Goal: Navigation & Orientation: Find specific page/section

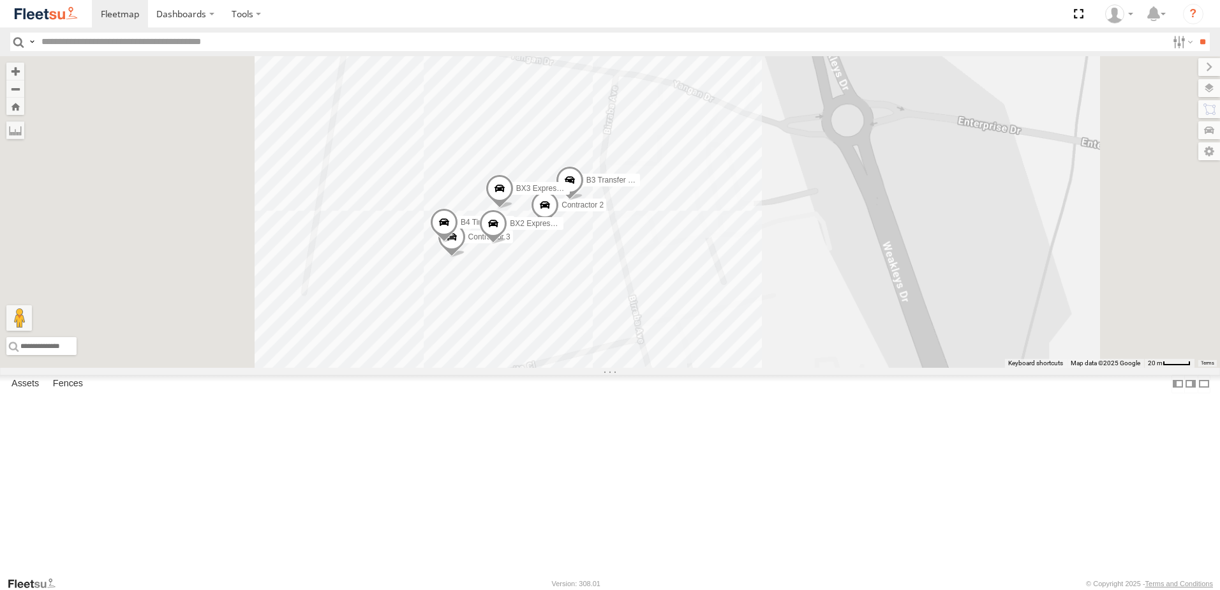
select select "**********"
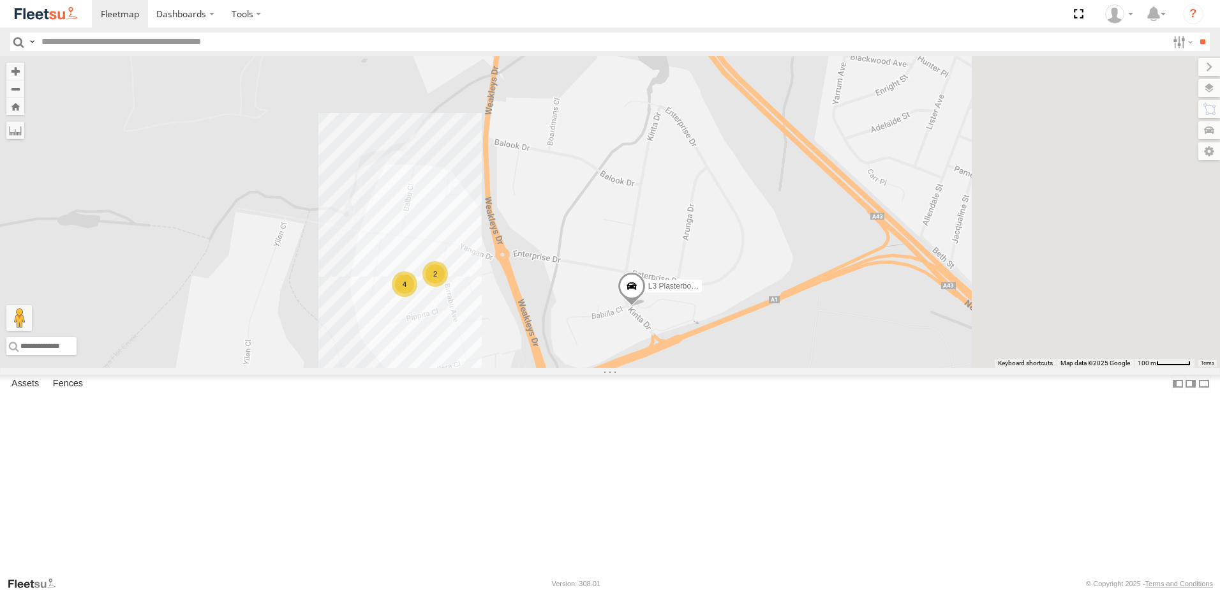
drag, startPoint x: 987, startPoint y: 302, endPoint x: 794, endPoint y: 303, distance: 192.7
click at [794, 303] on div "L3 Plasterboard Truck 4 2 Loading..." at bounding box center [610, 211] width 1220 height 311
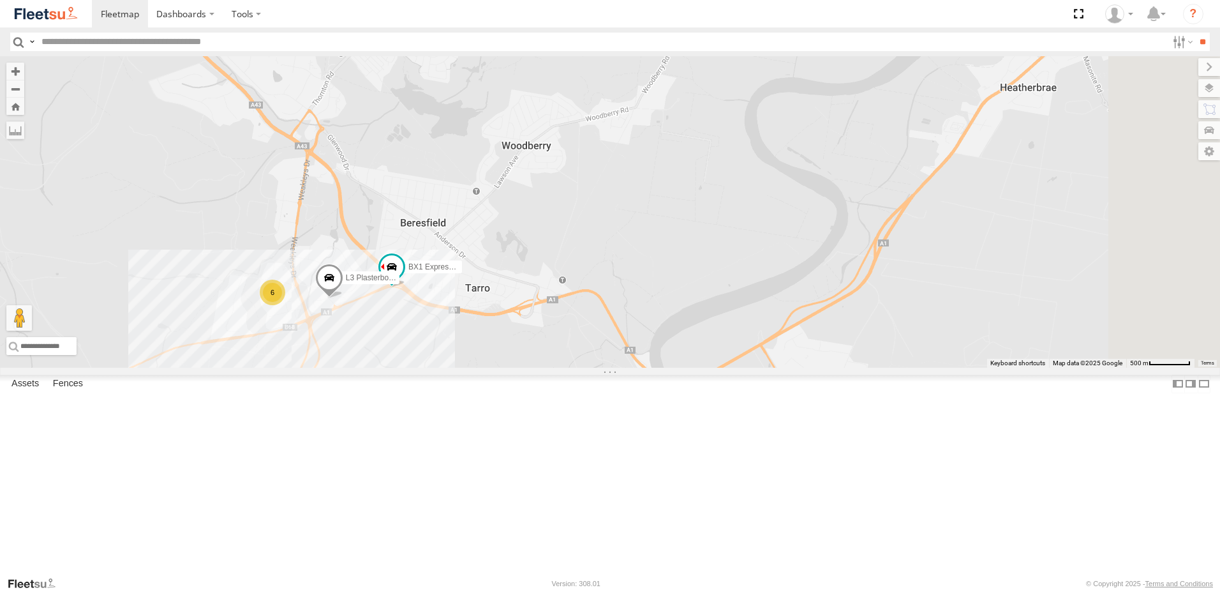
drag, startPoint x: 942, startPoint y: 314, endPoint x: 684, endPoint y: 376, distance: 265.7
click at [684, 367] on div "L3 Plasterboard Truck BX1 Express Ute 6 Loading..." at bounding box center [610, 211] width 1220 height 311
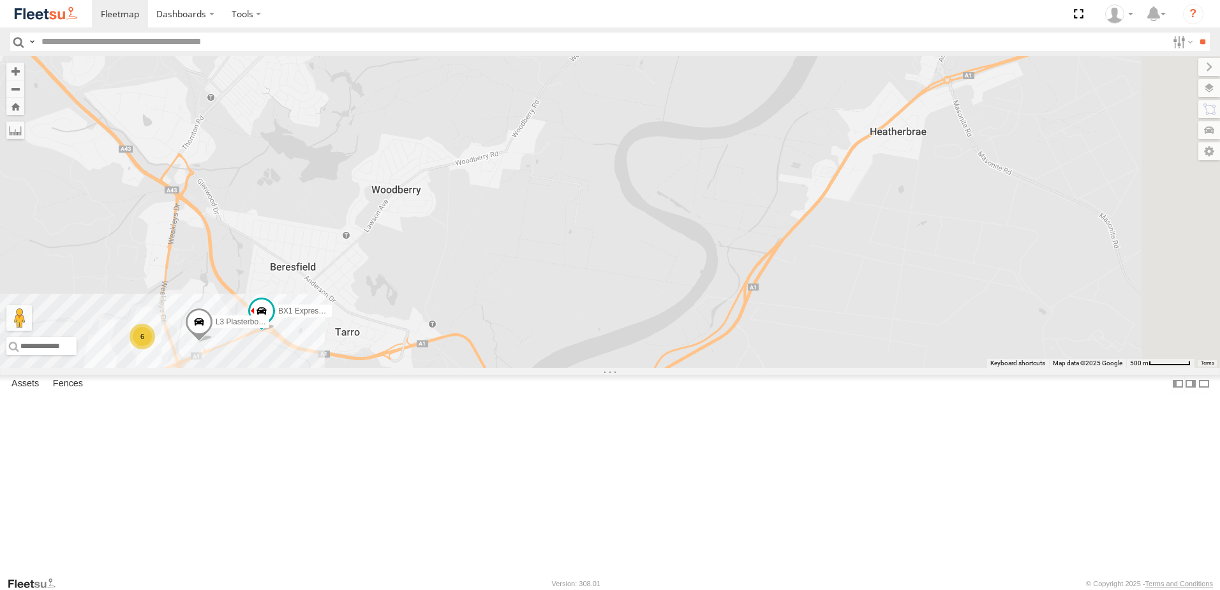
drag, startPoint x: 845, startPoint y: 323, endPoint x: 573, endPoint y: 423, distance: 289.7
click at [592, 367] on div "L3 Plasterboard Truck BX1 Express Ute 6 Loading..." at bounding box center [610, 211] width 1220 height 311
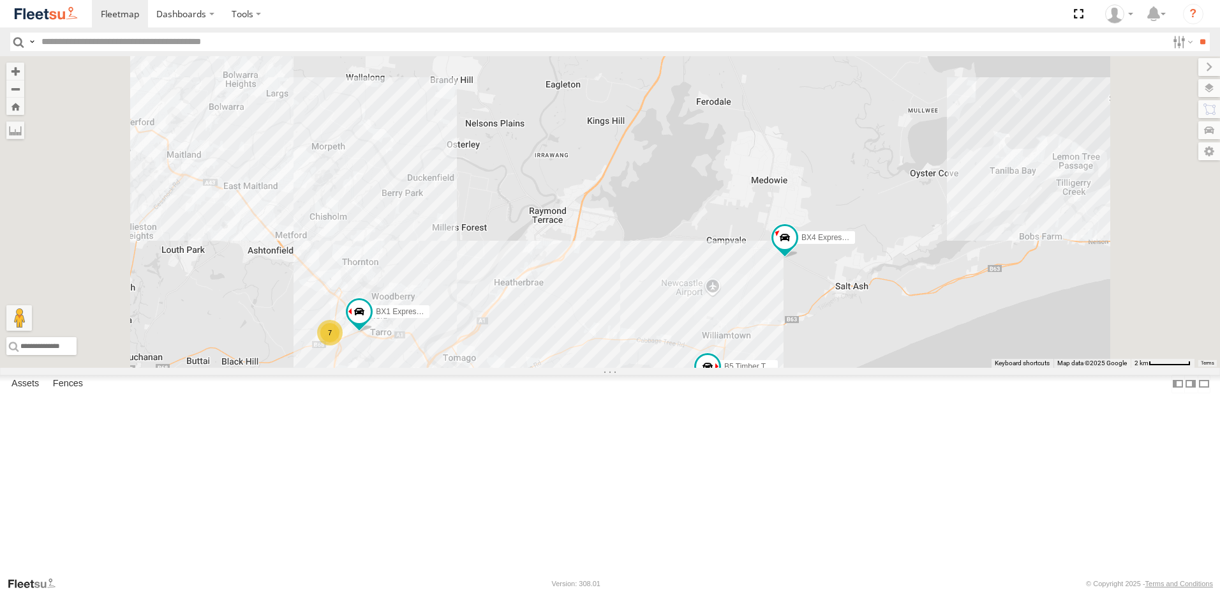
drag, startPoint x: 803, startPoint y: 367, endPoint x: 845, endPoint y: 360, distance: 42.0
click at [845, 360] on div "BX1 Express Ute 7 B5 Timber Truck C2 Timber Truck BX4 Express Ute Loading..." at bounding box center [610, 211] width 1220 height 311
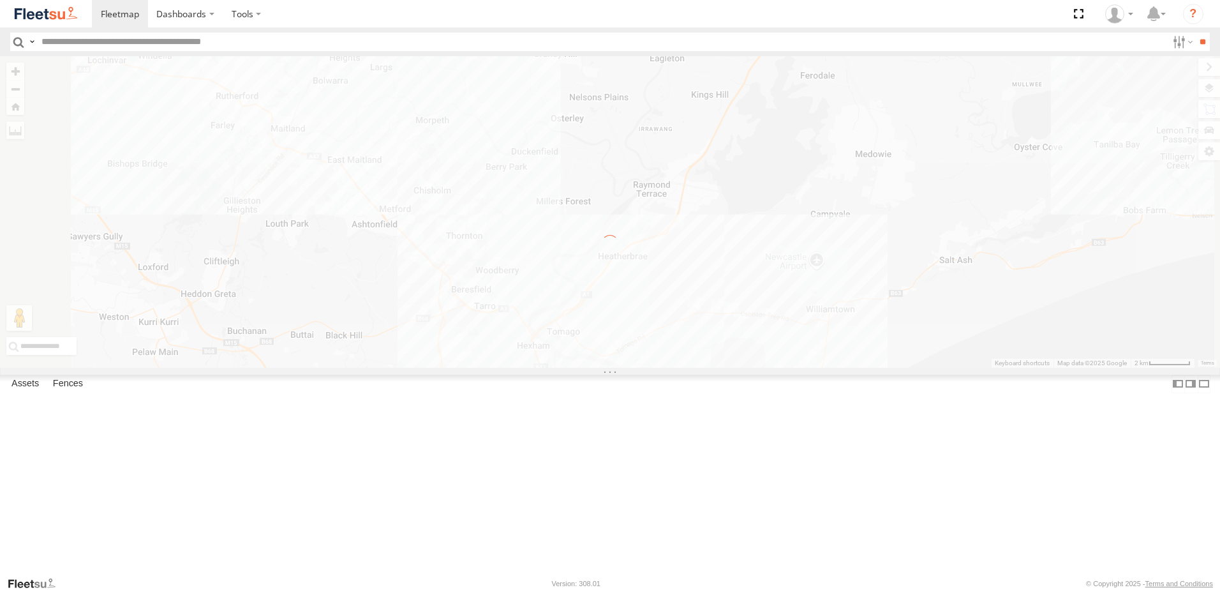
drag, startPoint x: 952, startPoint y: 413, endPoint x: 901, endPoint y: 385, distance: 58.3
click at [903, 367] on div "← Move left → Move right ↑ Move up ↓ Move down + Zoom in - Zoom out Home Jump l…" at bounding box center [610, 211] width 1220 height 311
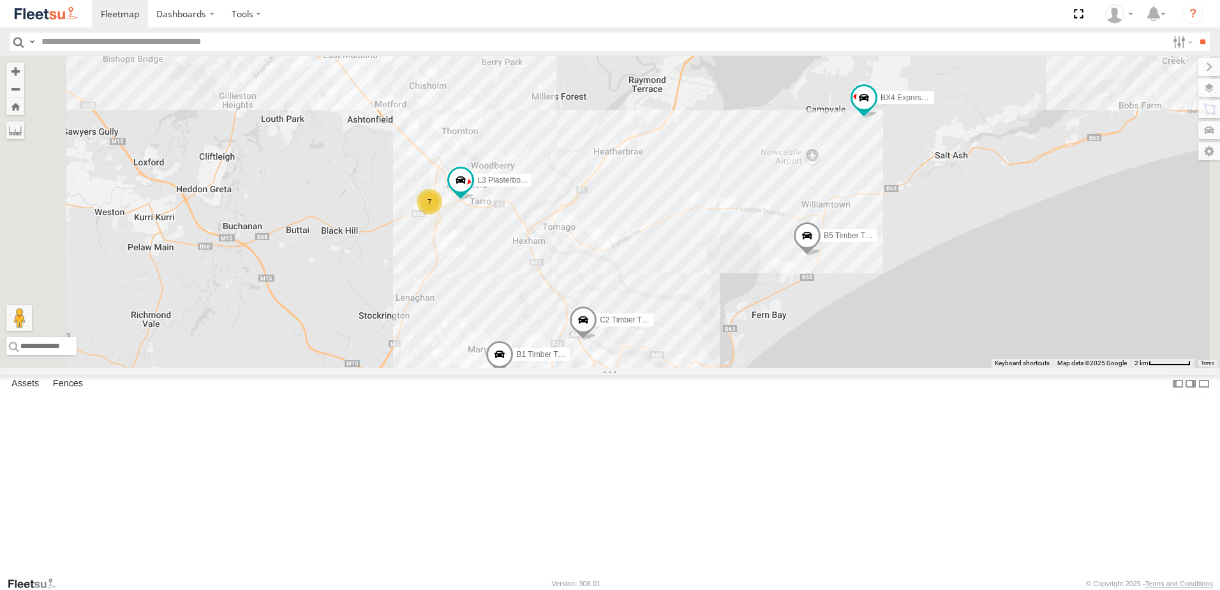
drag, startPoint x: 823, startPoint y: 461, endPoint x: 875, endPoint y: 423, distance: 64.8
click at [875, 367] on div "B5 Timber Truck B1 Timber Truck C2 Timber Truck BX4 Express Ute 7 6 L3 Plasterb…" at bounding box center [610, 211] width 1220 height 311
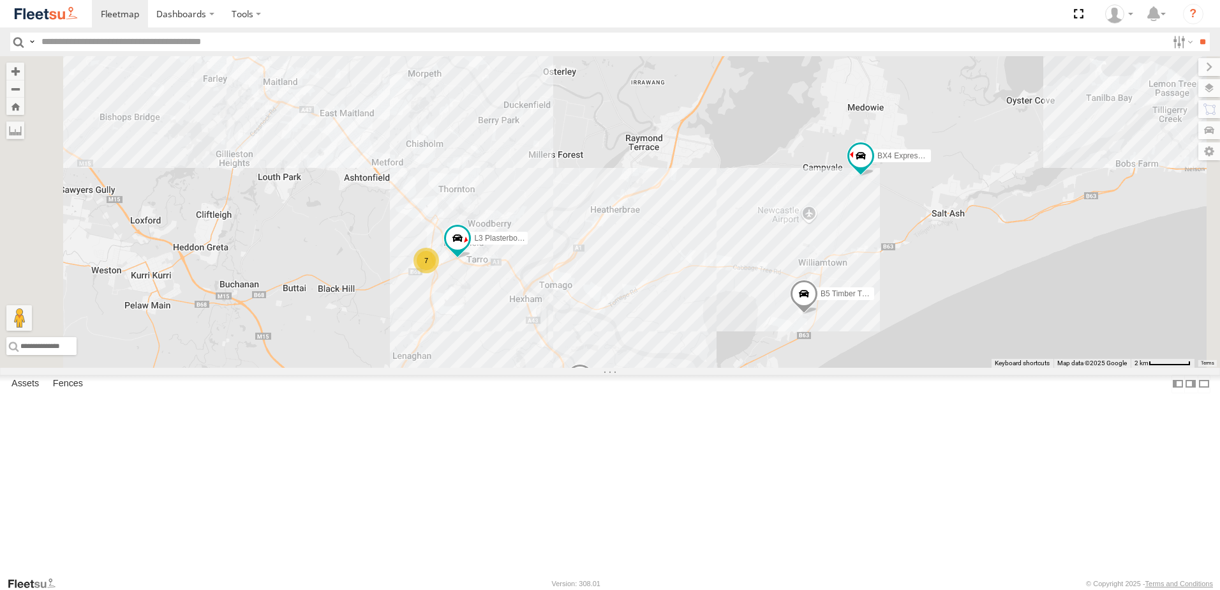
drag, startPoint x: 812, startPoint y: 459, endPoint x: 807, endPoint y: 500, distance: 41.1
click at [808, 367] on div "B5 Timber Truck B1 Timber Truck C2 Timber Truck BX4 Express Ute 7 6 L3 Plasterb…" at bounding box center [610, 211] width 1220 height 311
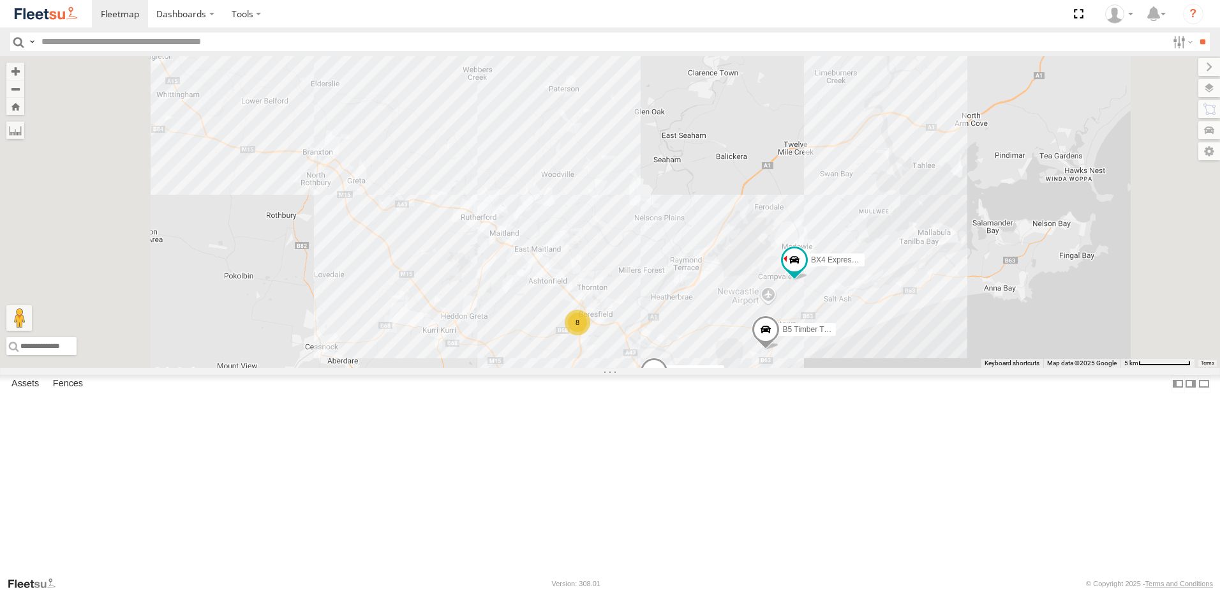
drag, startPoint x: 628, startPoint y: 441, endPoint x: 668, endPoint y: 450, distance: 40.7
click at [667, 367] on div "B5 Timber Truck B1 Timber Truck C2 Timber Truck BX4 Express Ute 8 6 9 Loading..." at bounding box center [610, 211] width 1220 height 311
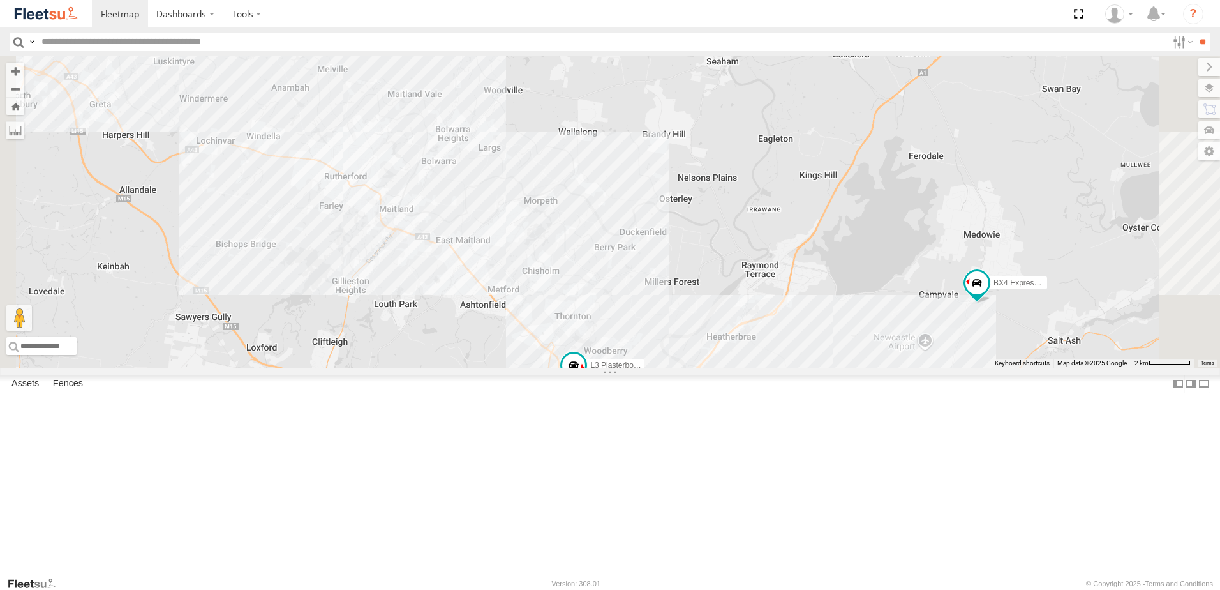
drag, startPoint x: 815, startPoint y: 345, endPoint x: 813, endPoint y: 310, distance: 34.5
click at [813, 310] on div "B5 Timber Truck B1 Timber Truck C2 Timber Truck BX4 Express Ute 7 L3 Plasterboa…" at bounding box center [610, 211] width 1220 height 311
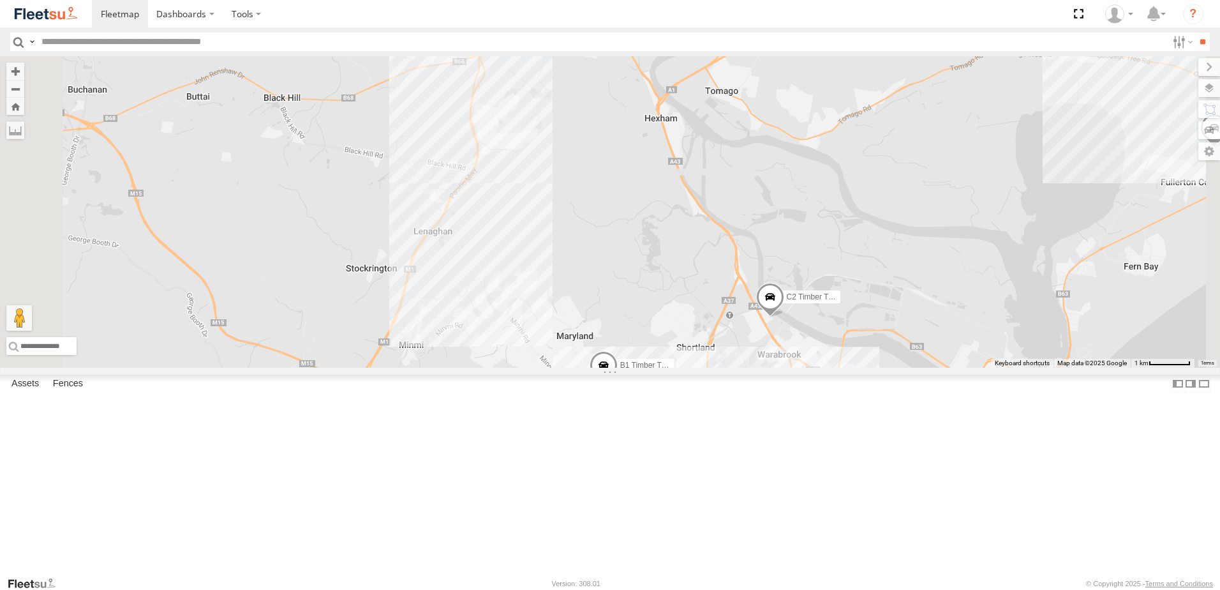
drag, startPoint x: 681, startPoint y: 535, endPoint x: 551, endPoint y: 355, distance: 222.4
click at [551, 355] on div "B5 Timber Truck B1 Timber Truck C2 Timber Truck BX4 Express Ute L3 Plasterboard…" at bounding box center [610, 211] width 1220 height 311
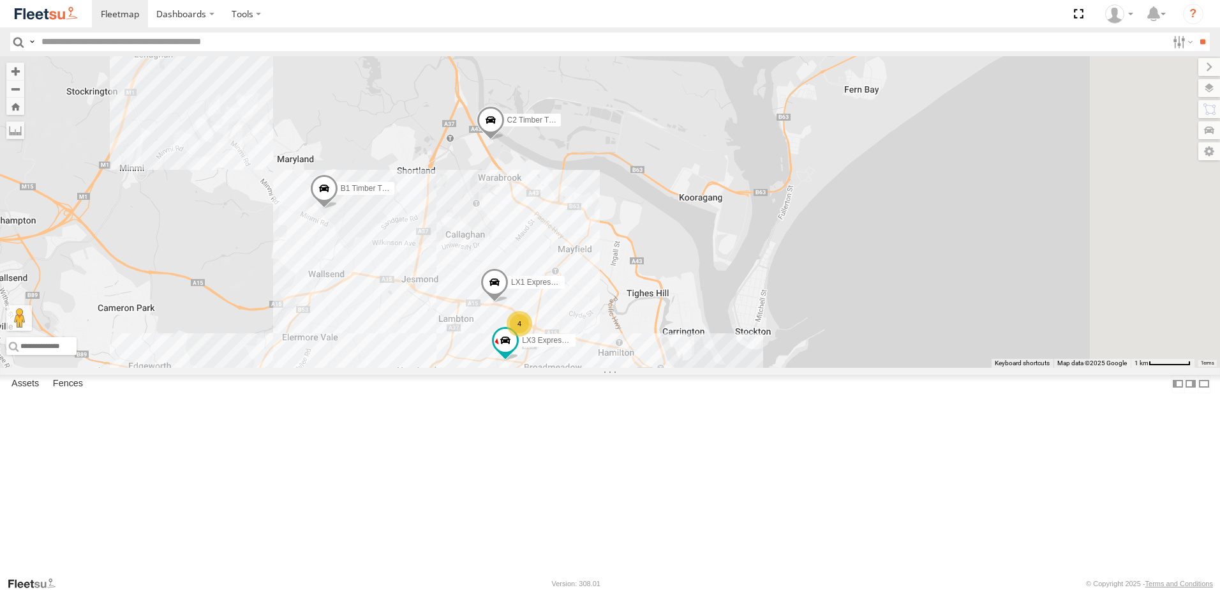
drag, startPoint x: 640, startPoint y: 349, endPoint x: 495, endPoint y: 396, distance: 152.1
click at [496, 367] on div "B5 Timber Truck B1 Timber Truck C2 Timber Truck BX4 Express Ute L3 Plasterboard…" at bounding box center [610, 211] width 1220 height 311
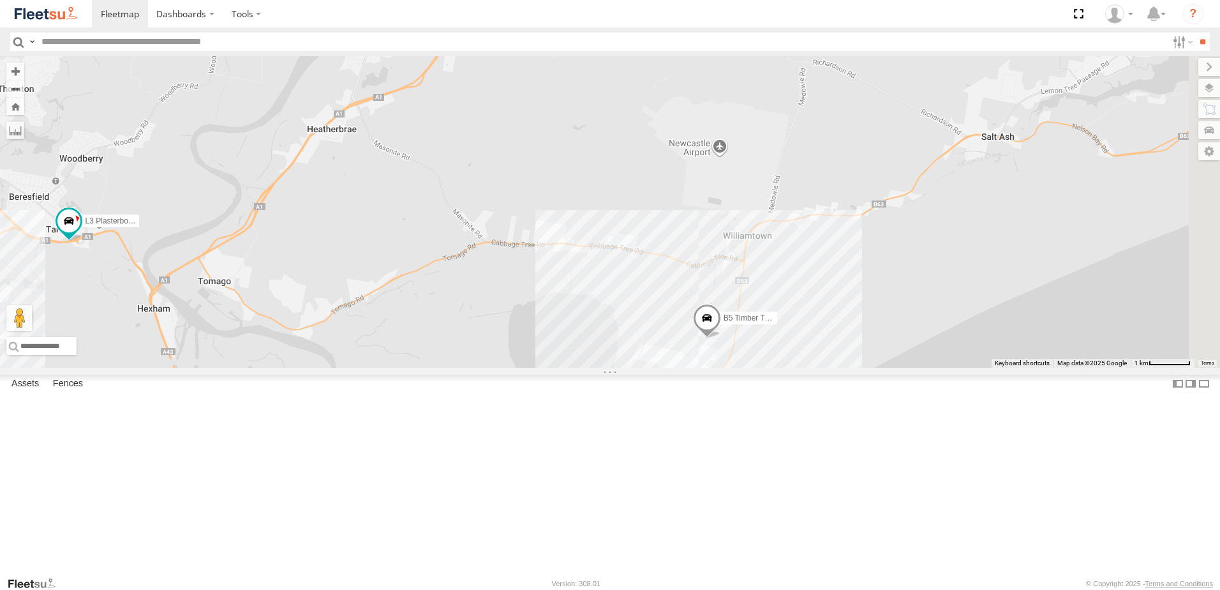
drag, startPoint x: 852, startPoint y: 243, endPoint x: 822, endPoint y: 479, distance: 238.0
click at [796, 367] on div "B5 Timber Truck B1 Timber Truck C2 Timber Truck BX4 Express Ute L3 Plasterboard…" at bounding box center [610, 211] width 1220 height 311
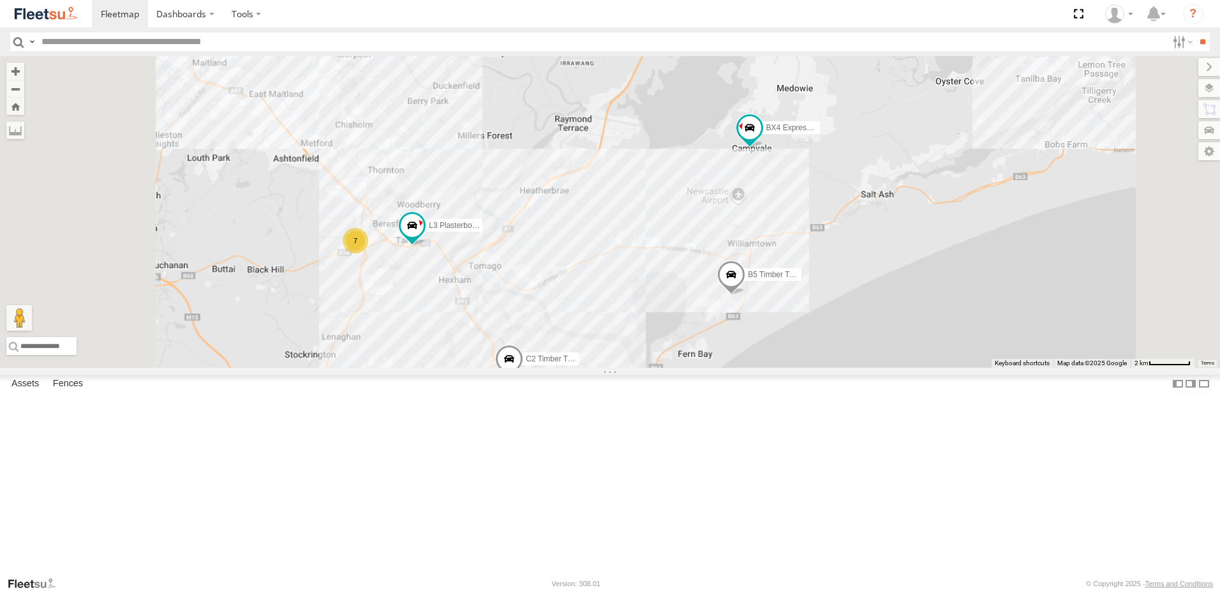
drag, startPoint x: 691, startPoint y: 425, endPoint x: 812, endPoint y: 403, distance: 122.6
click at [812, 367] on div "B5 Timber Truck B1 Timber Truck C2 Timber Truck BX4 Express Ute L3 Plasterboard…" at bounding box center [610, 211] width 1220 height 311
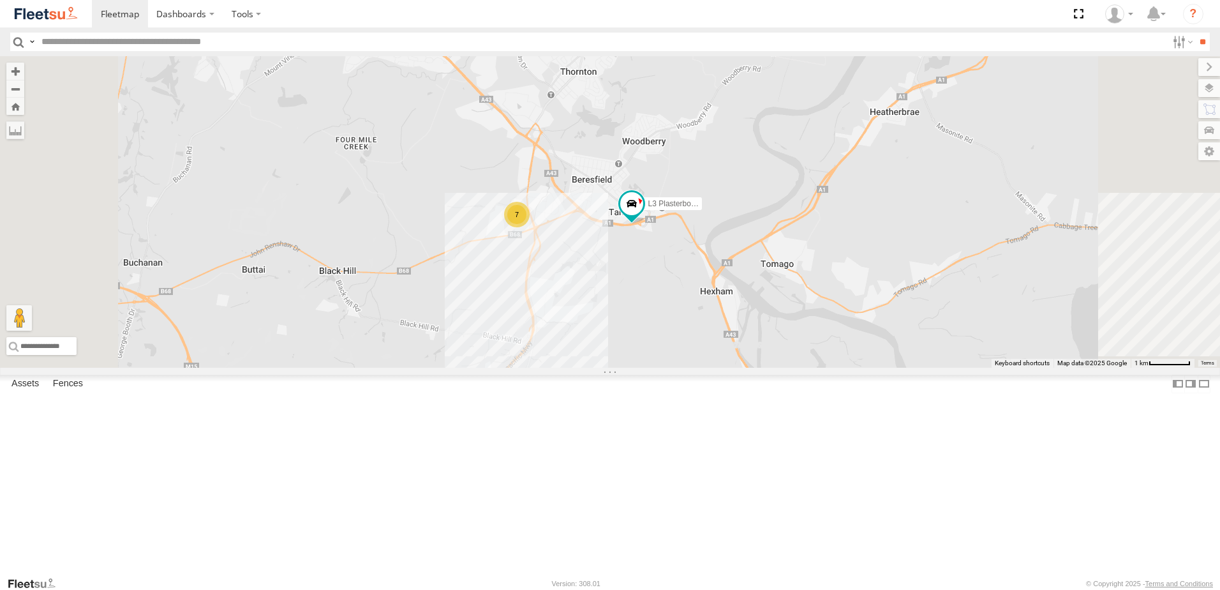
drag, startPoint x: 688, startPoint y: 378, endPoint x: 775, endPoint y: 362, distance: 88.3
click at [775, 362] on div "B5 Timber Truck B1 Timber Truck C2 Timber Truck BX4 Express Ute L3 Plasterboard…" at bounding box center [610, 211] width 1220 height 311
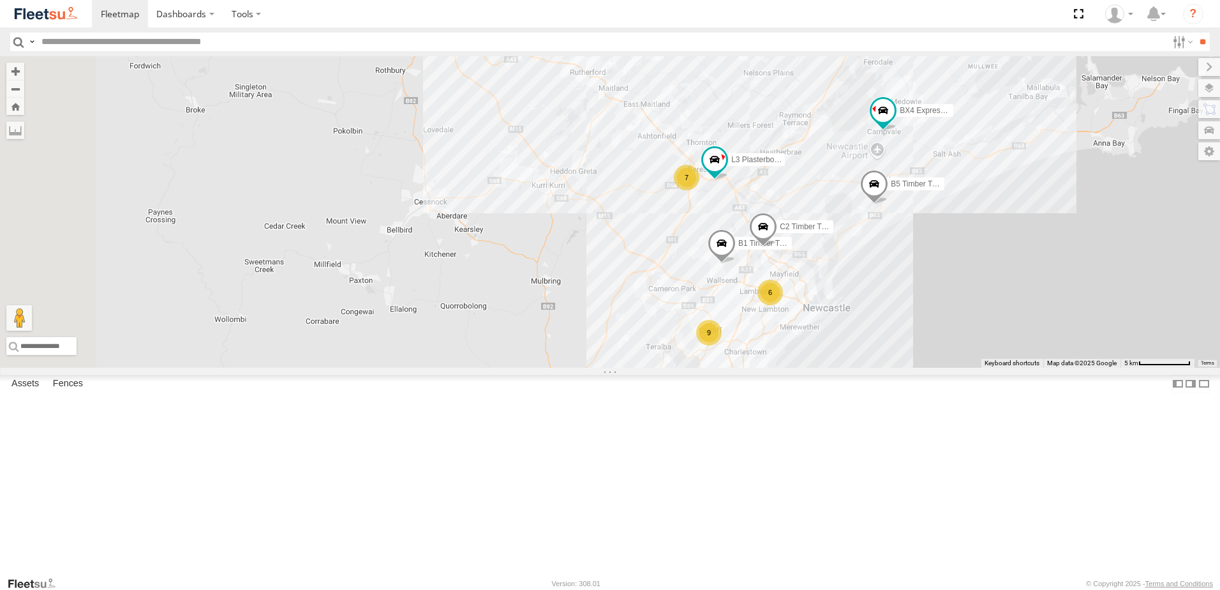
drag, startPoint x: 693, startPoint y: 424, endPoint x: 757, endPoint y: 341, distance: 105.5
click at [757, 341] on div "B5 Timber Truck B1 Timber Truck C2 Timber Truck BX4 Express Ute L3 Plasterboard…" at bounding box center [610, 211] width 1220 height 311
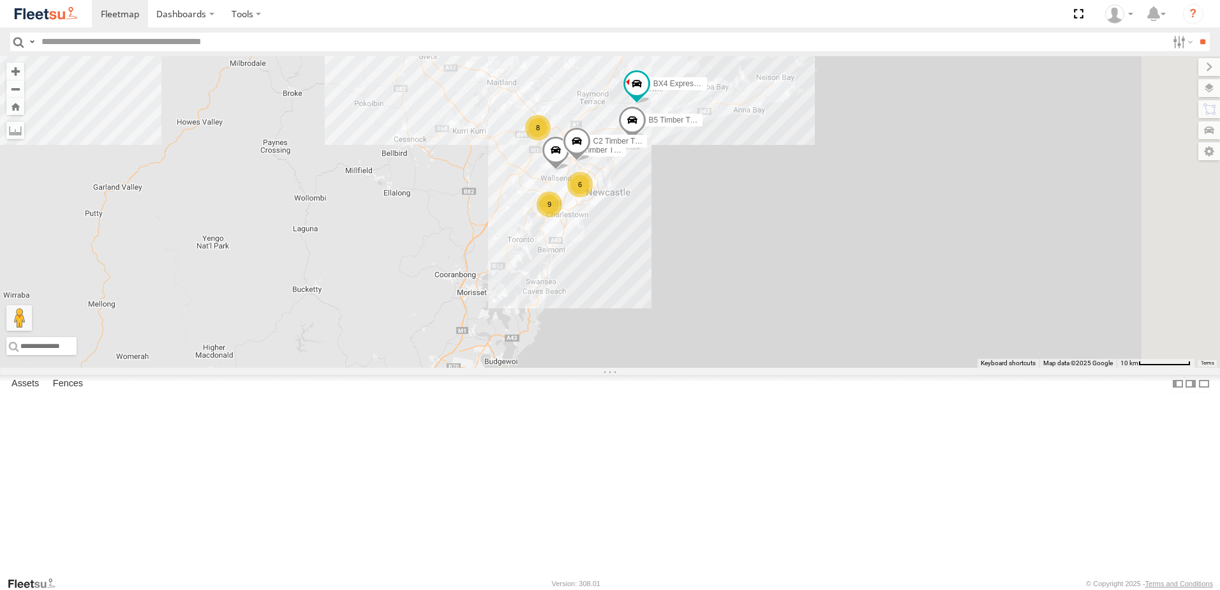
drag, startPoint x: 677, startPoint y: 363, endPoint x: 625, endPoint y: 322, distance: 66.3
click at [625, 322] on div "B5 Timber Truck B1 Timber Truck C2 Timber Truck BX4 Express Ute 8 6 9 B2 Timber…" at bounding box center [610, 211] width 1220 height 311
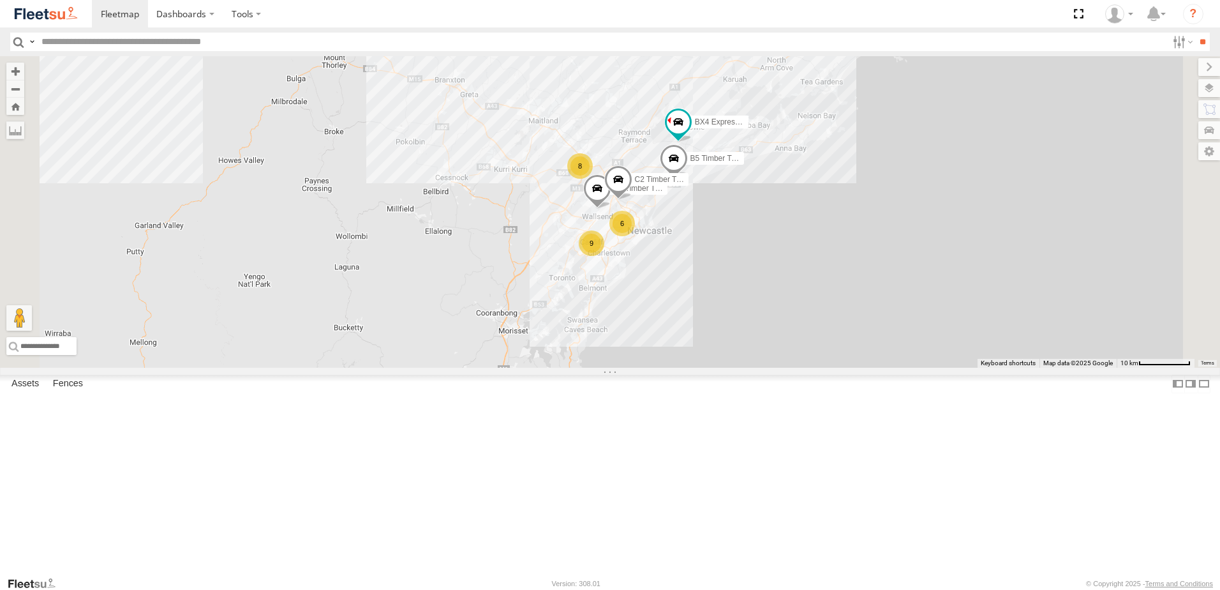
drag, startPoint x: 645, startPoint y: 370, endPoint x: 790, endPoint y: 484, distance: 184.9
click at [790, 367] on div "B5 Timber Truck B1 Timber Truck C2 Timber Truck BX4 Express Ute 8 6 9 B2 Timber…" at bounding box center [610, 211] width 1220 height 311
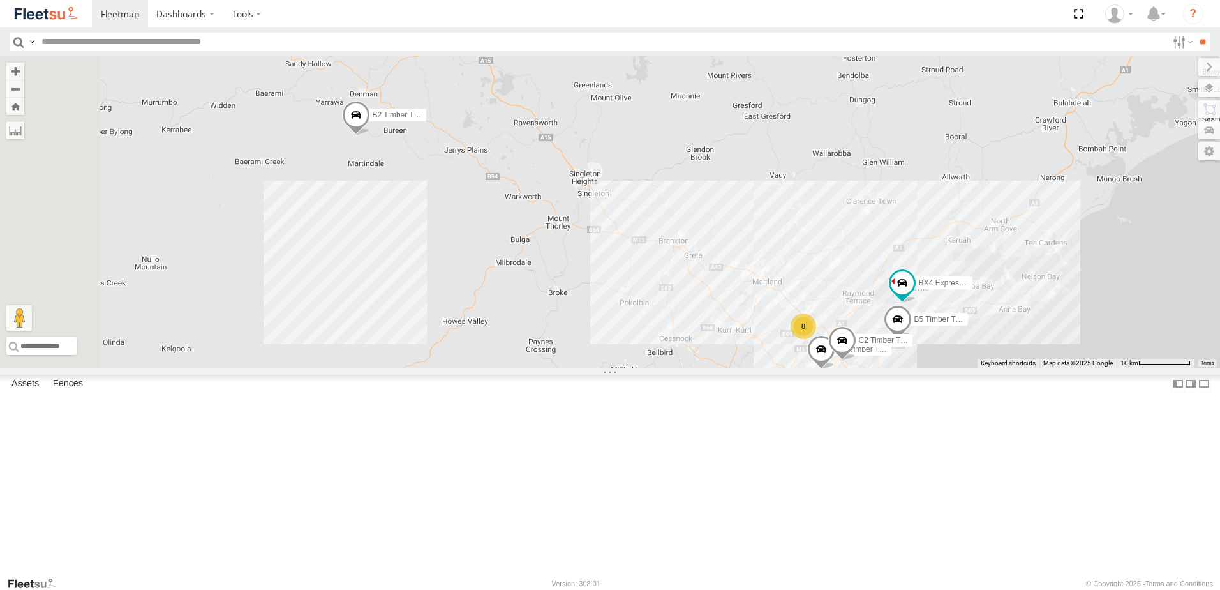
click at [628, 320] on div "B5 Timber Truck B1 Timber Truck C2 Timber Truck BX4 Express Ute 8 6 9 B2 Timber…" at bounding box center [610, 211] width 1220 height 311
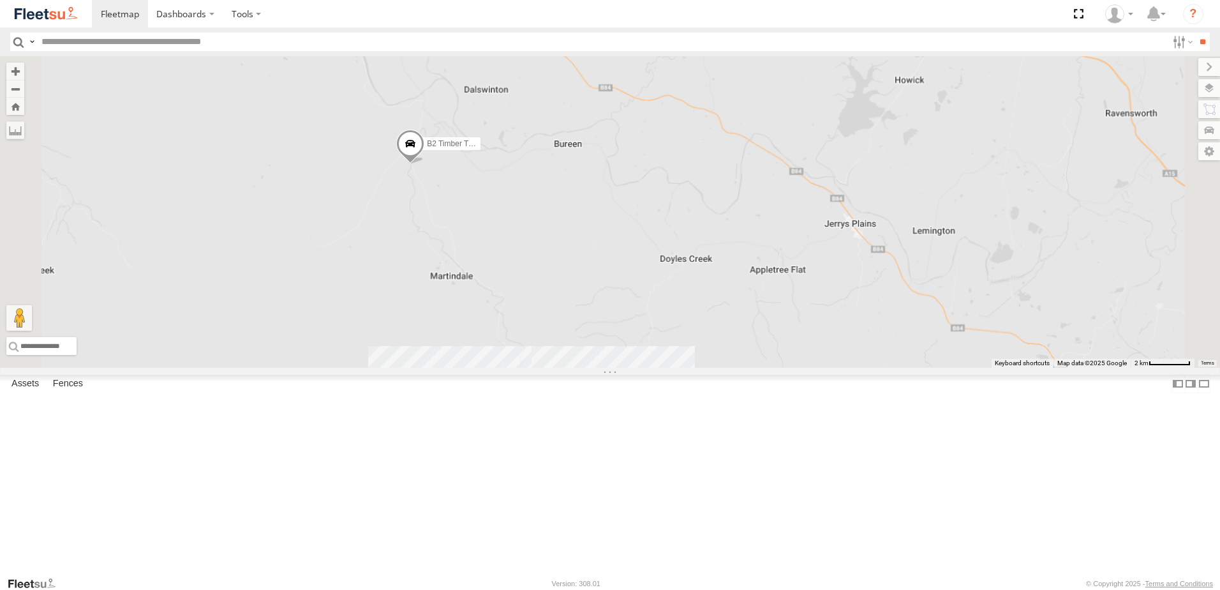
drag, startPoint x: 657, startPoint y: 482, endPoint x: 610, endPoint y: 306, distance: 181.5
click at [610, 306] on div "B5 Timber Truck B1 Timber Truck C2 Timber Truck BX4 Express Ute B2 Timber Truck…" at bounding box center [610, 211] width 1220 height 311
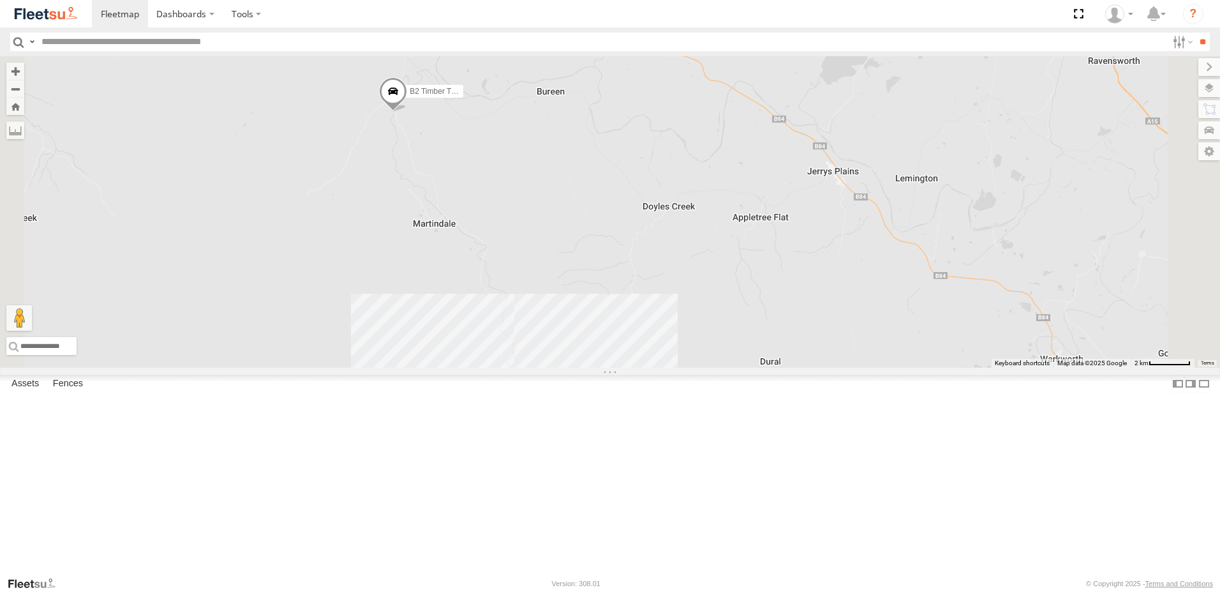
click at [407, 112] on span at bounding box center [393, 94] width 28 height 34
click at [613, 294] on div "B5 Timber Truck B1 Timber Truck C2 Timber Truck BX4 Express Ute B2 Timber Truck…" at bounding box center [610, 211] width 1220 height 311
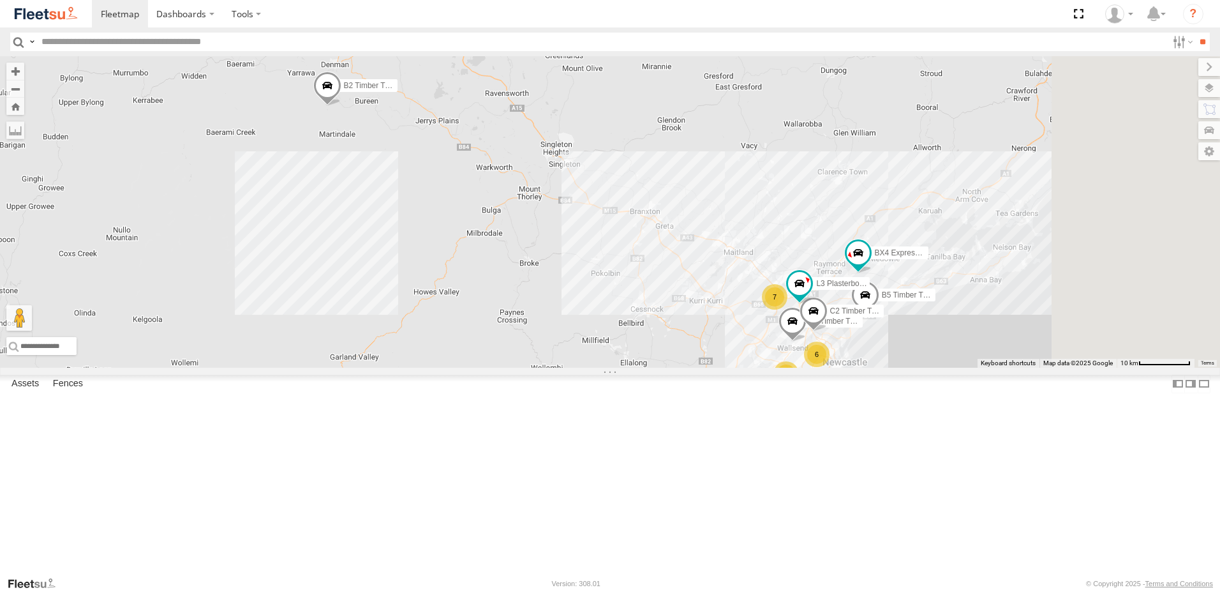
drag, startPoint x: 833, startPoint y: 290, endPoint x: 525, endPoint y: 220, distance: 316.0
click at [525, 220] on div "B5 Timber Truck B1 Timber Truck C2 Timber Truck BX4 Express Ute B2 Timber Truck…" at bounding box center [610, 211] width 1220 height 311
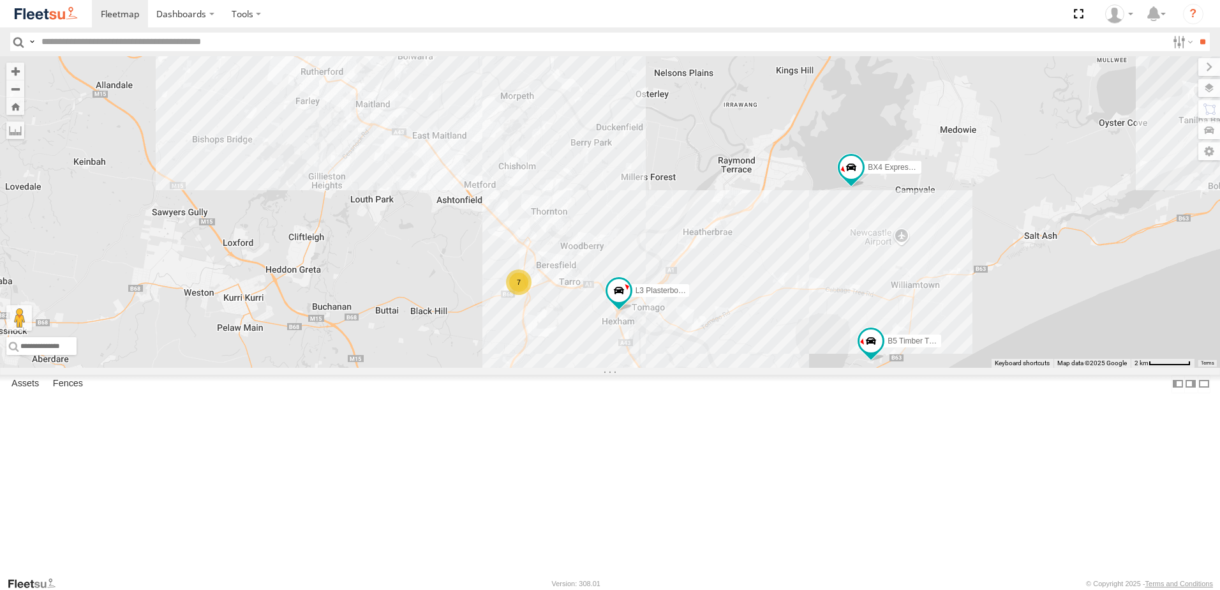
drag, startPoint x: 541, startPoint y: 283, endPoint x: 905, endPoint y: 330, distance: 367.4
click at [905, 330] on div "L3 Plasterboard Truck B5 Timber Truck B1 Timber Truck C2 Timber Truck BX4 Expre…" at bounding box center [610, 211] width 1220 height 311
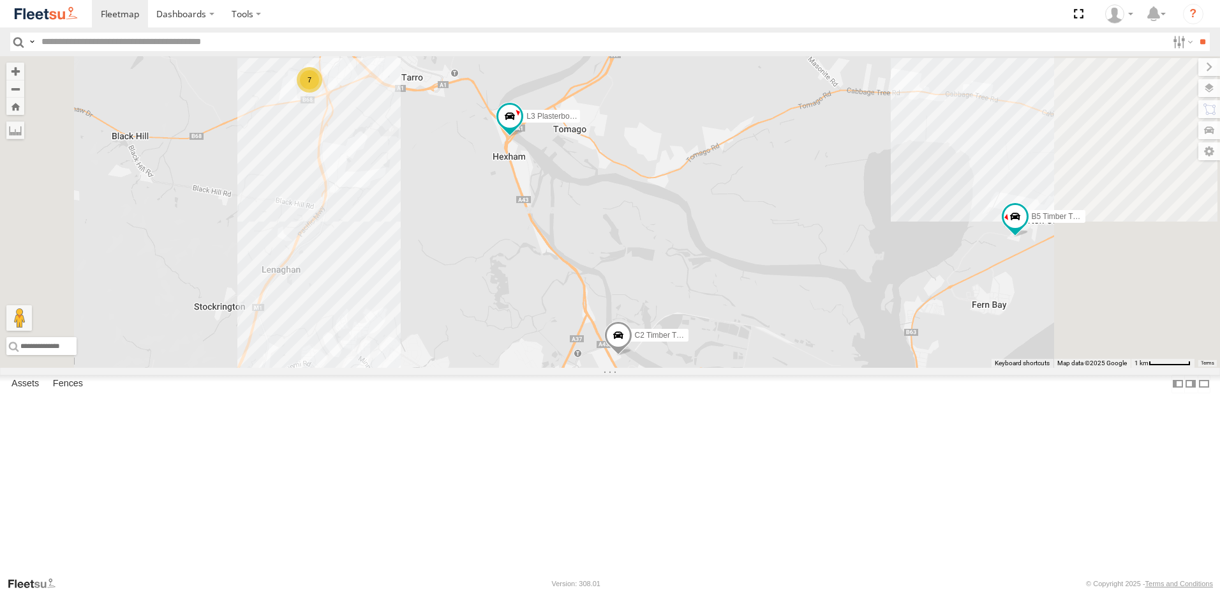
drag, startPoint x: 701, startPoint y: 237, endPoint x: 624, endPoint y: 87, distance: 168.6
click at [624, 87] on div "L3 Plasterboard Truck B5 Timber Truck B1 Timber Truck C2 Timber Truck BX4 Expre…" at bounding box center [610, 211] width 1220 height 311
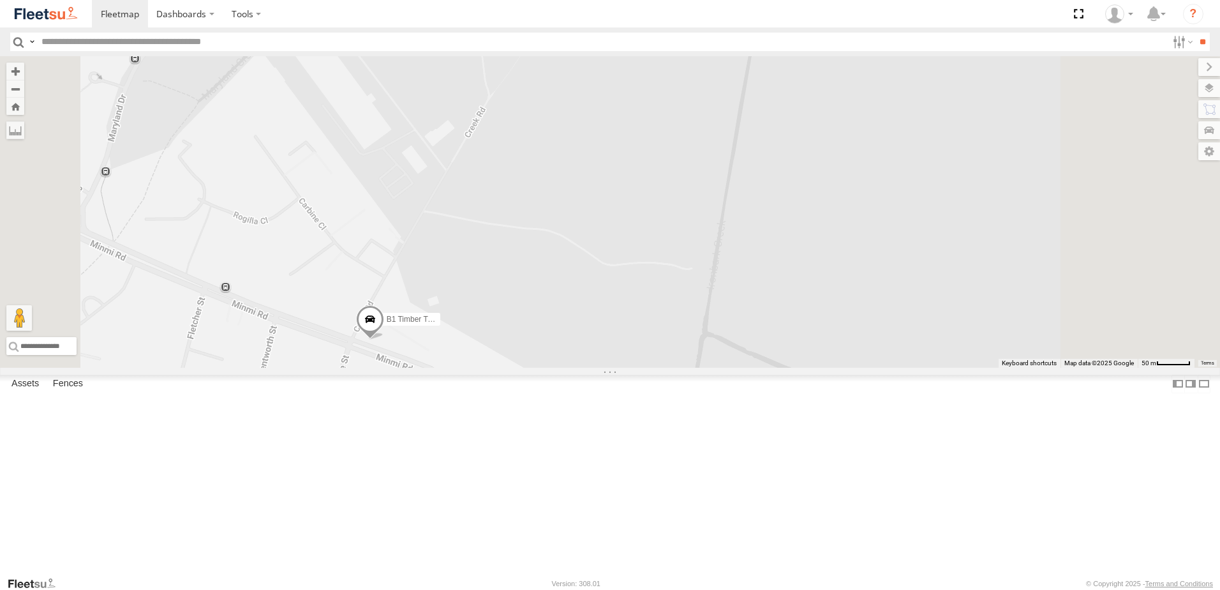
click at [384, 339] on span at bounding box center [370, 322] width 28 height 34
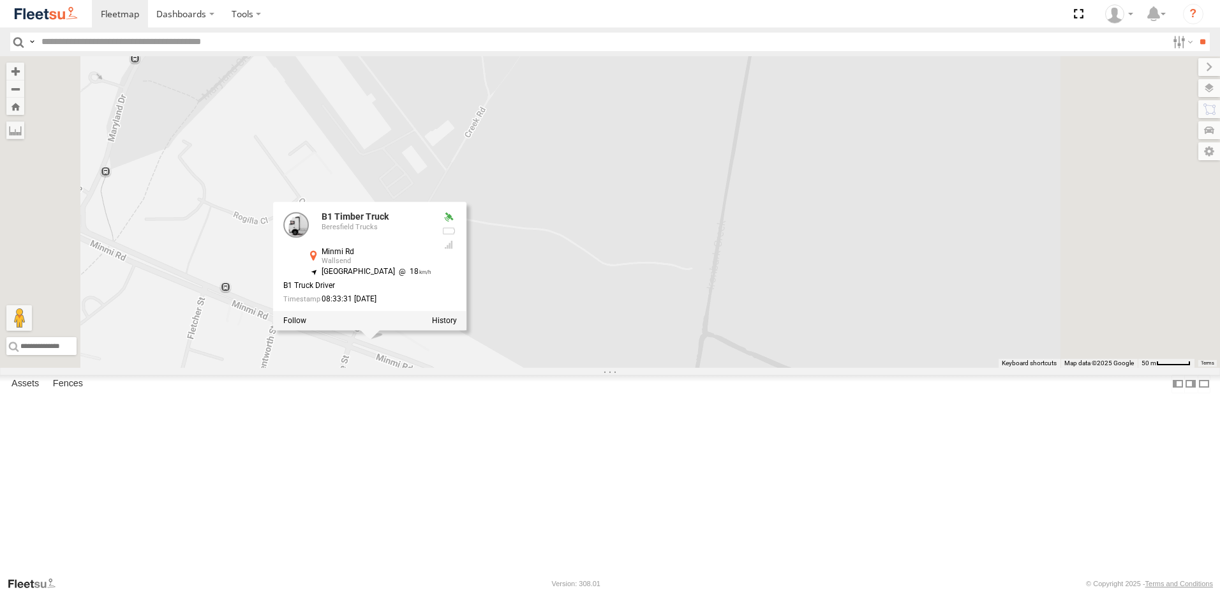
click at [655, 367] on div "L3 Plasterboard Truck B5 Timber Truck B1 Timber Truck C2 Timber Truck BX4 Expre…" at bounding box center [610, 211] width 1220 height 311
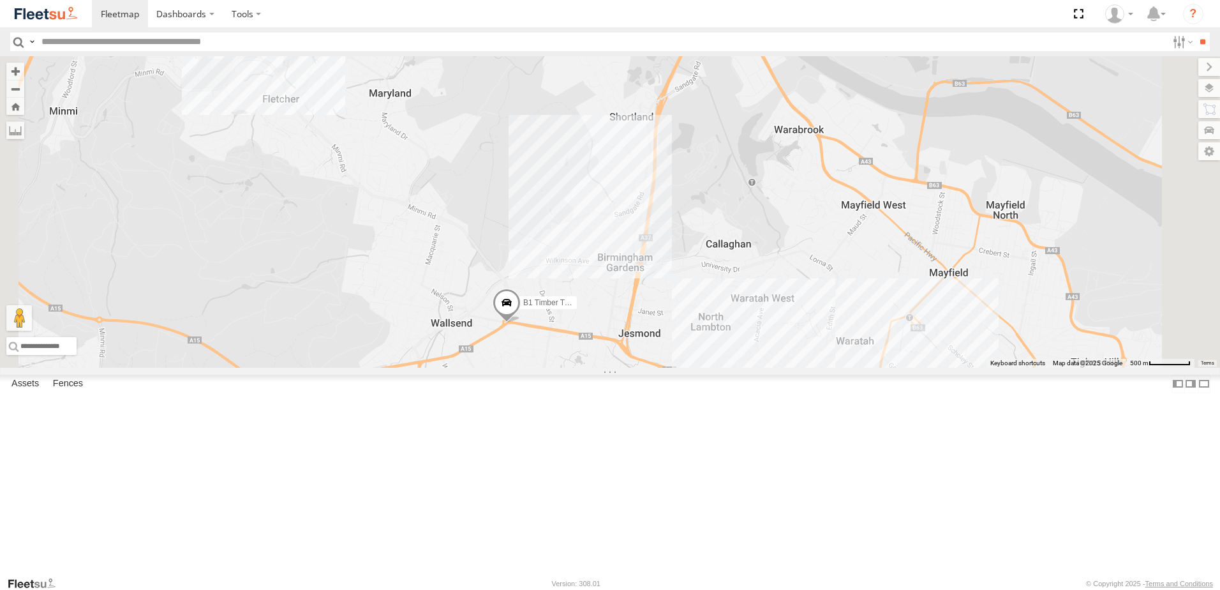
click at [521, 323] on span at bounding box center [507, 305] width 28 height 34
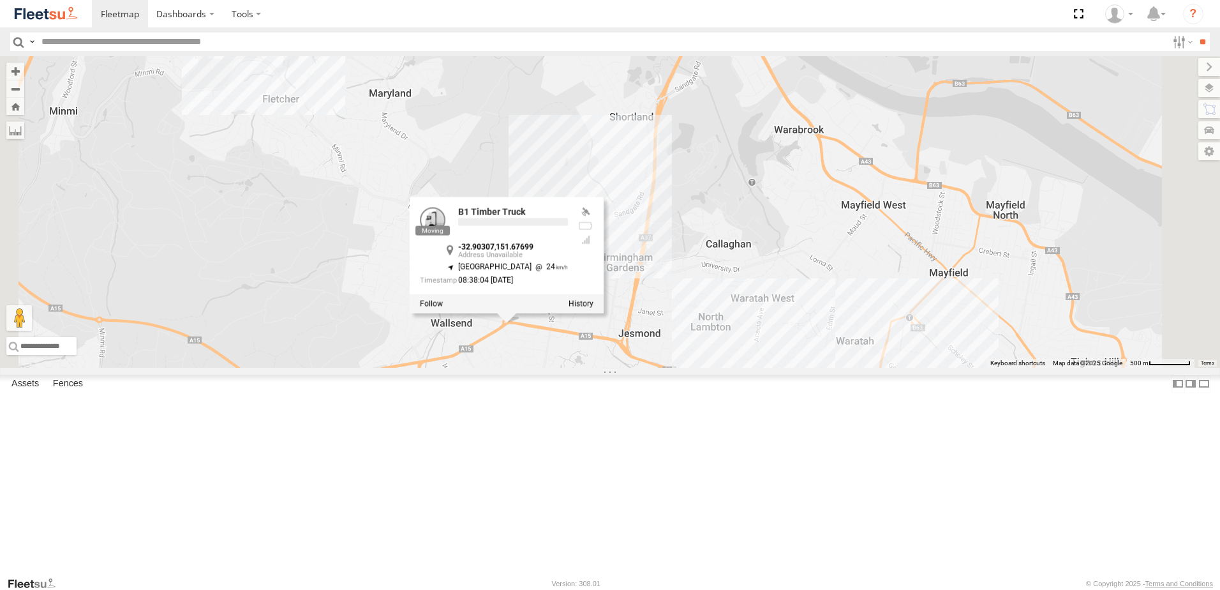
click at [726, 367] on div "L3 Plasterboard Truck B5 Timber Truck B1 Timber Truck C2 Timber Truck BX4 Expre…" at bounding box center [610, 211] width 1220 height 311
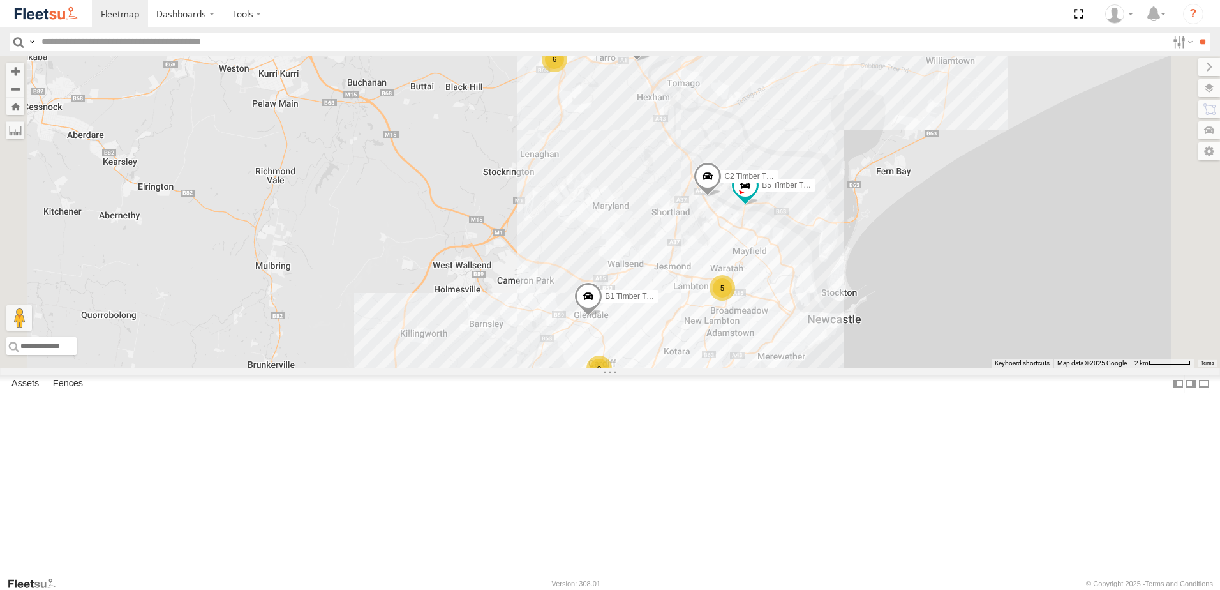
drag, startPoint x: 1035, startPoint y: 255, endPoint x: 907, endPoint y: 321, distance: 143.8
click at [937, 306] on div "B4 Timber Truck L3 Plasterboard Truck B5 Timber Truck LX3 Express Ute B1 Timber…" at bounding box center [610, 211] width 1220 height 311
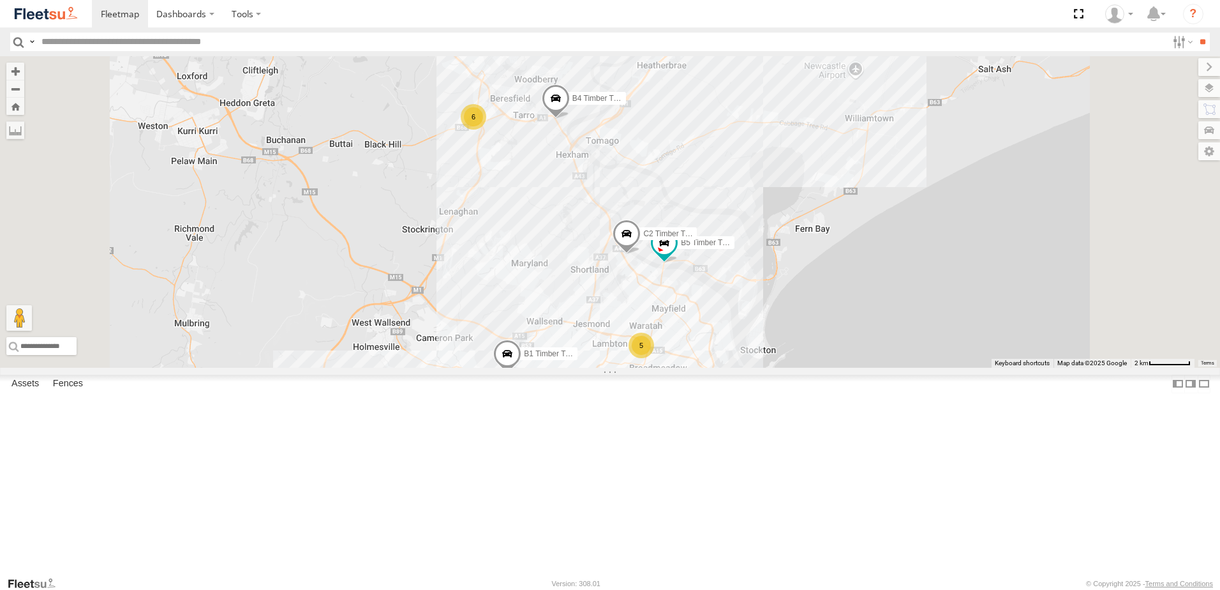
drag, startPoint x: 796, startPoint y: 292, endPoint x: 776, endPoint y: 350, distance: 61.5
click at [776, 349] on div "B4 Timber Truck L3 Plasterboard Truck B5 Timber Truck LX3 Express Ute B1 Timber…" at bounding box center [610, 211] width 1220 height 311
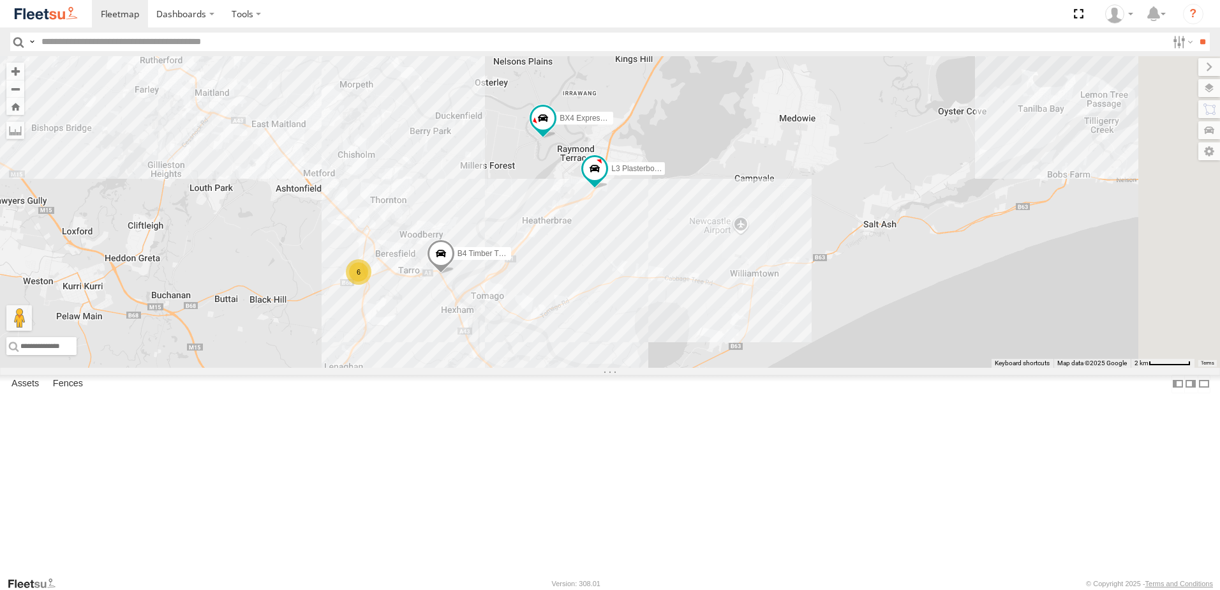
drag, startPoint x: 899, startPoint y: 272, endPoint x: 812, endPoint y: 350, distance: 117.0
click at [812, 350] on div "B4 Timber Truck L3 Plasterboard Truck B5 Timber Truck LX3 Express Ute B1 Timber…" at bounding box center [610, 211] width 1220 height 311
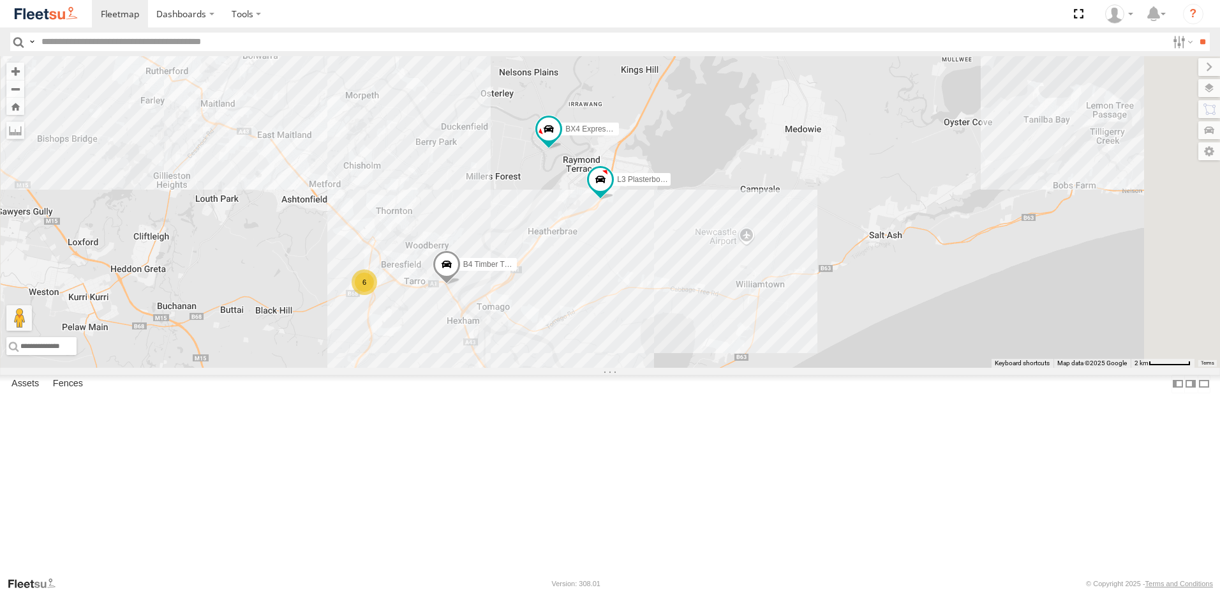
drag, startPoint x: 816, startPoint y: 352, endPoint x: 852, endPoint y: 419, distance: 76.2
click at [847, 367] on div "B4 Timber Truck L3 Plasterboard Truck B5 Timber Truck LX3 Express Ute B1 Timber…" at bounding box center [610, 211] width 1220 height 311
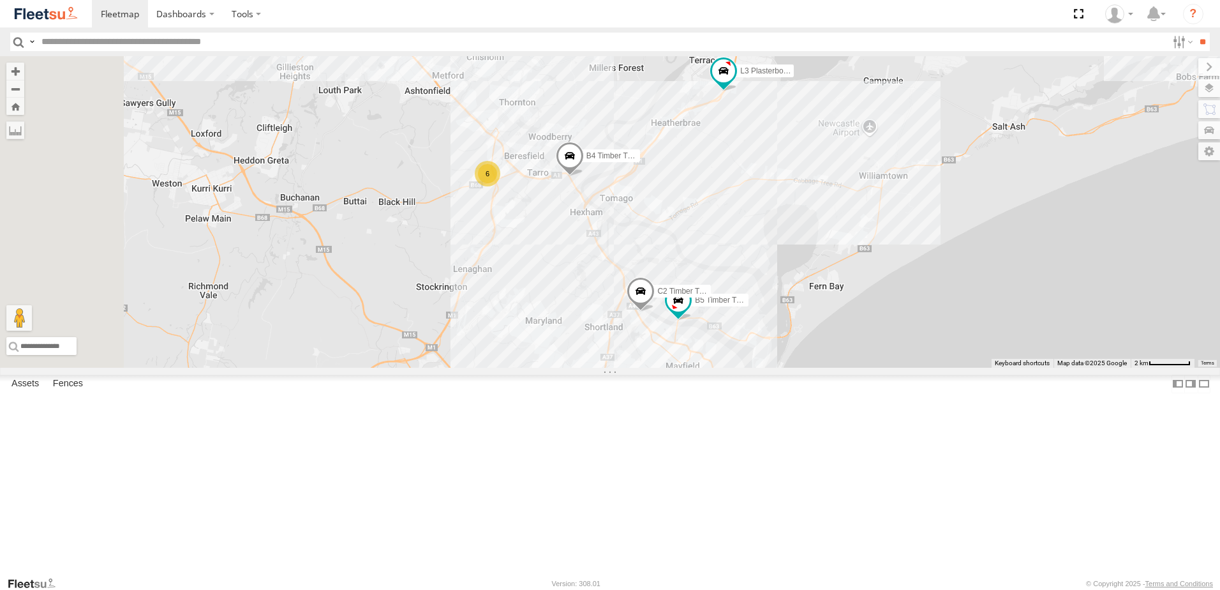
drag, startPoint x: 802, startPoint y: 485, endPoint x: 870, endPoint y: 288, distance: 207.8
click at [872, 290] on div "B4 Timber Truck L3 Plasterboard Truck B5 Timber Truck LX3 Express Ute B1 Timber…" at bounding box center [610, 211] width 1220 height 311
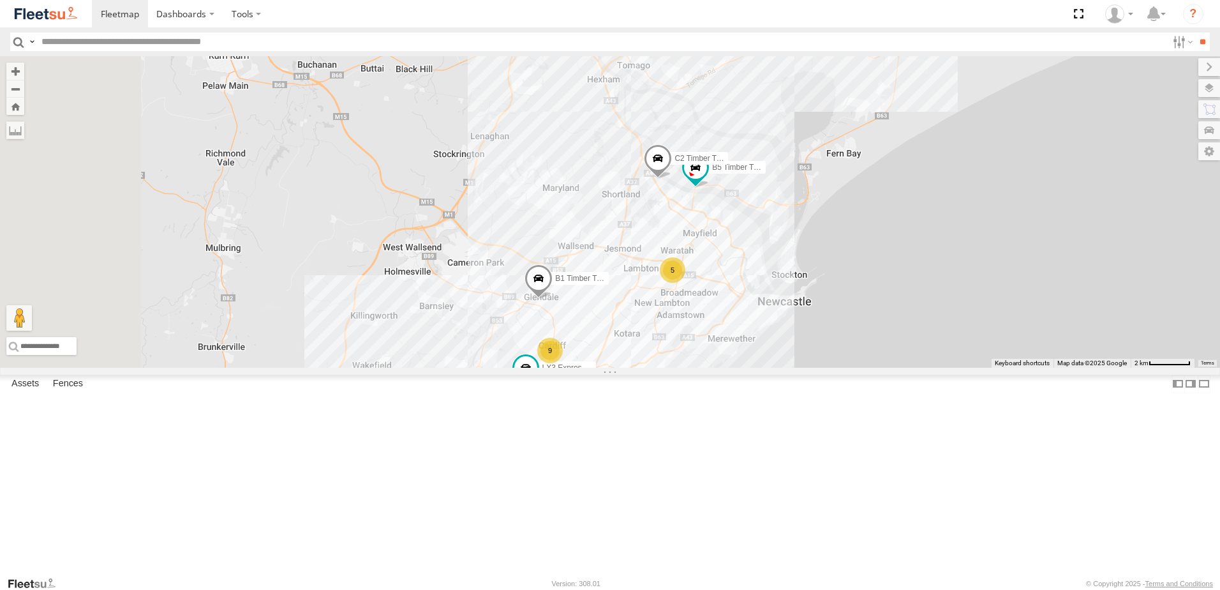
drag, startPoint x: 714, startPoint y: 352, endPoint x: 725, endPoint y: 309, distance: 43.5
click at [725, 303] on div "B4 Timber Truck L3 Plasterboard Truck B5 Timber Truck LX3 Express Ute B1 Timber…" at bounding box center [610, 211] width 1220 height 311
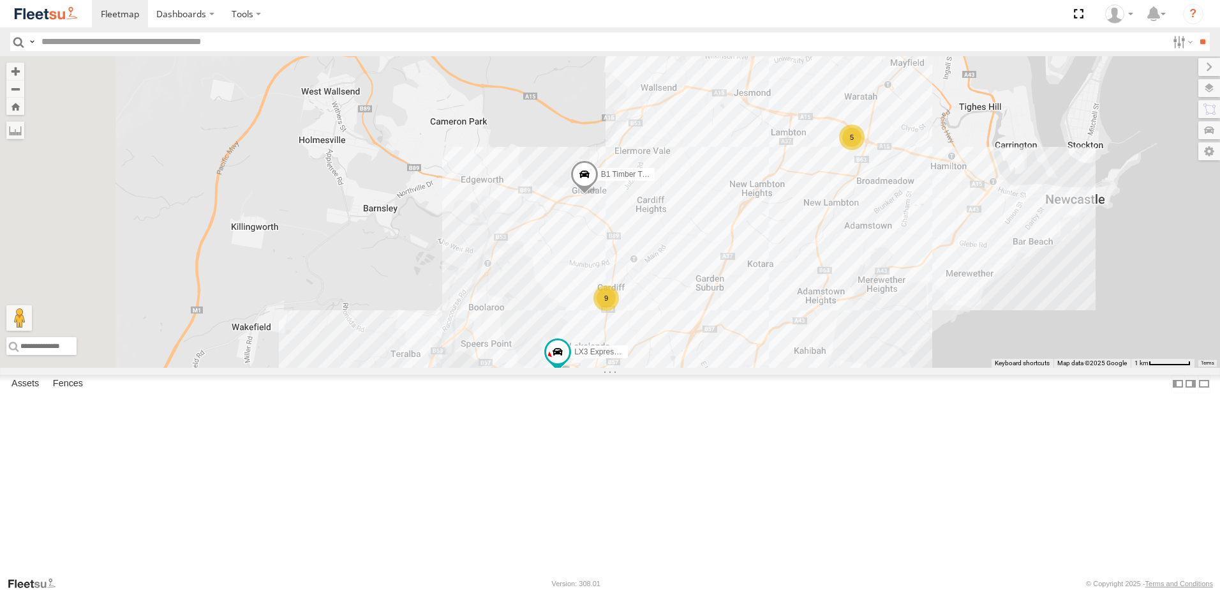
drag, startPoint x: 643, startPoint y: 457, endPoint x: 740, endPoint y: 338, distance: 153.3
click at [739, 339] on div "B4 Timber Truck L3 Plasterboard Truck B5 Timber Truck LX3 Express Ute B1 Timber…" at bounding box center [610, 211] width 1220 height 311
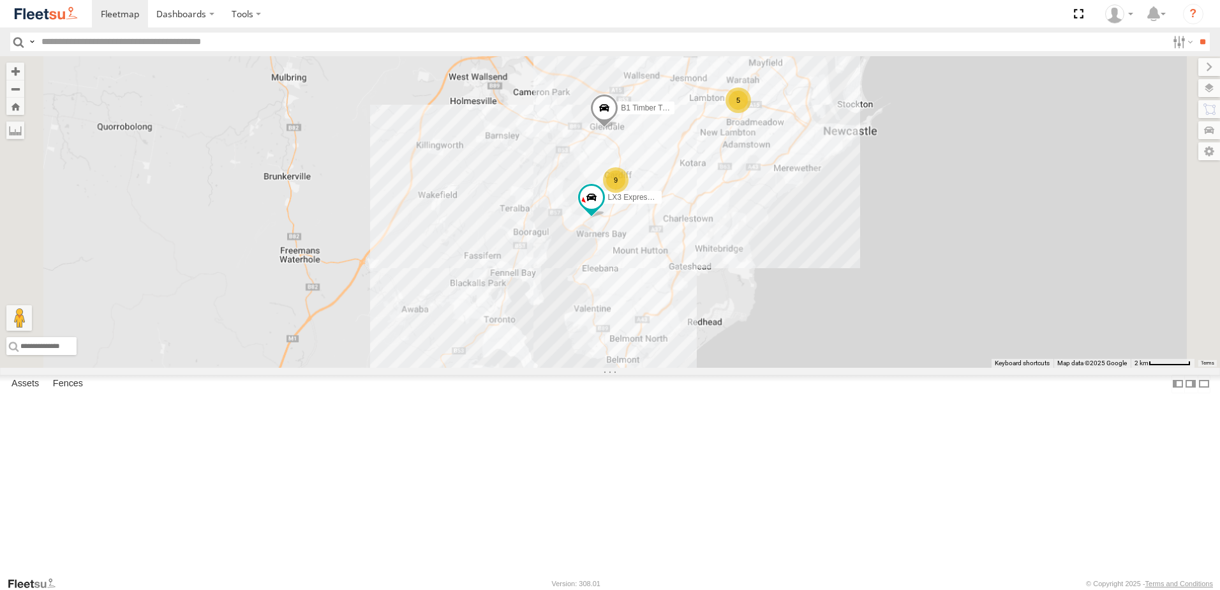
drag, startPoint x: 690, startPoint y: 432, endPoint x: 713, endPoint y: 329, distance: 105.3
click at [713, 330] on div "B4 Timber Truck L3 Plasterboard Truck B5 Timber Truck LX3 Express Ute B1 Timber…" at bounding box center [610, 211] width 1220 height 311
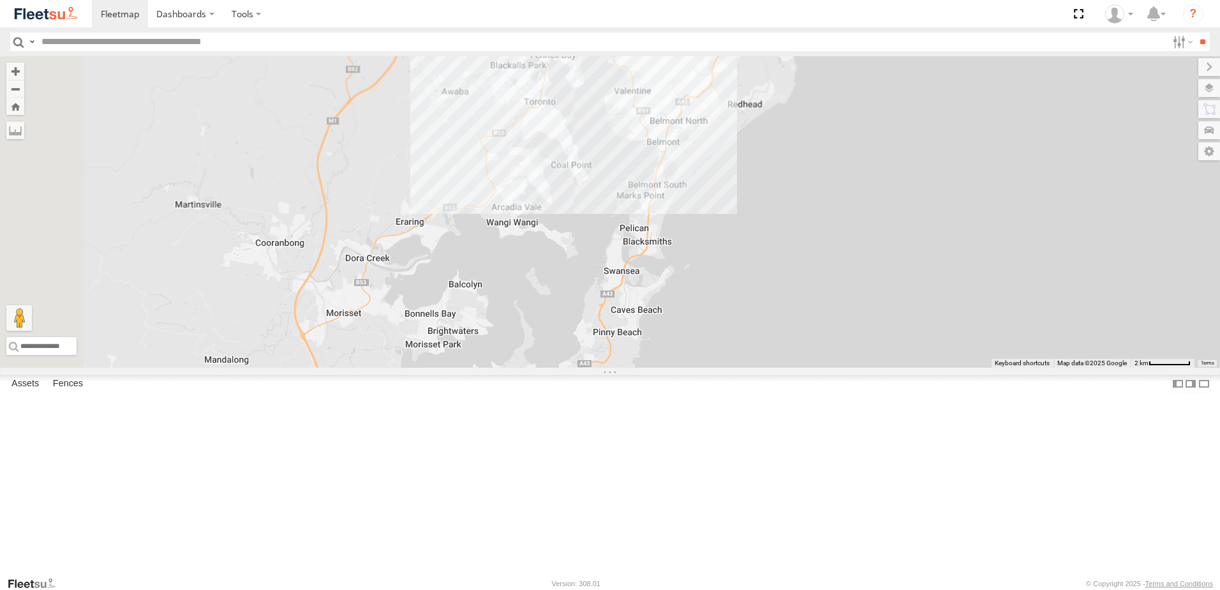
drag, startPoint x: 630, startPoint y: 425, endPoint x: 672, endPoint y: 222, distance: 207.2
click at [671, 222] on div "B4 Timber Truck L3 Plasterboard Truck B5 Timber Truck LX3 Express Ute B1 Timber…" at bounding box center [610, 211] width 1220 height 311
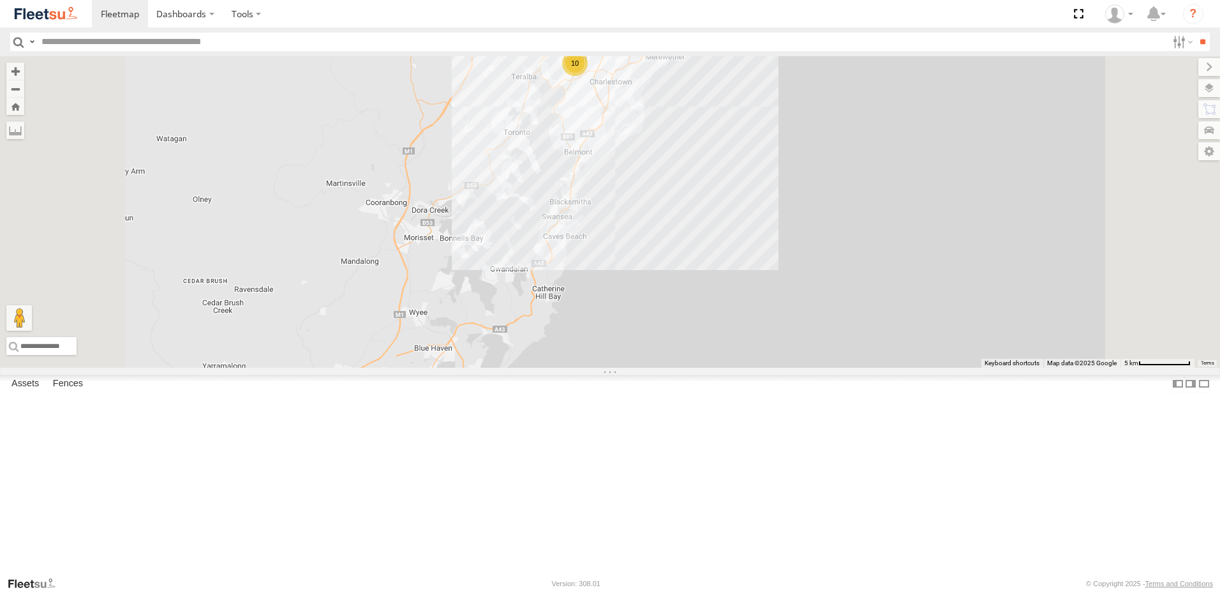
drag, startPoint x: 735, startPoint y: 309, endPoint x: 713, endPoint y: 346, distance: 43.4
click at [713, 346] on div "B4 Timber Truck L3 Plasterboard Truck B1 Timber Truck BX4 Express Ute 5 10 2 Lo…" at bounding box center [610, 211] width 1220 height 311
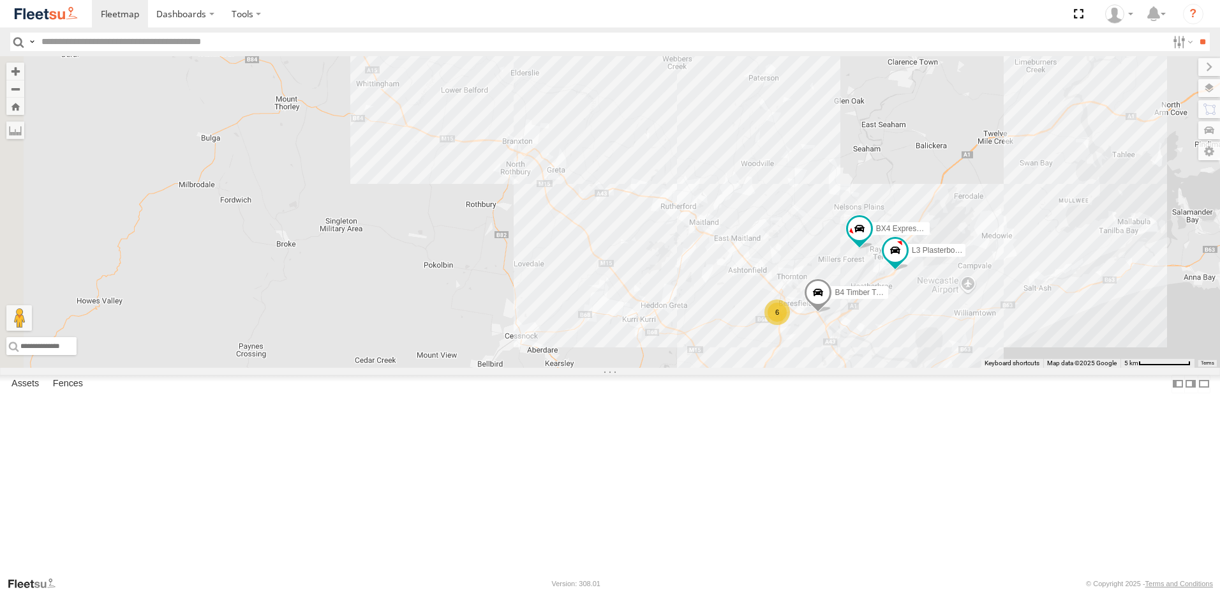
drag, startPoint x: 544, startPoint y: 278, endPoint x: 728, endPoint y: 524, distance: 307.8
click at [727, 367] on div "B4 Timber Truck L3 Plasterboard Truck B1 Timber Truck BX4 Express Ute 5 10 2 6 …" at bounding box center [610, 211] width 1220 height 311
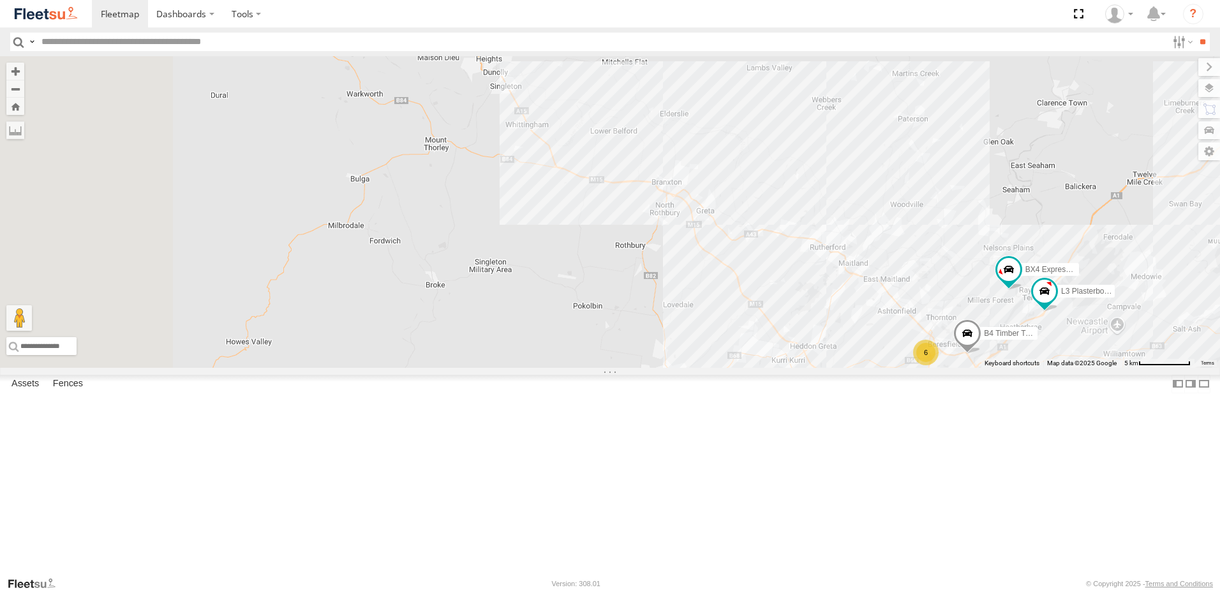
drag, startPoint x: 560, startPoint y: 396, endPoint x: 814, endPoint y: 426, distance: 255.8
click at [813, 367] on div "B4 Timber Truck L3 Plasterboard Truck B1 Timber Truck BX4 Express Ute 5 10 2 6 …" at bounding box center [610, 211] width 1220 height 311
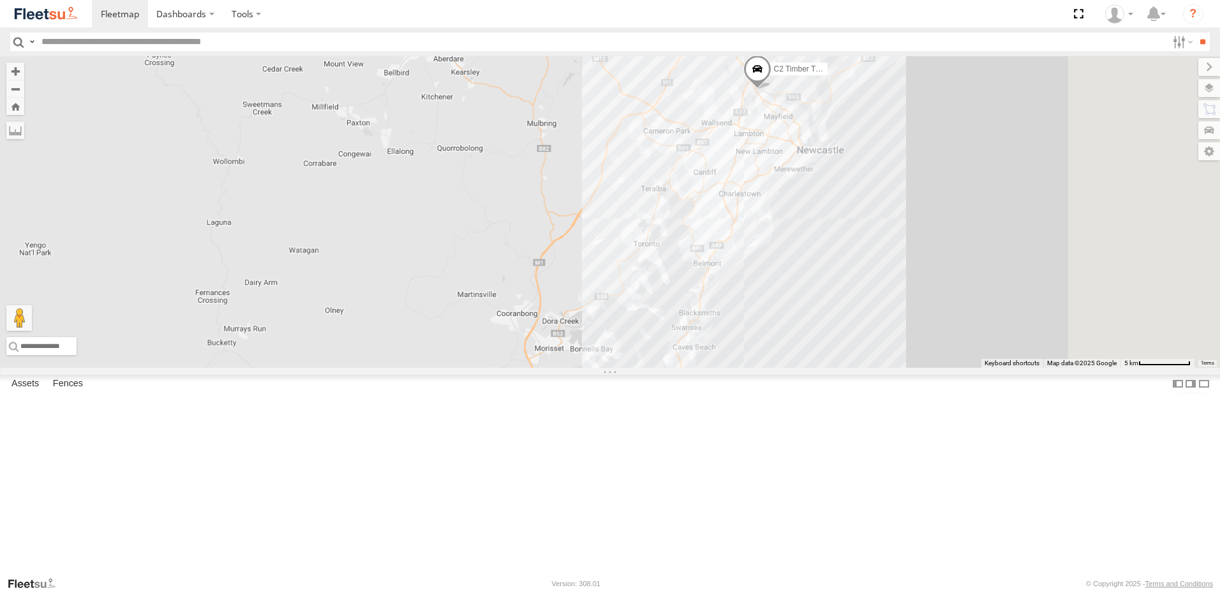
drag, startPoint x: 750, startPoint y: 304, endPoint x: 562, endPoint y: 161, distance: 236.3
click at [543, 155] on div "B4 Timber Truck B2 Timber Truck L3 Plasterboard Truck C2 Timber Truck BX4 Expre…" at bounding box center [610, 211] width 1220 height 311
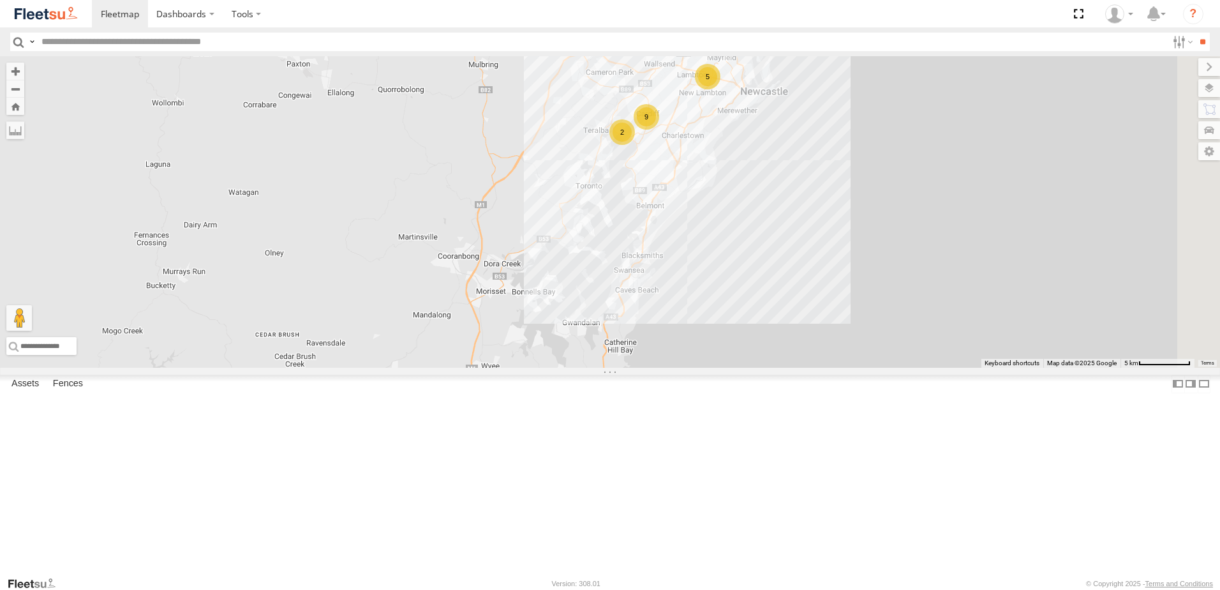
drag, startPoint x: 775, startPoint y: 280, endPoint x: 757, endPoint y: 302, distance: 27.7
click at [755, 311] on div "B4 Timber Truck B2 Timber Truck L3 Plasterboard Truck BX4 Express Ute 6 5 9 2 2…" at bounding box center [610, 211] width 1220 height 311
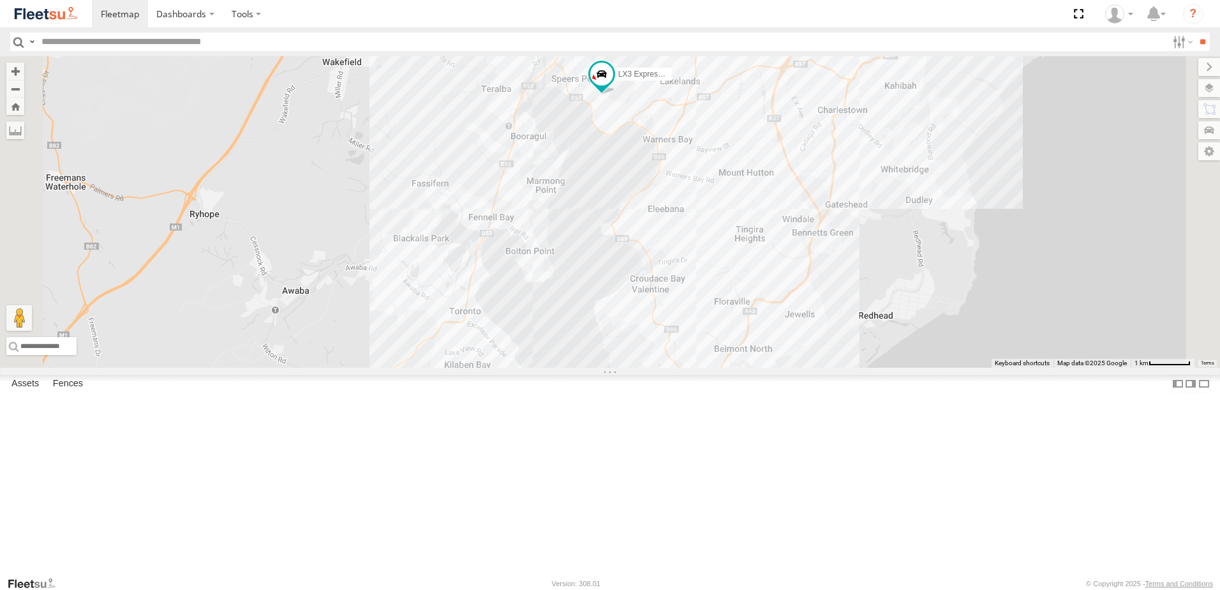
drag, startPoint x: 688, startPoint y: 336, endPoint x: 710, endPoint y: 259, distance: 79.6
click at [710, 259] on div "B4 Timber Truck B2 Timber Truck L3 Plasterboard Truck BX4 Express Ute 4 9 LX4 E…" at bounding box center [610, 211] width 1220 height 311
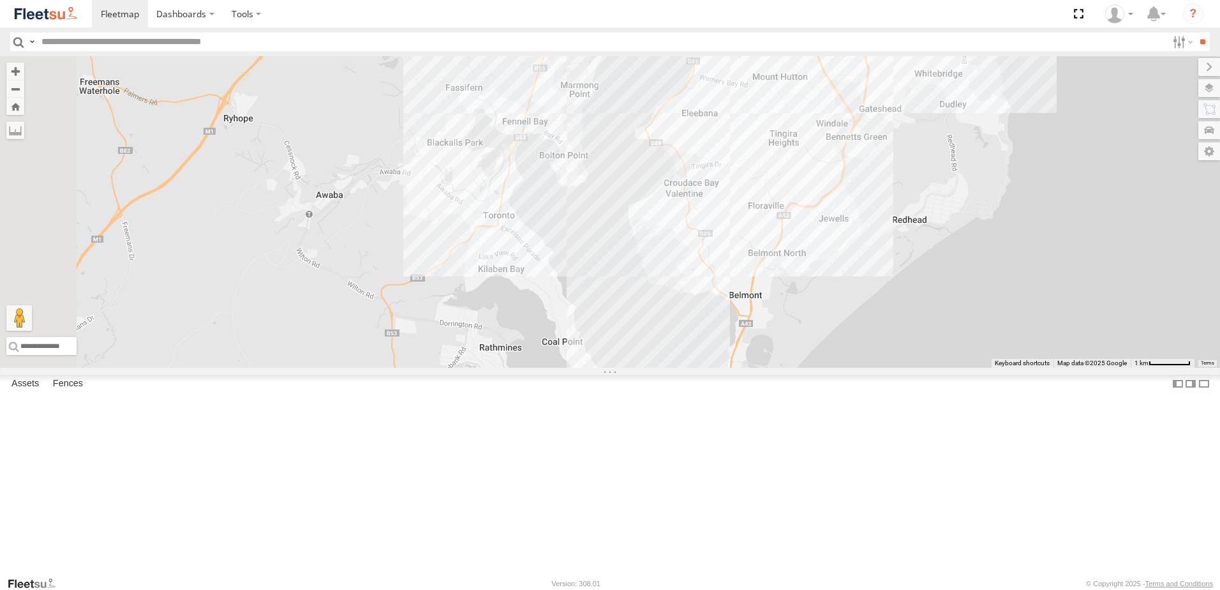
drag, startPoint x: 662, startPoint y: 417, endPoint x: 699, endPoint y: 308, distance: 114.4
click at [699, 308] on div "B4 Timber Truck B2 Timber Truck L3 Plasterboard Truck BX4 Express Ute 4 9 LX4 E…" at bounding box center [610, 211] width 1220 height 311
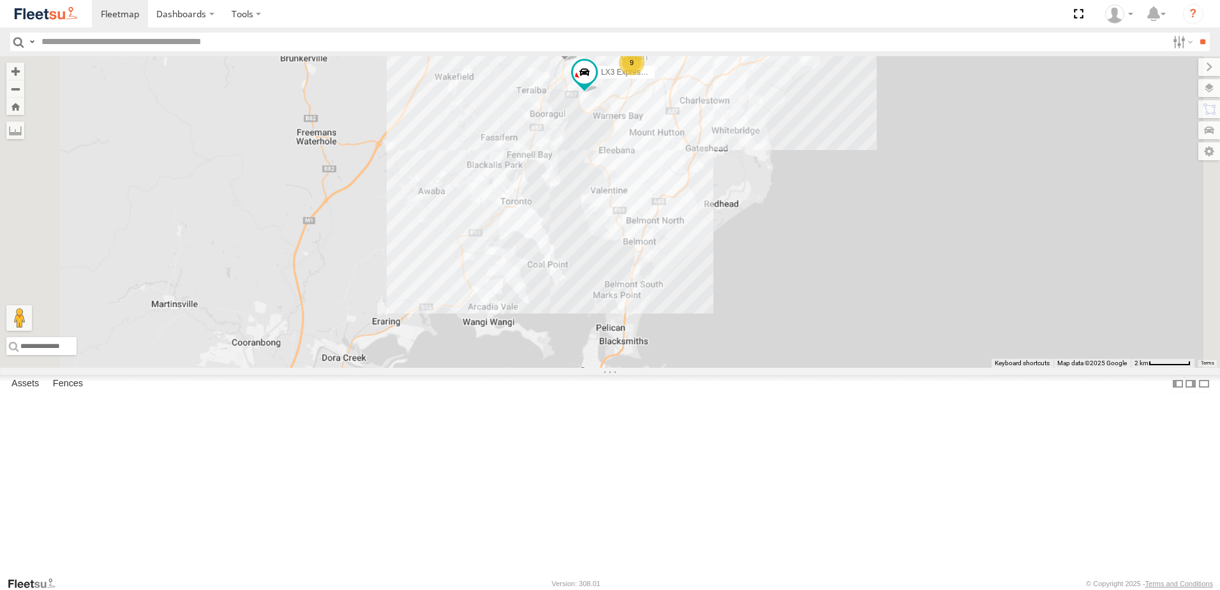
drag, startPoint x: 714, startPoint y: 315, endPoint x: 716, endPoint y: 333, distance: 18.7
click at [716, 333] on div "B4 Timber Truck B2 Timber Truck L3 Plasterboard Truck BX4 Express Ute LX3 Expre…" at bounding box center [610, 211] width 1220 height 311
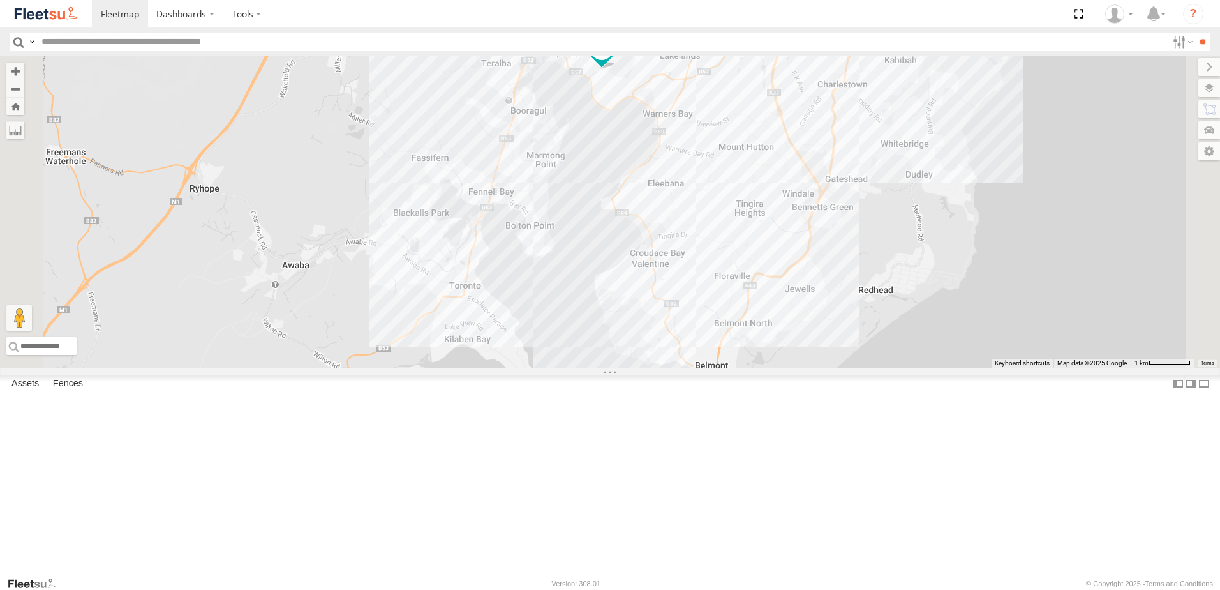
drag, startPoint x: 780, startPoint y: 381, endPoint x: 840, endPoint y: 584, distance: 211.7
click at [792, 367] on div "B4 Timber Truck B2 Timber Truck L3 Plasterboard Truck BX4 Express Ute LX3 Expre…" at bounding box center [610, 211] width 1220 height 311
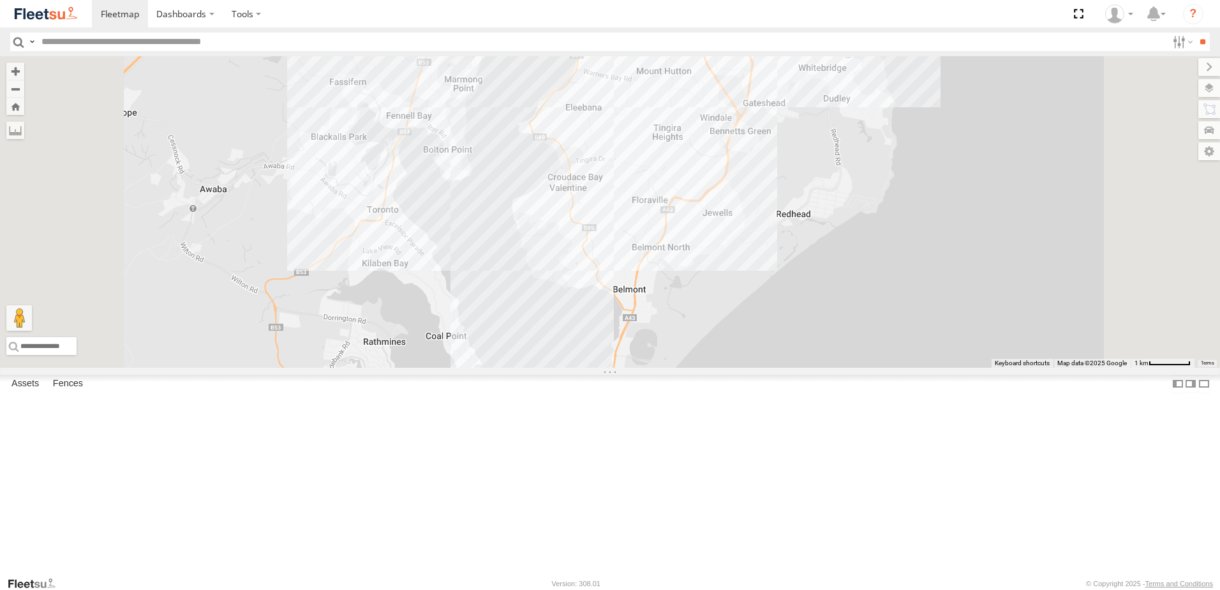
drag, startPoint x: 642, startPoint y: 394, endPoint x: 641, endPoint y: 221, distance: 172.3
click at [641, 222] on div "B4 Timber Truck B2 Timber Truck L3 Plasterboard Truck BX4 Express Ute LX3 Expre…" at bounding box center [610, 211] width 1220 height 311
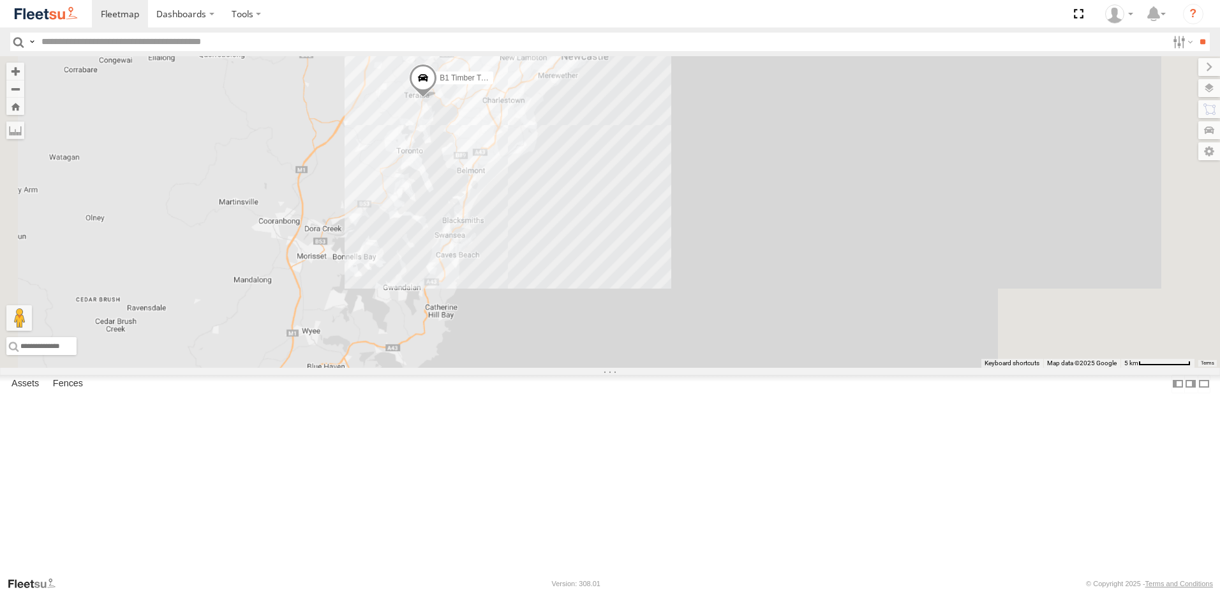
drag, startPoint x: 572, startPoint y: 262, endPoint x: 550, endPoint y: 470, distance: 209.2
click at [550, 367] on div "B1 Timber Truck Loading..." at bounding box center [610, 211] width 1220 height 311
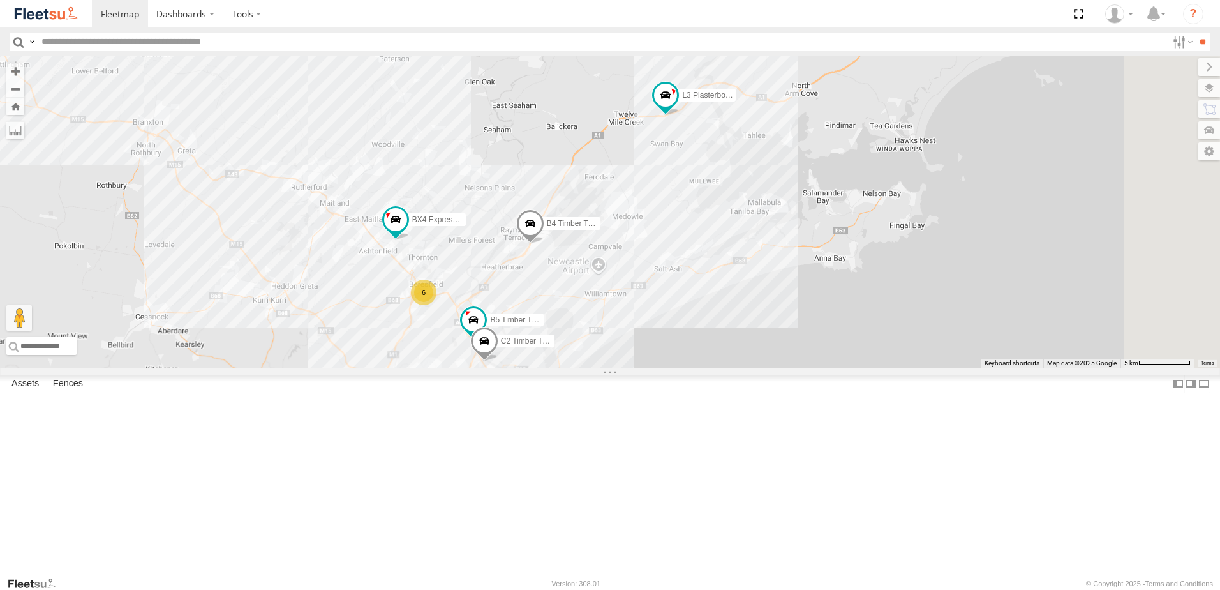
drag, startPoint x: 643, startPoint y: 291, endPoint x: 662, endPoint y: 336, distance: 48.3
click at [662, 336] on div "B1 Timber Truck B4 Timber Truck 6 4 9 L3 Plasterboard Truck LX4 Express Ute B5 …" at bounding box center [610, 211] width 1220 height 311
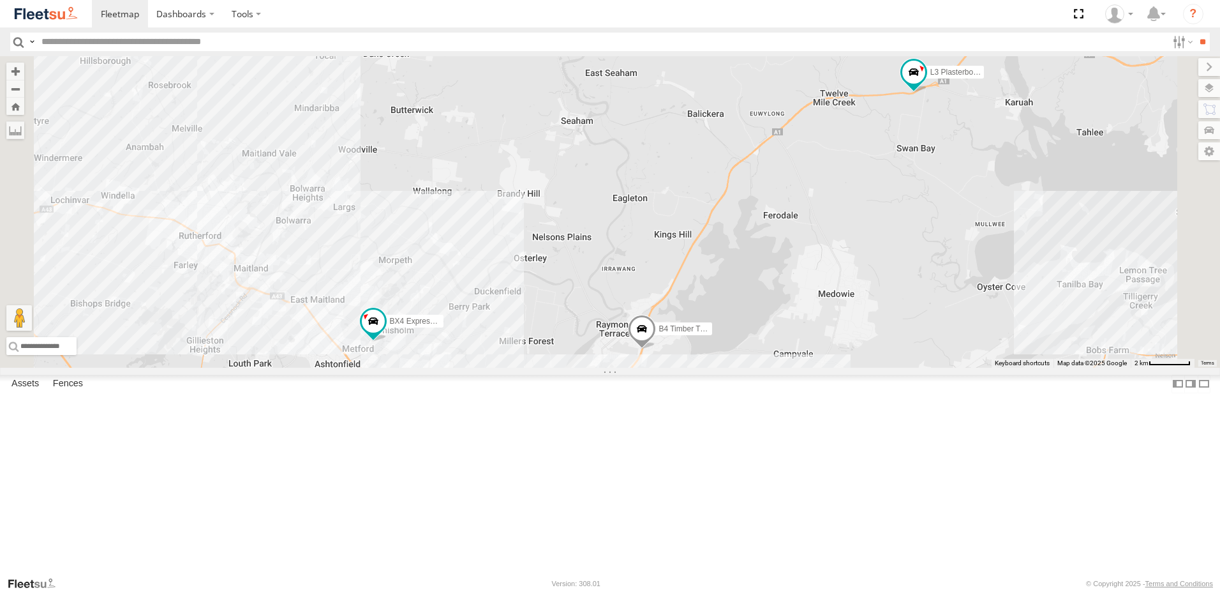
drag, startPoint x: 702, startPoint y: 390, endPoint x: 716, endPoint y: 439, distance: 51.1
click at [714, 367] on div "B1 Timber Truck B4 Timber Truck L3 Plasterboard Truck LX4 Express Ute B5 Timber…" at bounding box center [610, 211] width 1220 height 311
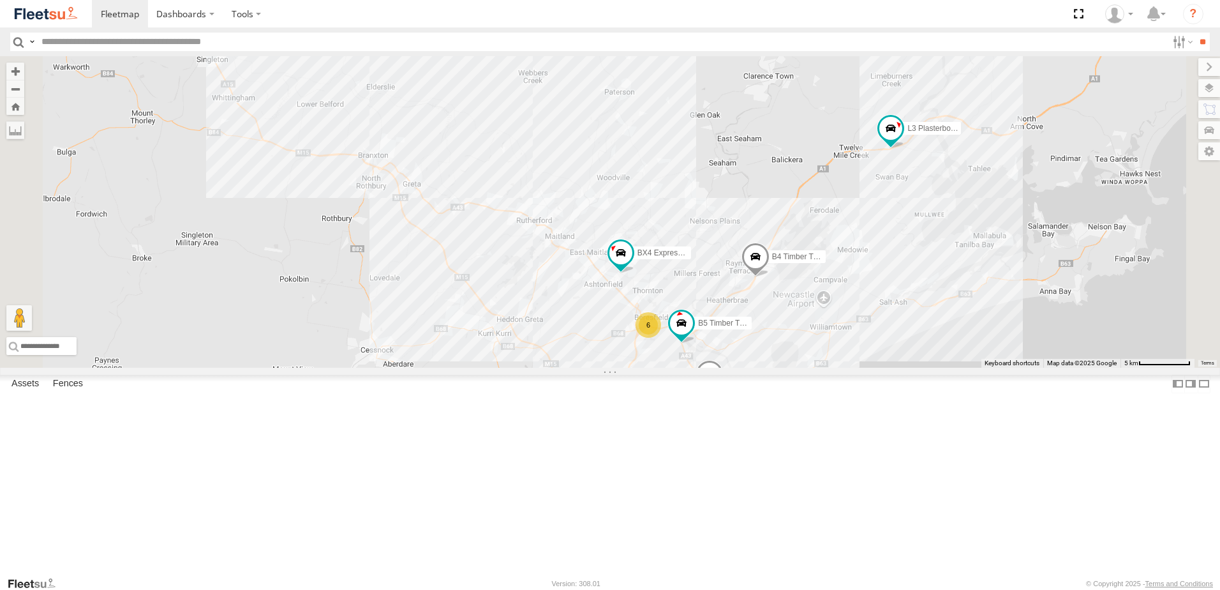
drag, startPoint x: 875, startPoint y: 415, endPoint x: 925, endPoint y: 256, distance: 165.9
click at [926, 257] on div "B1 Timber Truck B4 Timber Truck L3 Plasterboard Truck LX4 Express Ute B5 Timber…" at bounding box center [610, 211] width 1220 height 311
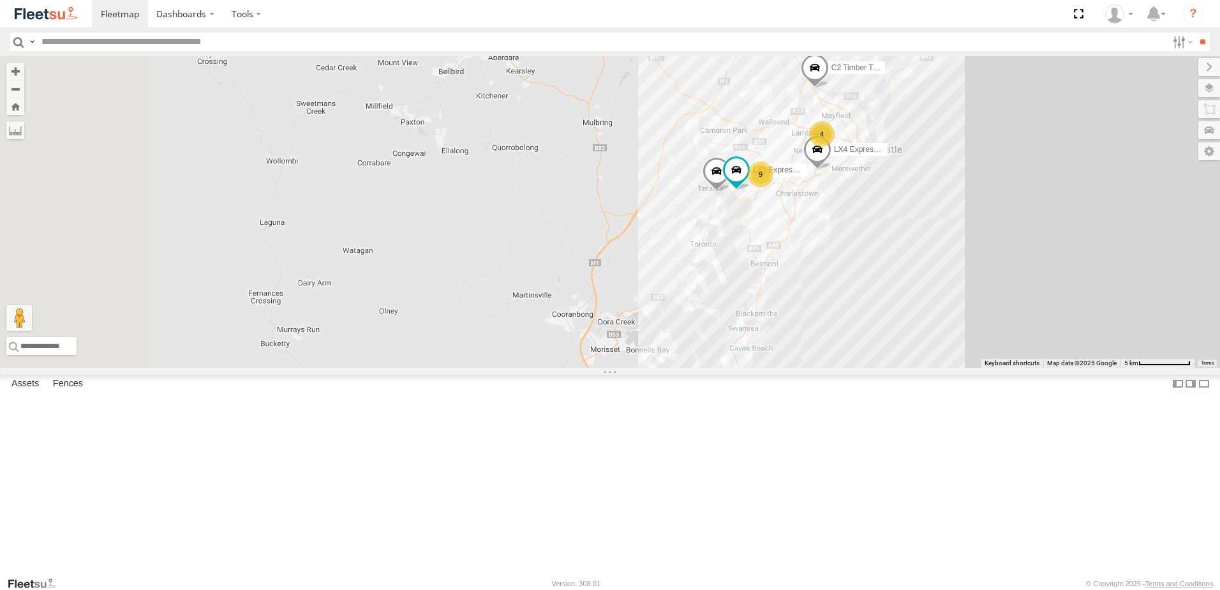
drag, startPoint x: 734, startPoint y: 493, endPoint x: 838, endPoint y: 341, distance: 183.7
click at [838, 341] on div "B1 Timber Truck B4 Timber Truck L3 Plasterboard Truck LX4 Express Ute B5 Timber…" at bounding box center [610, 211] width 1220 height 311
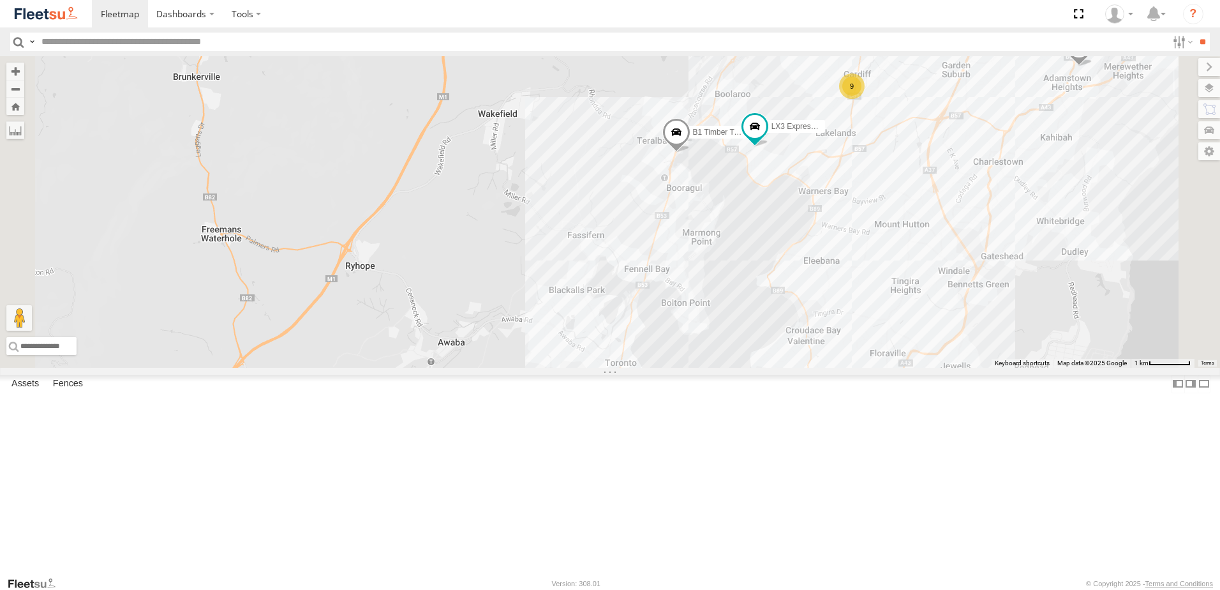
drag, startPoint x: 849, startPoint y: 159, endPoint x: 852, endPoint y: 280, distance: 121.3
click at [845, 260] on div "B1 Timber Truck B4 Timber Truck L3 Plasterboard Truck LX4 Express Ute B5 Timber…" at bounding box center [610, 211] width 1220 height 311
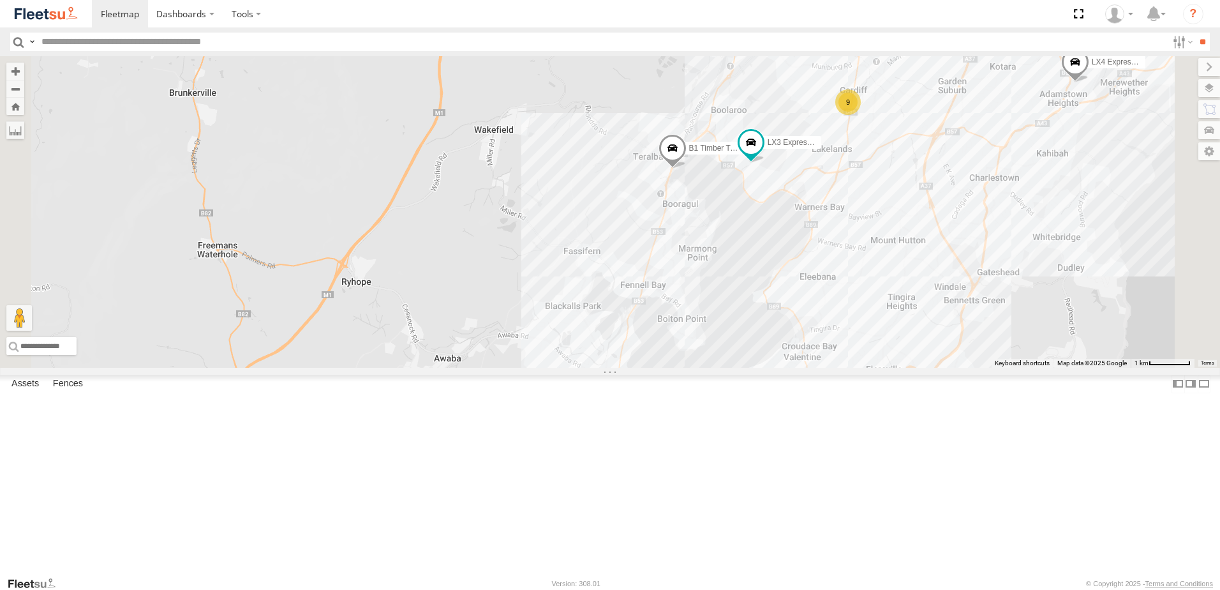
drag, startPoint x: 850, startPoint y: 348, endPoint x: 843, endPoint y: 373, distance: 25.2
click at [843, 367] on div "B1 Timber Truck B4 Timber Truck L3 Plasterboard Truck LX4 Express Ute B5 Timber…" at bounding box center [610, 211] width 1220 height 311
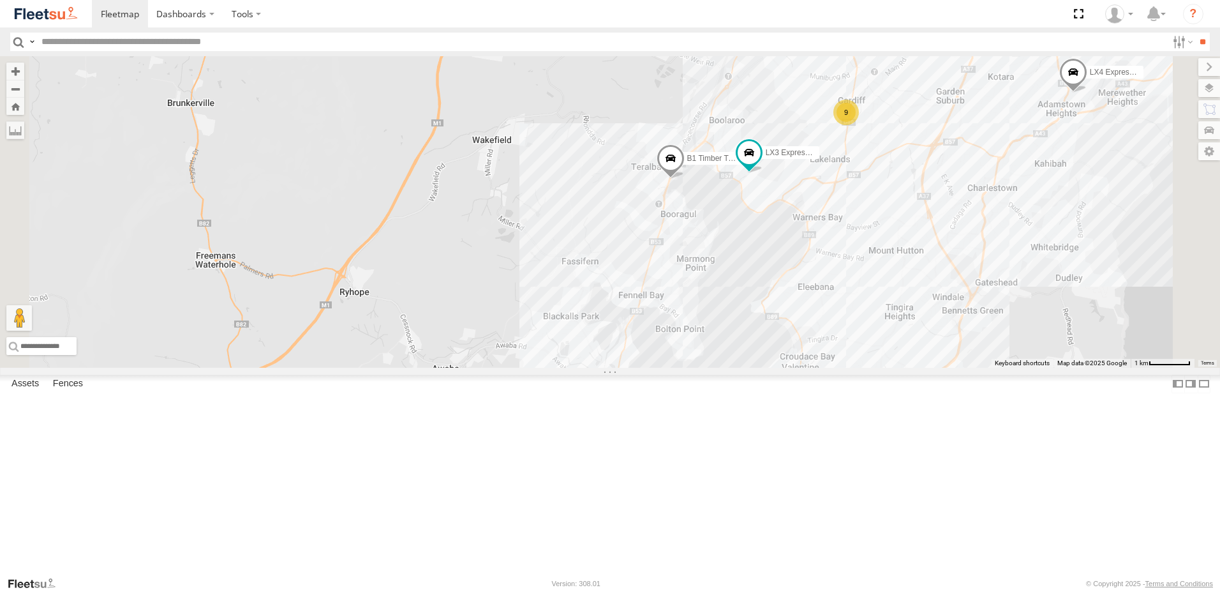
drag, startPoint x: 822, startPoint y: 434, endPoint x: 825, endPoint y: 447, distance: 13.0
click at [822, 367] on div "B1 Timber Truck B4 Timber Truck L3 Plasterboard Truck LX4 Express Ute B5 Timber…" at bounding box center [610, 211] width 1220 height 311
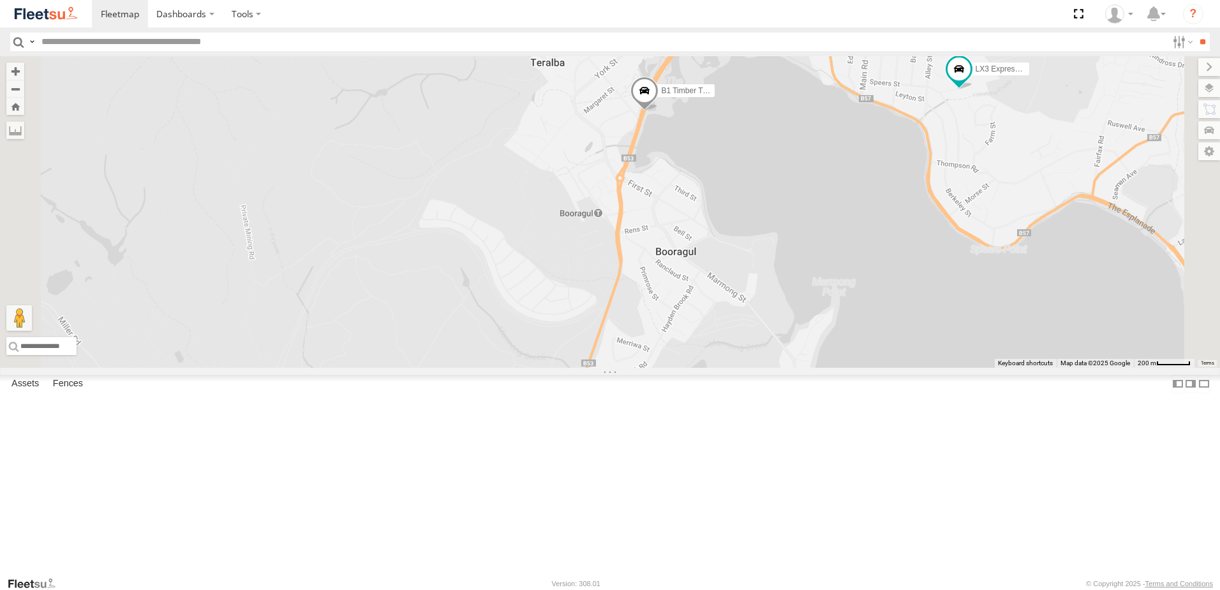
drag, startPoint x: 820, startPoint y: 320, endPoint x: 806, endPoint y: 400, distance: 81.0
click at [806, 367] on div "B1 Timber Truck B4 Timber Truck L3 Plasterboard Truck LX4 Express Ute B5 Timber…" at bounding box center [610, 211] width 1220 height 311
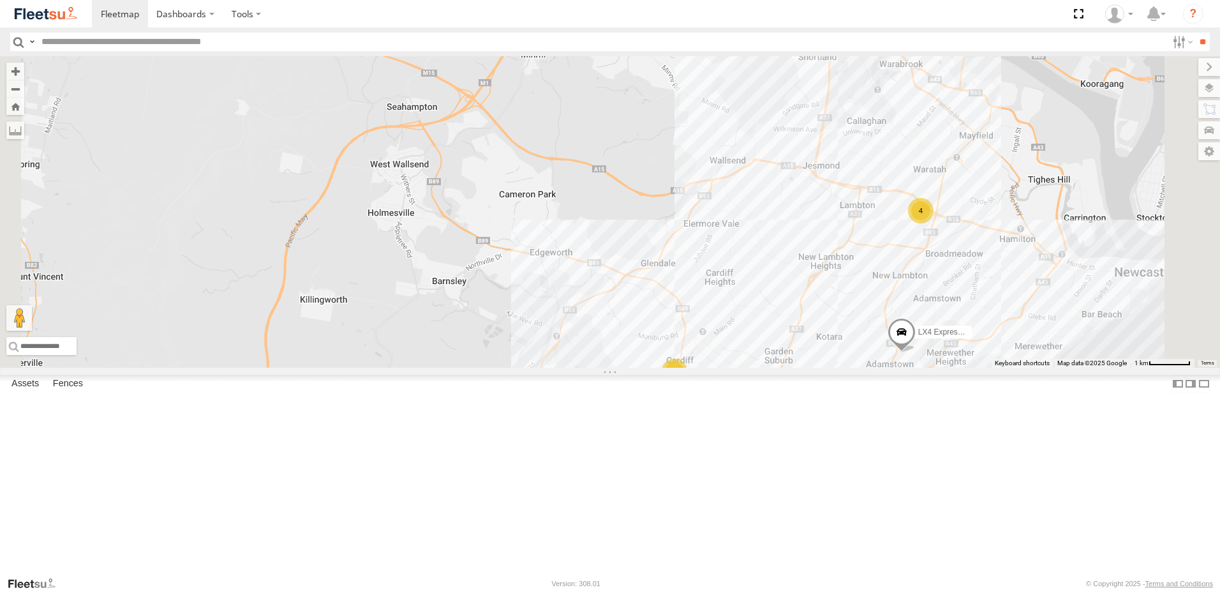
drag, startPoint x: 861, startPoint y: 229, endPoint x: 716, endPoint y: 376, distance: 205.7
click at [717, 367] on div "B1 Timber Truck B4 Timber Truck L3 Plasterboard Truck LX4 Express Ute B5 Timber…" at bounding box center [610, 211] width 1220 height 311
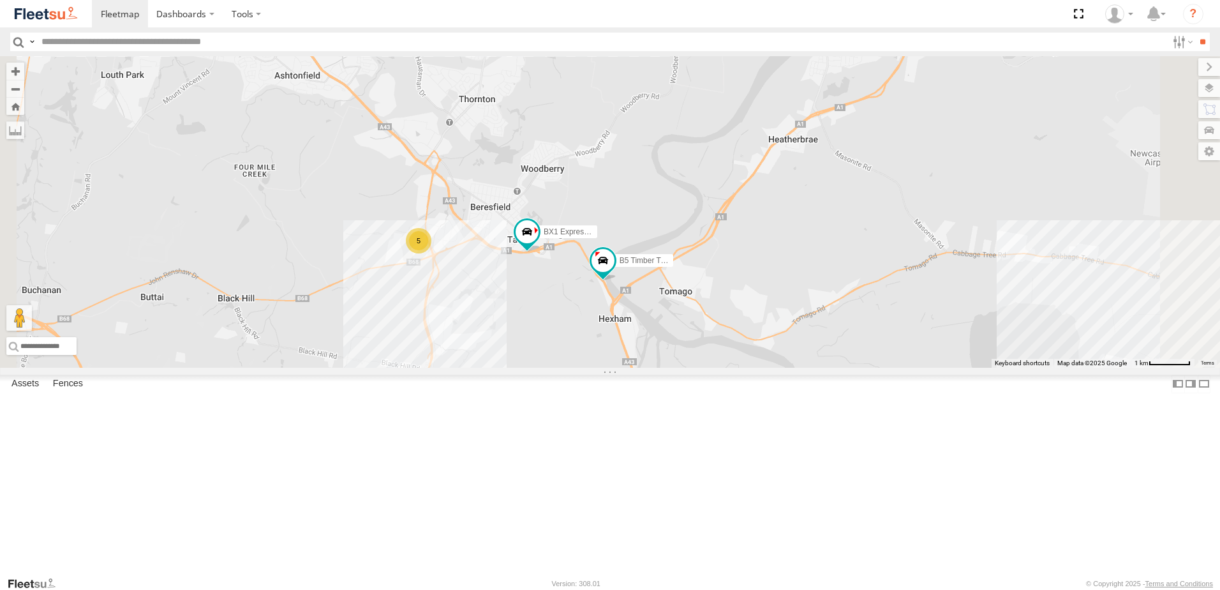
drag, startPoint x: 708, startPoint y: 275, endPoint x: 659, endPoint y: 381, distance: 116.7
click at [659, 367] on div "B1 Timber Truck B4 Timber Truck L3 Plasterboard Truck LX4 Express Ute LX3 Expre…" at bounding box center [610, 211] width 1220 height 311
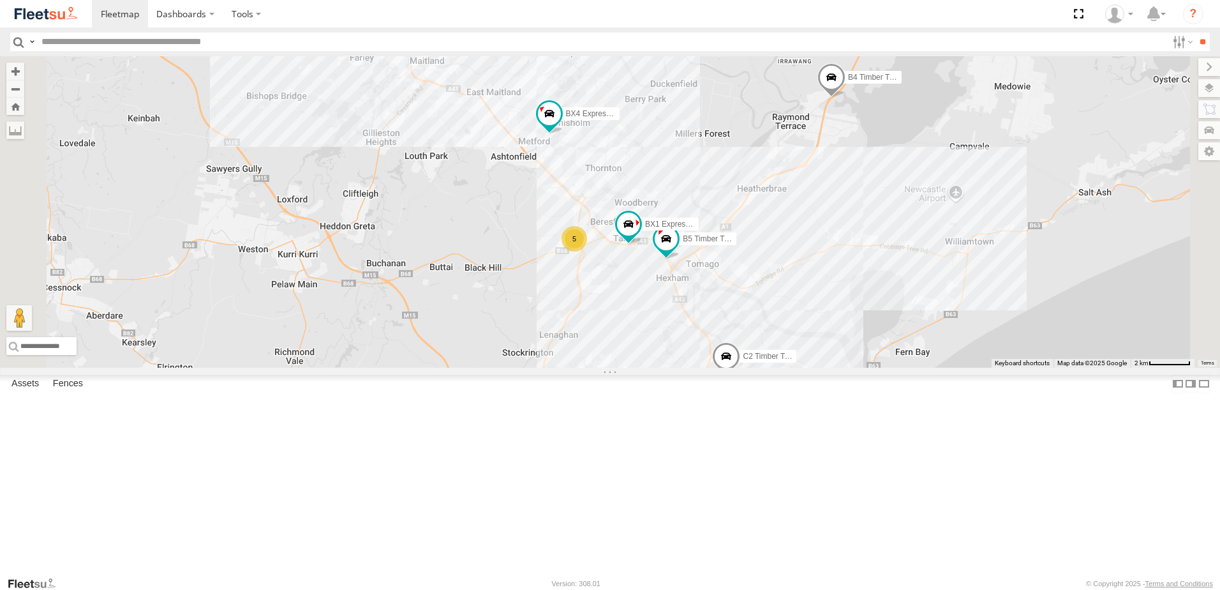
drag, startPoint x: 861, startPoint y: 268, endPoint x: 822, endPoint y: 296, distance: 48.5
click at [863, 312] on div "B1 Timber Truck B4 Timber Truck L3 Plasterboard Truck LX4 Express Ute LX3 Expre…" at bounding box center [610, 211] width 1220 height 311
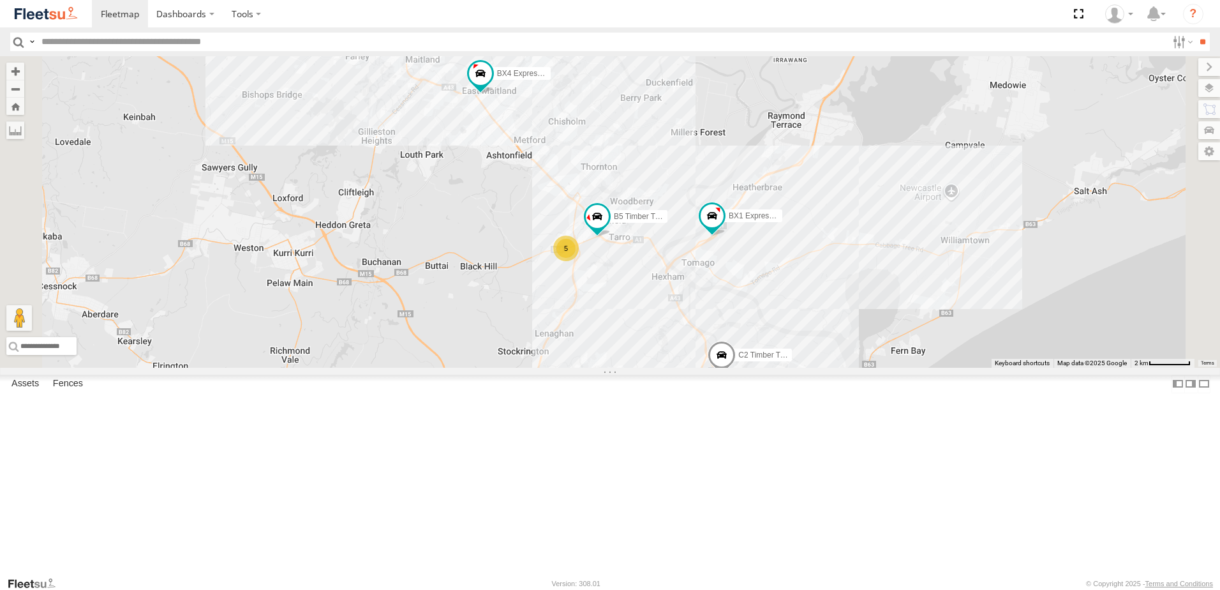
drag, startPoint x: 776, startPoint y: 436, endPoint x: 776, endPoint y: 368, distance: 68.3
click at [776, 367] on div "BX1 Express Ute B5 Timber Truck BX4 Express Ute B4 Timber Truck 5 C2 Timber Tru…" at bounding box center [610, 211] width 1220 height 311
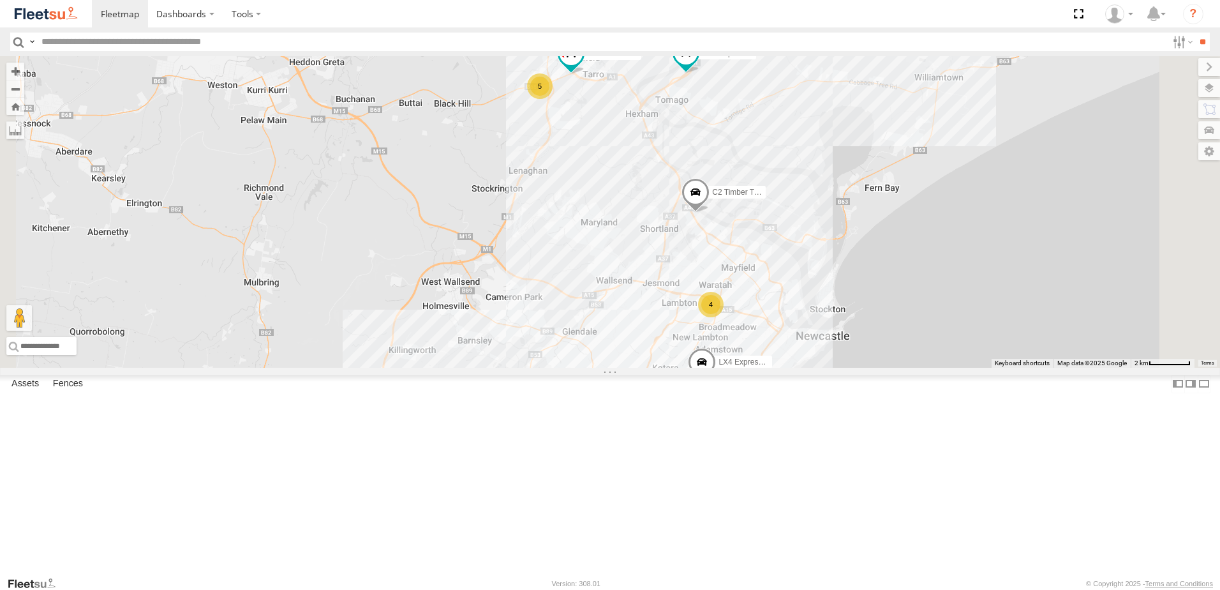
drag, startPoint x: 778, startPoint y: 369, endPoint x: 738, endPoint y: 373, distance: 39.8
click at [738, 367] on div "BX1 Express Ute B5 Timber Truck BX4 Express Ute B4 Timber Truck 5 C2 Timber Tru…" at bounding box center [610, 211] width 1220 height 311
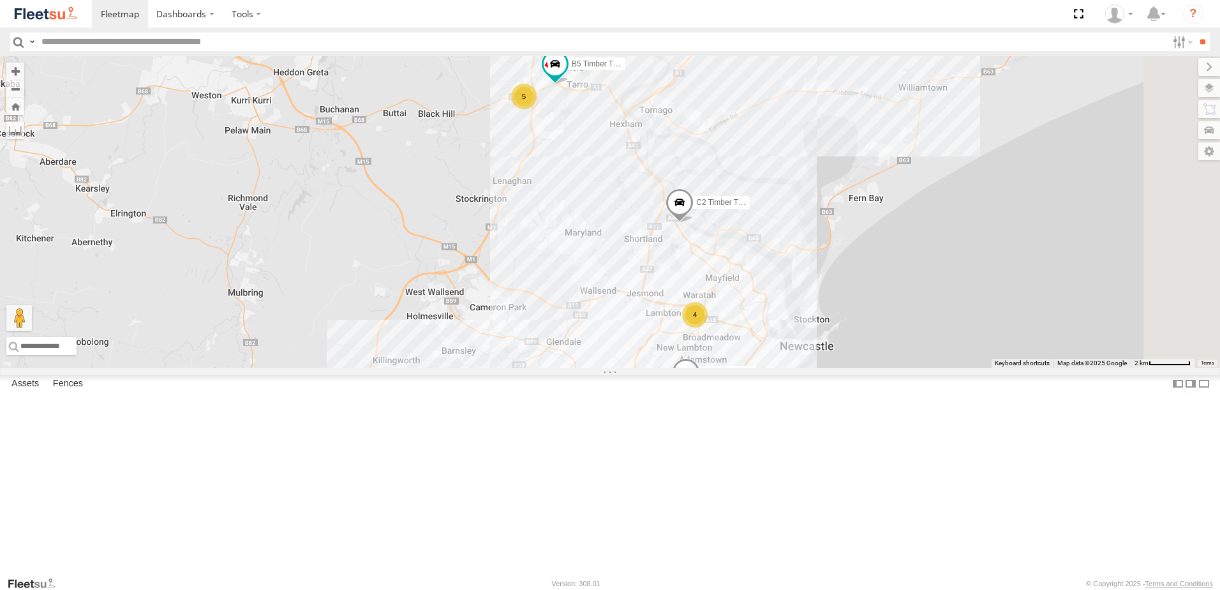
drag, startPoint x: 882, startPoint y: 249, endPoint x: 813, endPoint y: 415, distance: 179.0
click at [813, 367] on div "BX1 Express Ute B5 Timber Truck BX4 Express Ute B4 Timber Truck 5 C2 Timber Tru…" at bounding box center [610, 211] width 1220 height 311
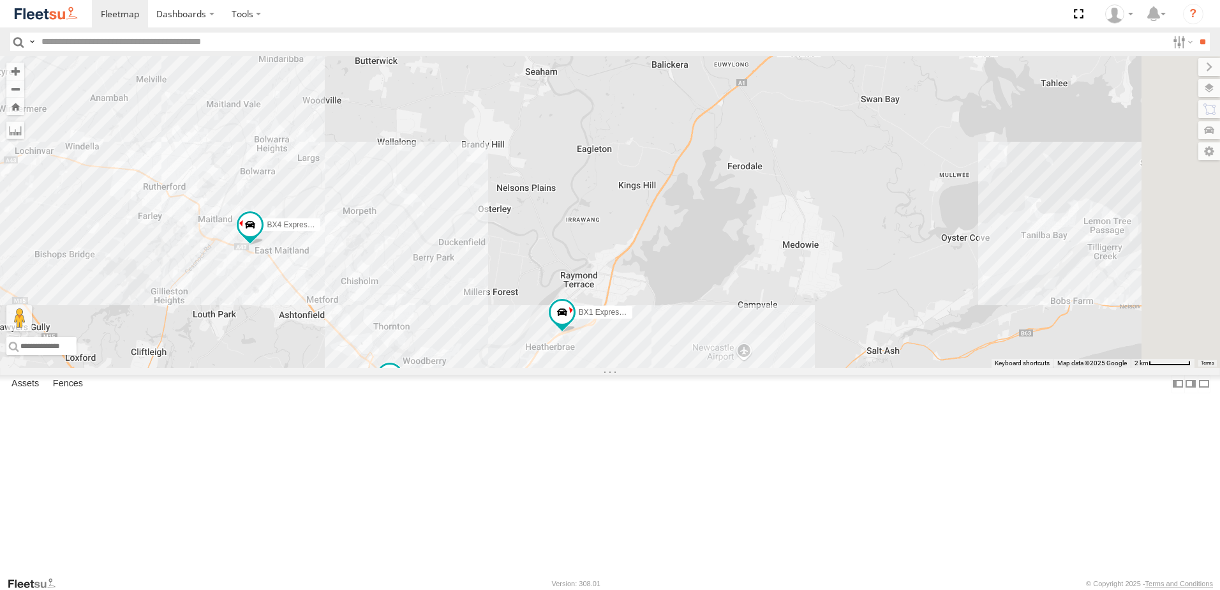
drag, startPoint x: 886, startPoint y: 220, endPoint x: 873, endPoint y: 241, distance: 25.0
click at [873, 241] on div "BX1 Express Ute B5 Timber Truck BX4 Express Ute B4 Timber Truck 5 C2 Timber Tru…" at bounding box center [610, 211] width 1220 height 311
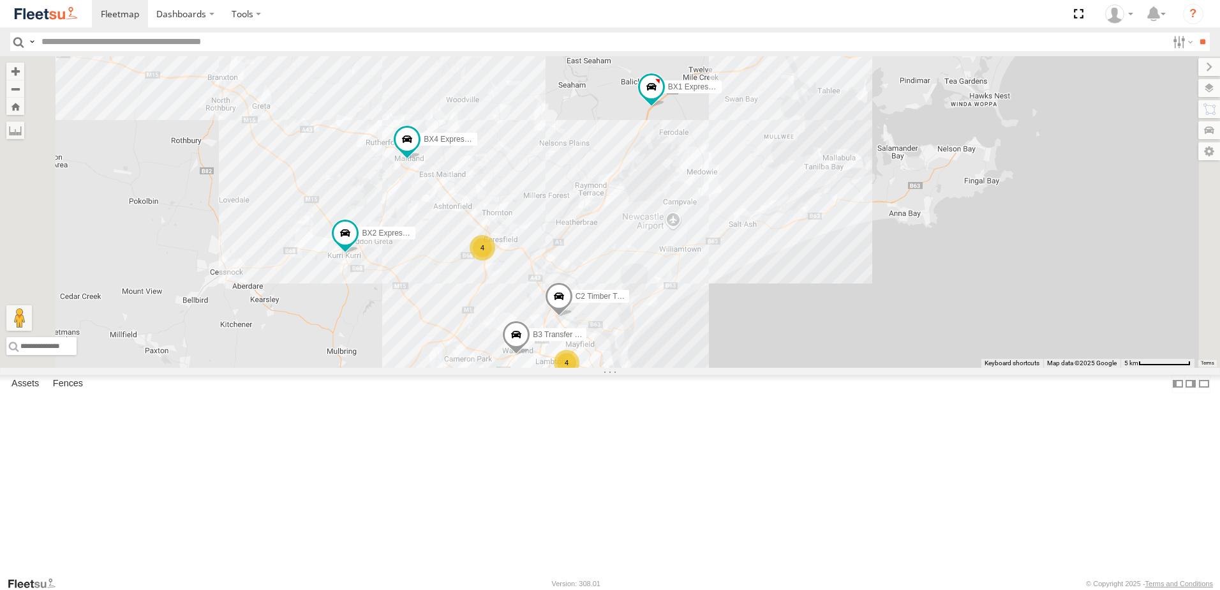
drag, startPoint x: 569, startPoint y: 496, endPoint x: 638, endPoint y: 226, distance: 279.2
click at [638, 226] on div "B4 Timber Truck BX1 Express Ute BX4 Express Ute 4 L3 Plasterboard Truck 4 BX2 E…" at bounding box center [610, 211] width 1220 height 311
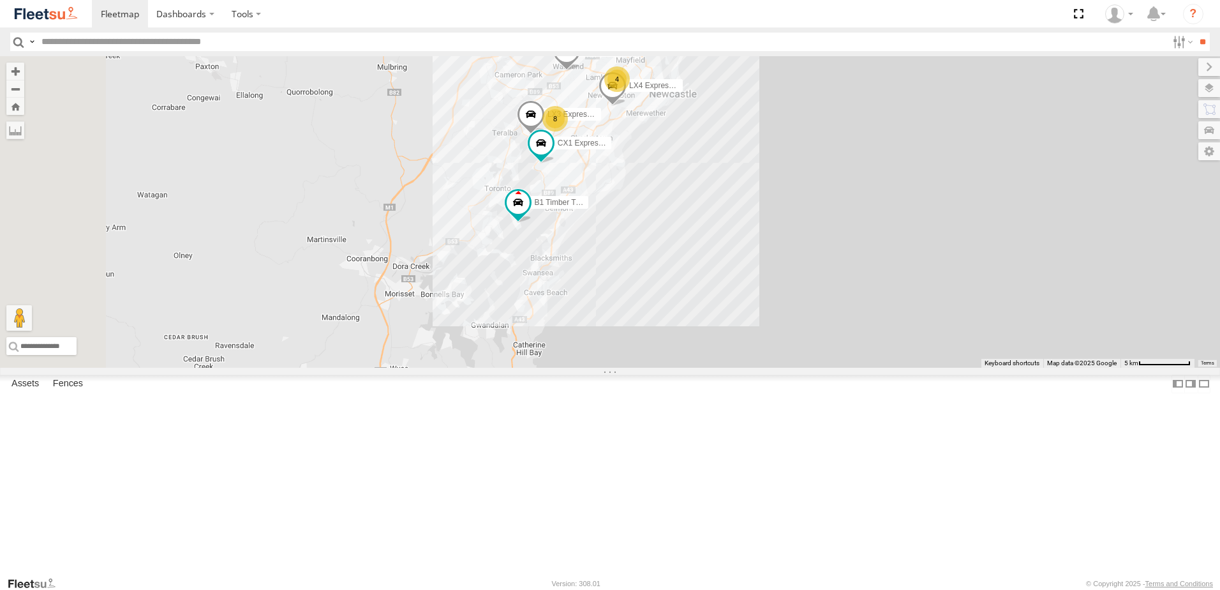
drag, startPoint x: 628, startPoint y: 426, endPoint x: 657, endPoint y: 306, distance: 122.6
click at [657, 306] on div "B4 Timber Truck BX1 Express Ute BX4 Express Ute 4 L3 Plasterboard Truck 4 BX2 E…" at bounding box center [610, 211] width 1220 height 311
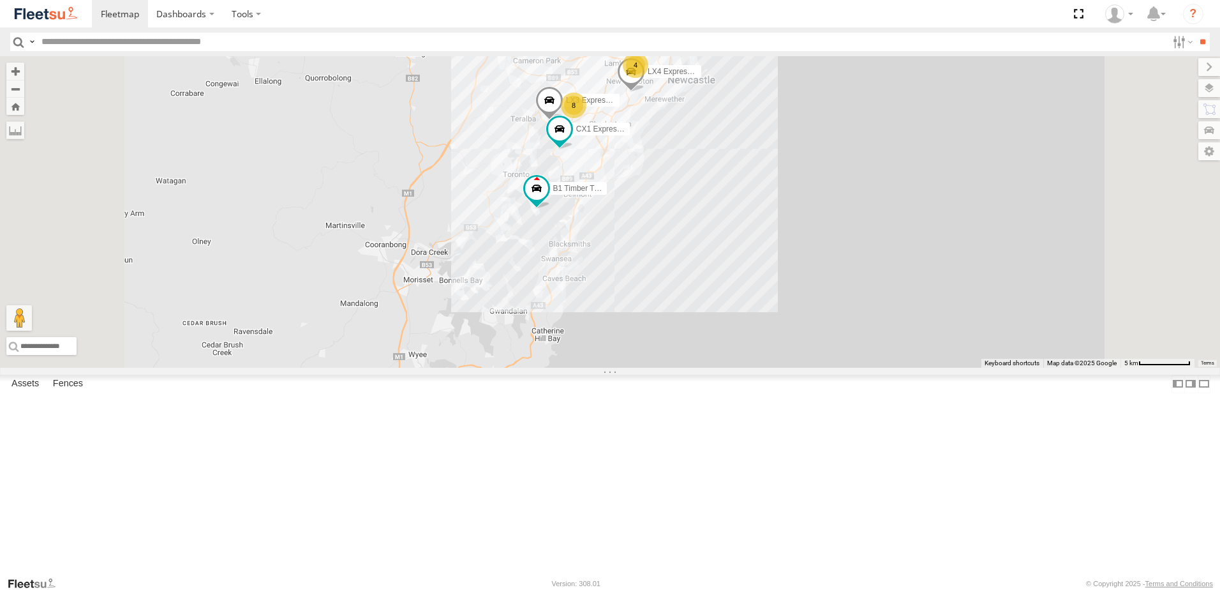
drag, startPoint x: 635, startPoint y: 423, endPoint x: 672, endPoint y: 385, distance: 52.8
click at [672, 367] on div "B4 Timber Truck BX1 Express Ute BX4 Express Ute L3 Plasterboard Truck BX2 Expre…" at bounding box center [610, 211] width 1220 height 311
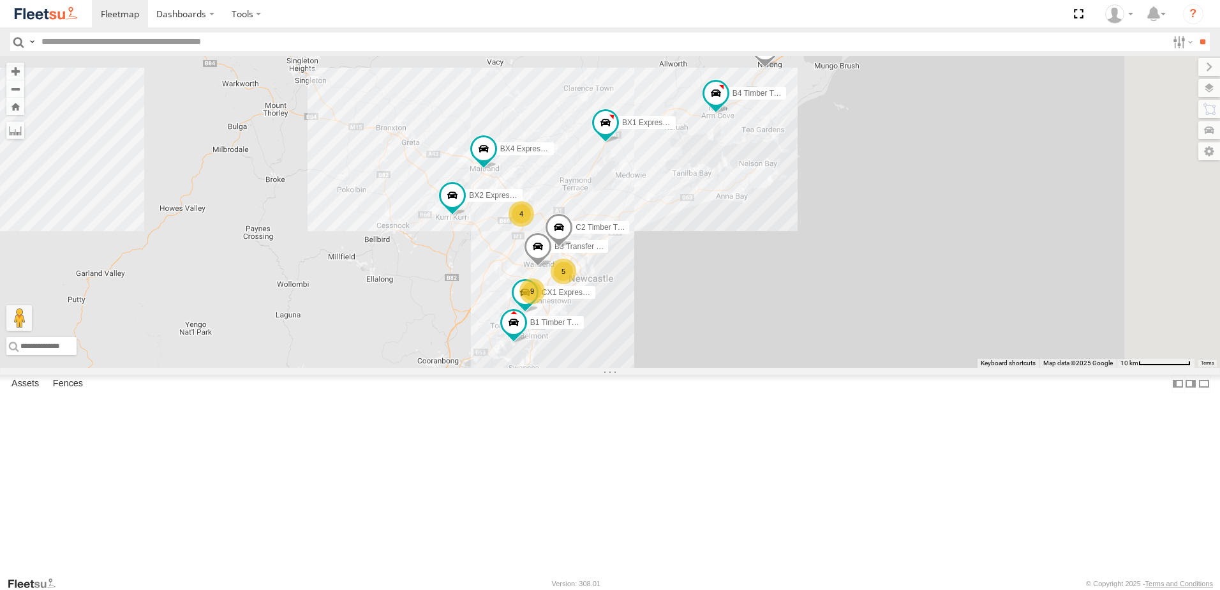
drag, startPoint x: 616, startPoint y: 288, endPoint x: 580, endPoint y: 404, distance: 122.1
click at [579, 367] on div "B4 Timber Truck BX1 Express Ute BX4 Express Ute L3 Plasterboard Truck BX2 Expre…" at bounding box center [610, 211] width 1220 height 311
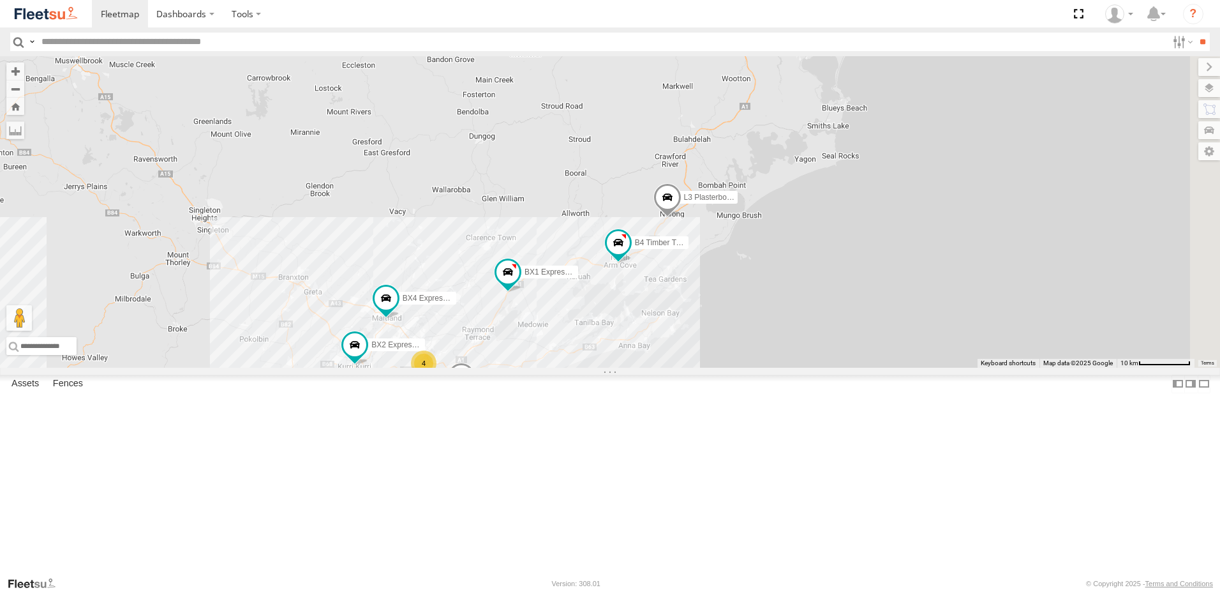
drag, startPoint x: 931, startPoint y: 279, endPoint x: 814, endPoint y: 443, distance: 201.3
click at [829, 367] on div "B4 Timber Truck BX1 Express Ute BX4 Express Ute L3 Plasterboard Truck BX2 Expre…" at bounding box center [610, 211] width 1220 height 311
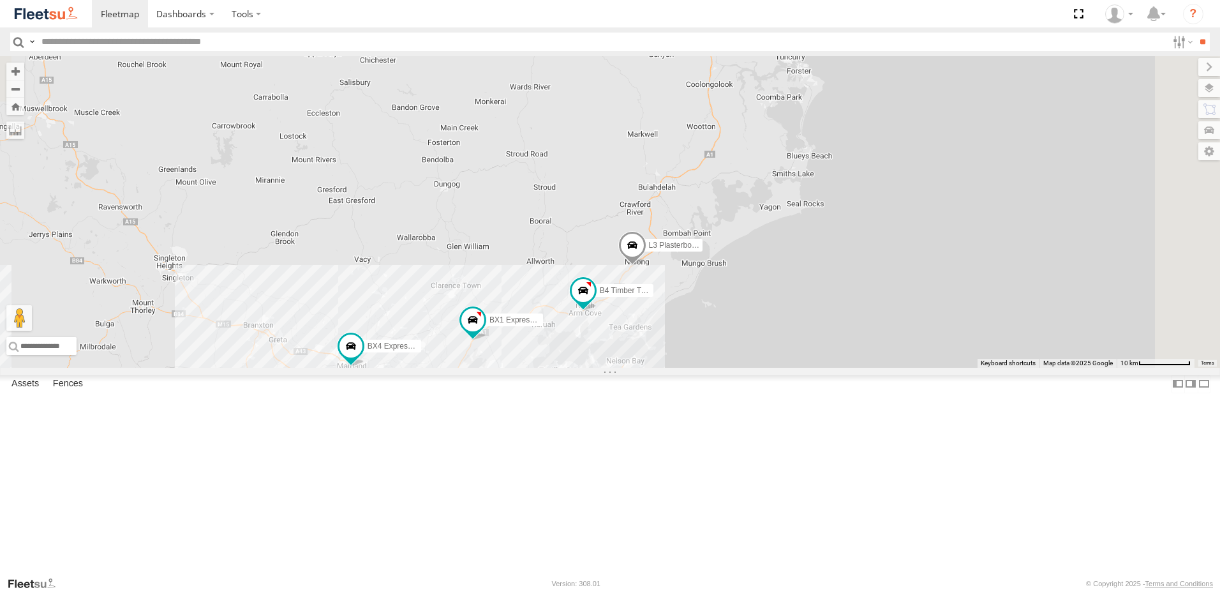
drag, startPoint x: 814, startPoint y: 443, endPoint x: 797, endPoint y: 471, distance: 32.4
click at [801, 367] on div "B4 Timber Truck BX1 Express Ute BX4 Express Ute L3 Plasterboard Truck BX2 Expre…" at bounding box center [610, 211] width 1220 height 311
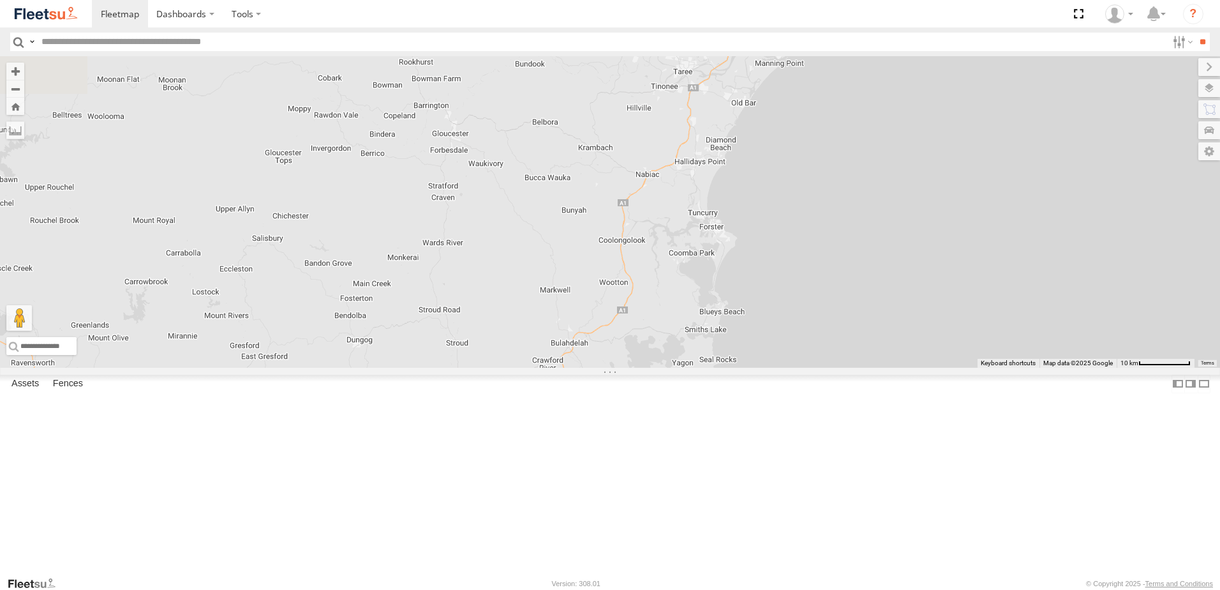
drag, startPoint x: 942, startPoint y: 157, endPoint x: 880, endPoint y: 252, distance: 113.4
click at [880, 252] on div "B4 Timber Truck BX1 Express Ute BX4 Express Ute L3 Plasterboard Truck BX2 Expre…" at bounding box center [610, 211] width 1220 height 311
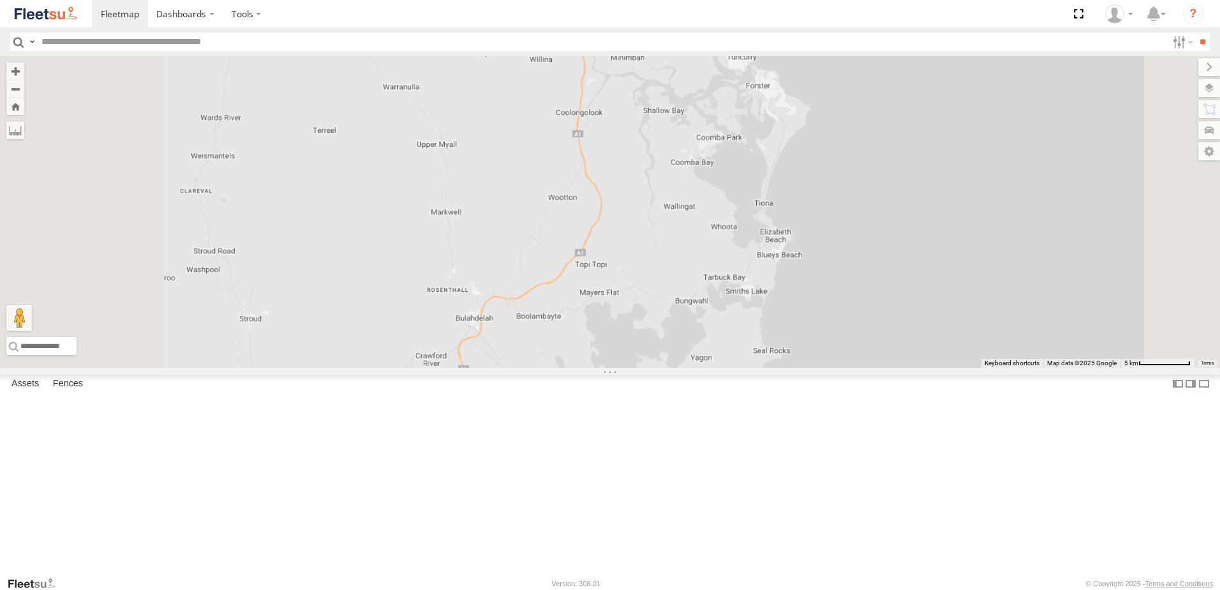
drag, startPoint x: 839, startPoint y: 516, endPoint x: 924, endPoint y: 293, distance: 238.5
click at [924, 295] on div "B4 Timber Truck BX1 Express Ute BX4 Express Ute L3 Plasterboard Truck BX2 Expre…" at bounding box center [610, 211] width 1220 height 311
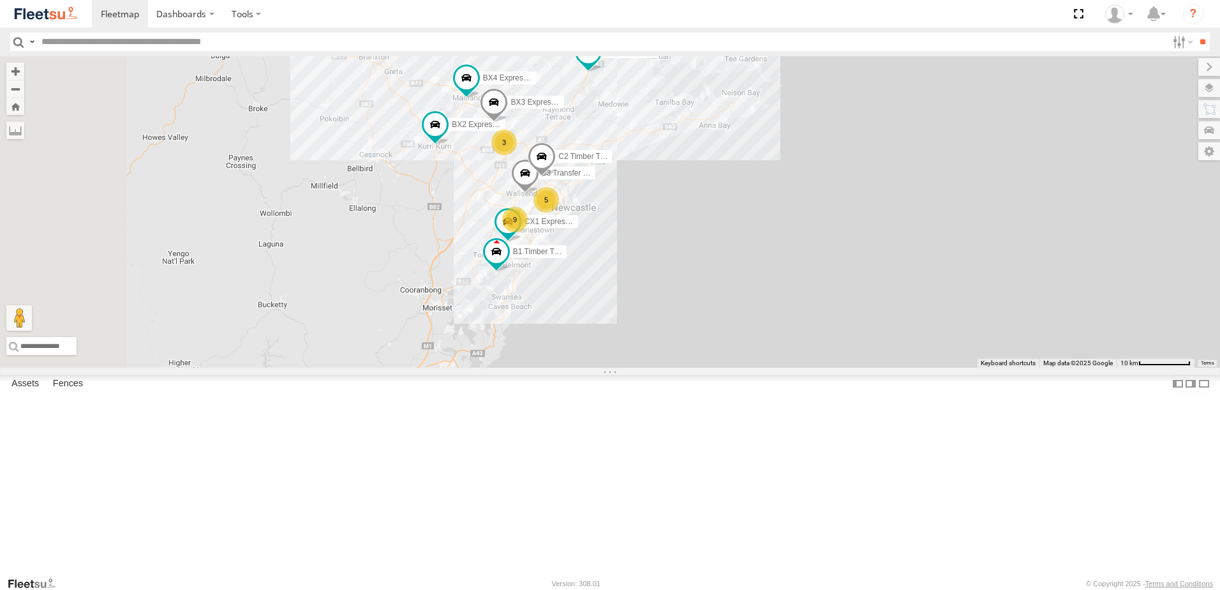
drag, startPoint x: 584, startPoint y: 493, endPoint x: 789, endPoint y: 195, distance: 361.5
click at [789, 195] on div "B4 Timber Truck BX1 Express Ute BX4 Express Ute L3 Plasterboard Truck BX2 Expre…" at bounding box center [610, 211] width 1220 height 311
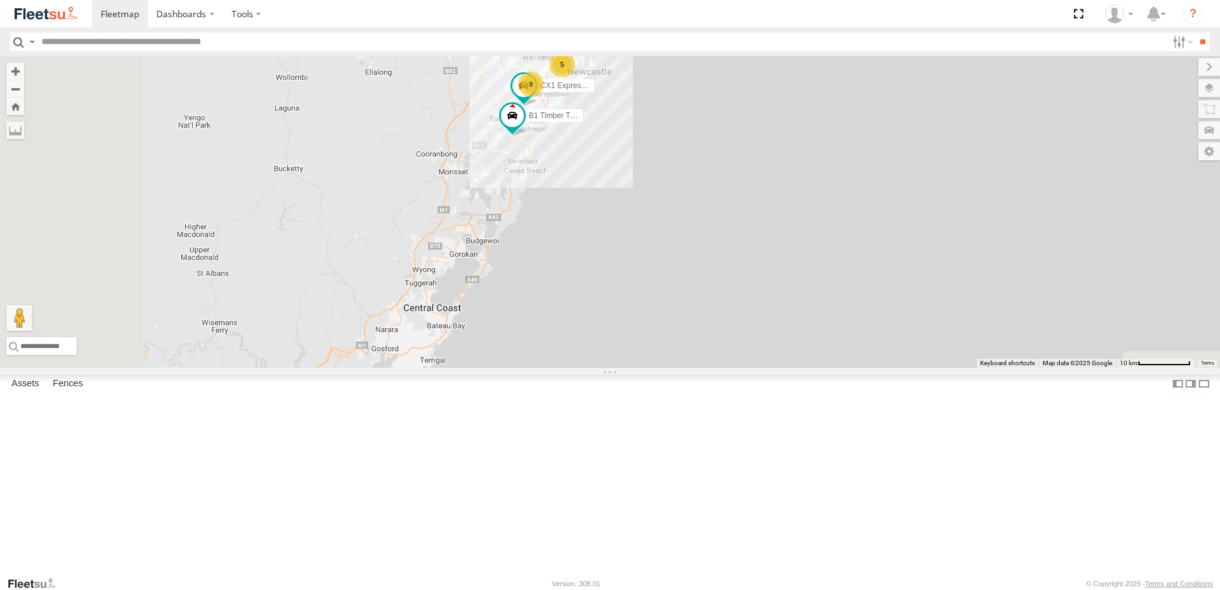
drag, startPoint x: 732, startPoint y: 369, endPoint x: 778, endPoint y: 269, distance: 109.9
click at [780, 293] on div "B4 Timber Truck BX1 Express Ute BX4 Express Ute L3 Plasterboard Truck BX2 Expre…" at bounding box center [610, 211] width 1220 height 311
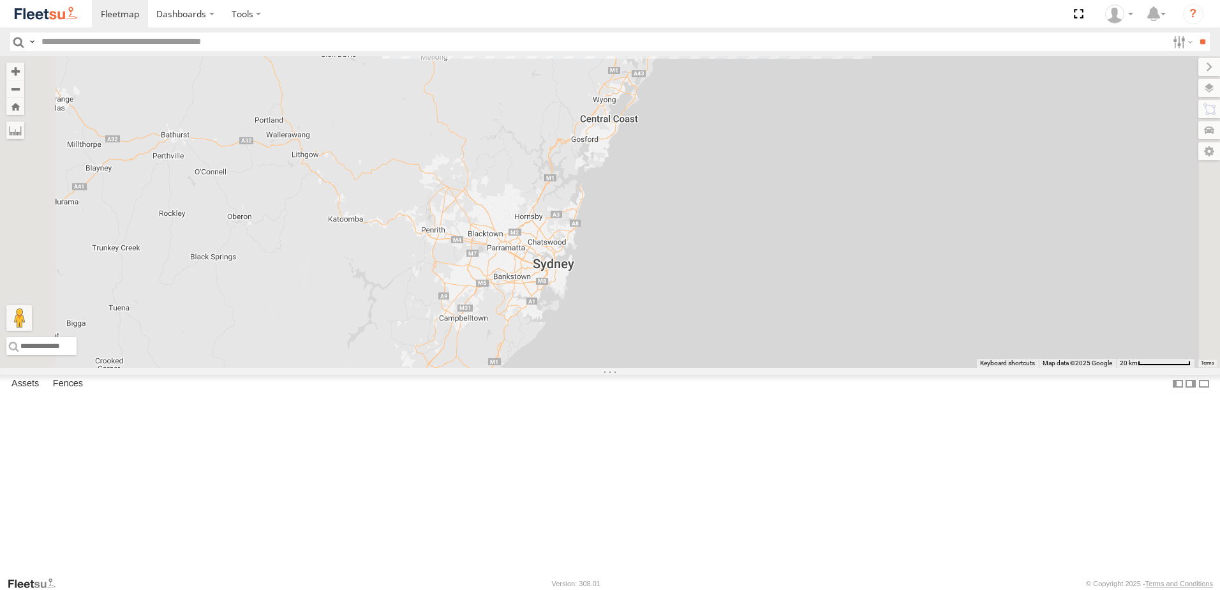
drag, startPoint x: 776, startPoint y: 443, endPoint x: 785, endPoint y: 429, distance: 16.1
click at [785, 367] on div "B4 Timber Truck BX1 Express Ute BX4 Express Ute L3 Plasterboard Truck BX2 Expre…" at bounding box center [610, 211] width 1220 height 311
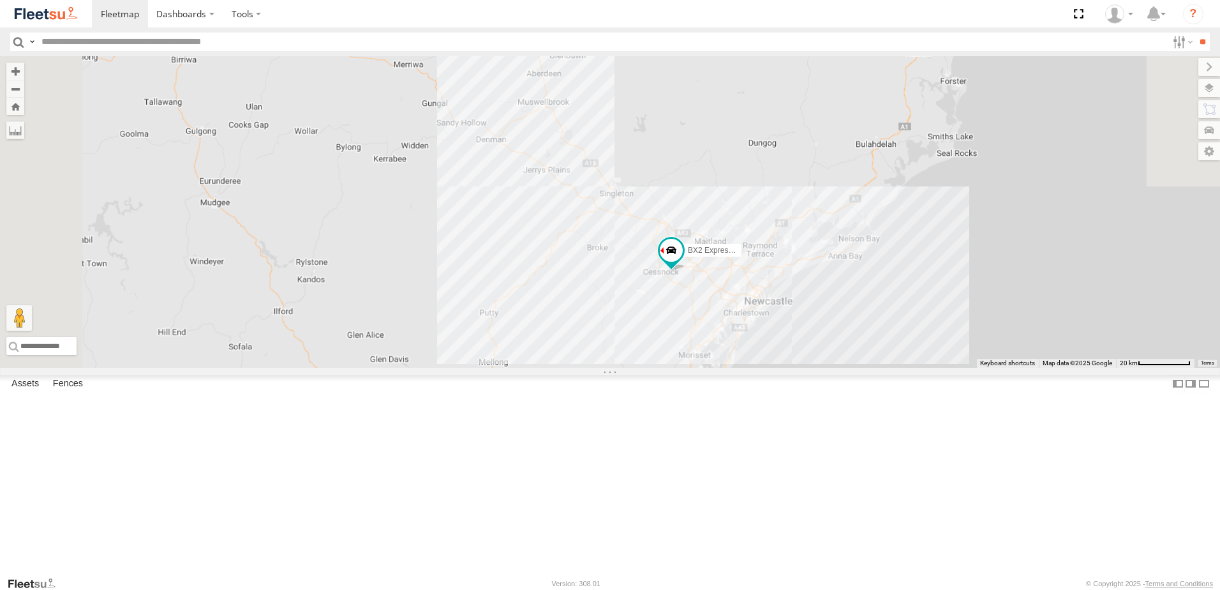
drag, startPoint x: 672, startPoint y: 269, endPoint x: 786, endPoint y: 415, distance: 185.9
click at [723, 589] on html "Dashboards" at bounding box center [610, 295] width 1220 height 590
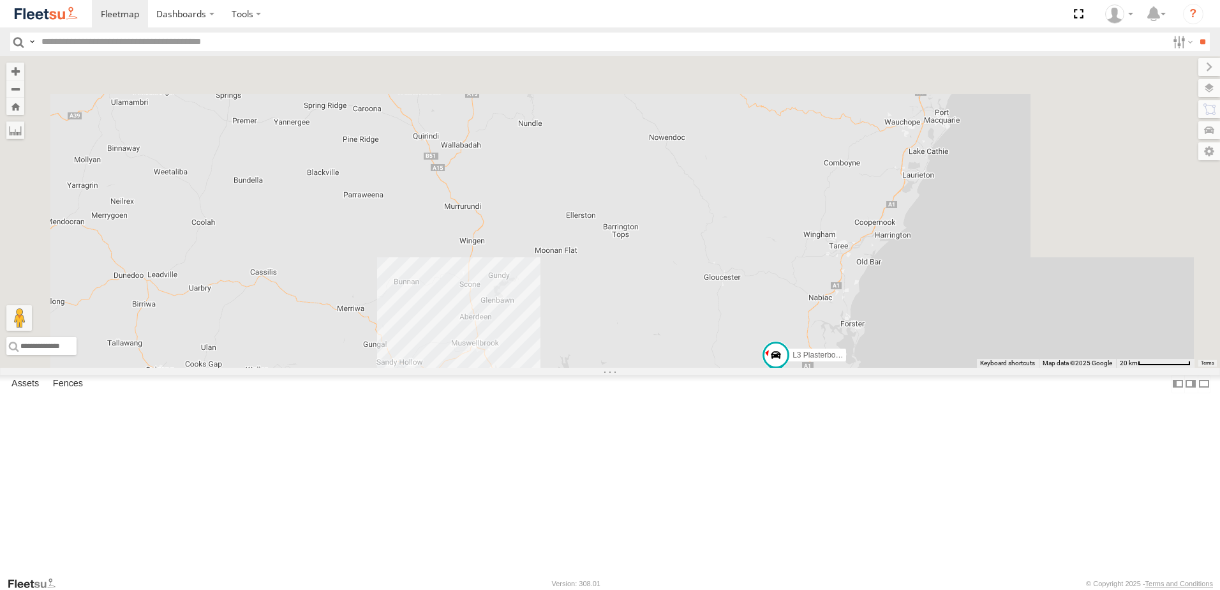
drag, startPoint x: 877, startPoint y: 253, endPoint x: 778, endPoint y: 533, distance: 297.6
click at [779, 367] on div "BX2 Express Ute B4 Timber Truck BX1 Express Ute 15 B2 Timber Truck L3 Plasterbo…" at bounding box center [610, 211] width 1220 height 311
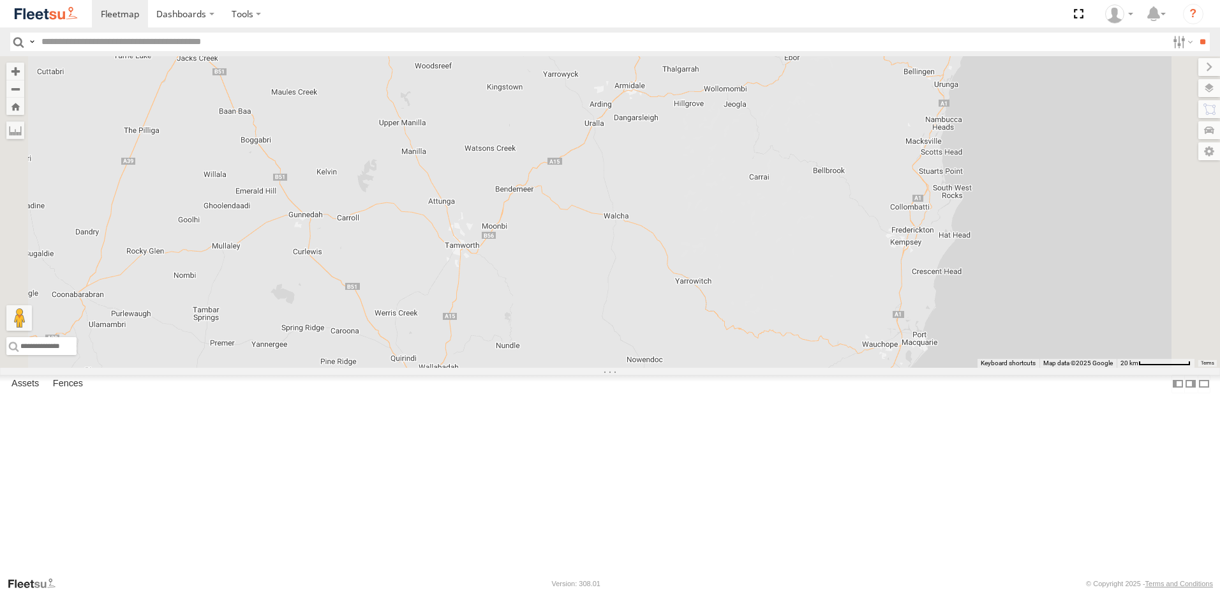
drag, startPoint x: 668, startPoint y: 234, endPoint x: 672, endPoint y: 431, distance: 196.6
click at [672, 367] on div "BX2 Express Ute B4 Timber Truck BX1 Express Ute 15 B2 Timber Truck L3 Plasterbo…" at bounding box center [610, 211] width 1220 height 311
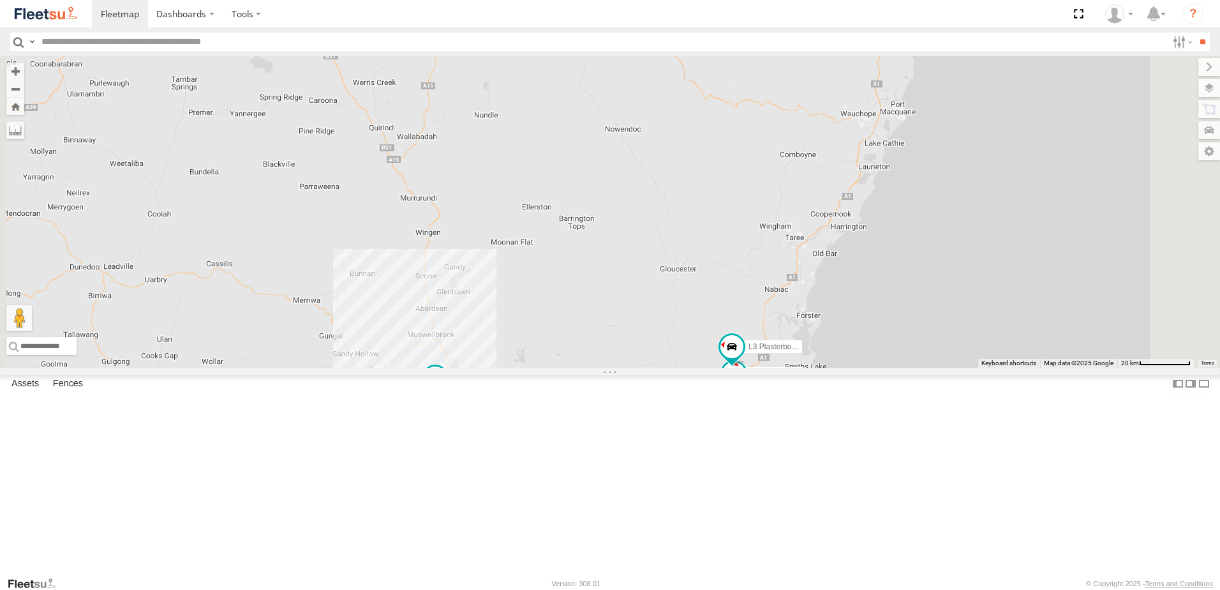
drag, startPoint x: 754, startPoint y: 400, endPoint x: 729, endPoint y: 138, distance: 263.5
click at [729, 138] on div "BX2 Express Ute B4 Timber Truck BX1 Express Ute 15 B2 Timber Truck L3 Plasterbo…" at bounding box center [610, 211] width 1220 height 311
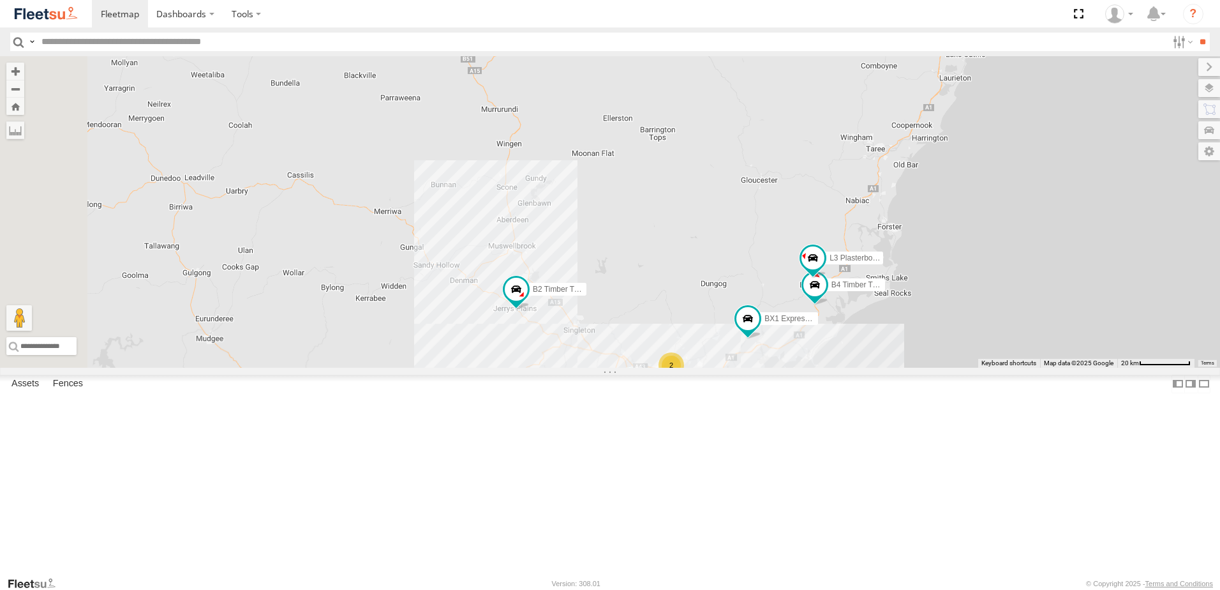
drag, startPoint x: 753, startPoint y: 274, endPoint x: 804, endPoint y: 212, distance: 79.7
click at [804, 212] on div "BX2 Express Ute B4 Timber Truck BX1 Express Ute 15 B2 Timber Truck L3 Plasterbo…" at bounding box center [610, 211] width 1220 height 311
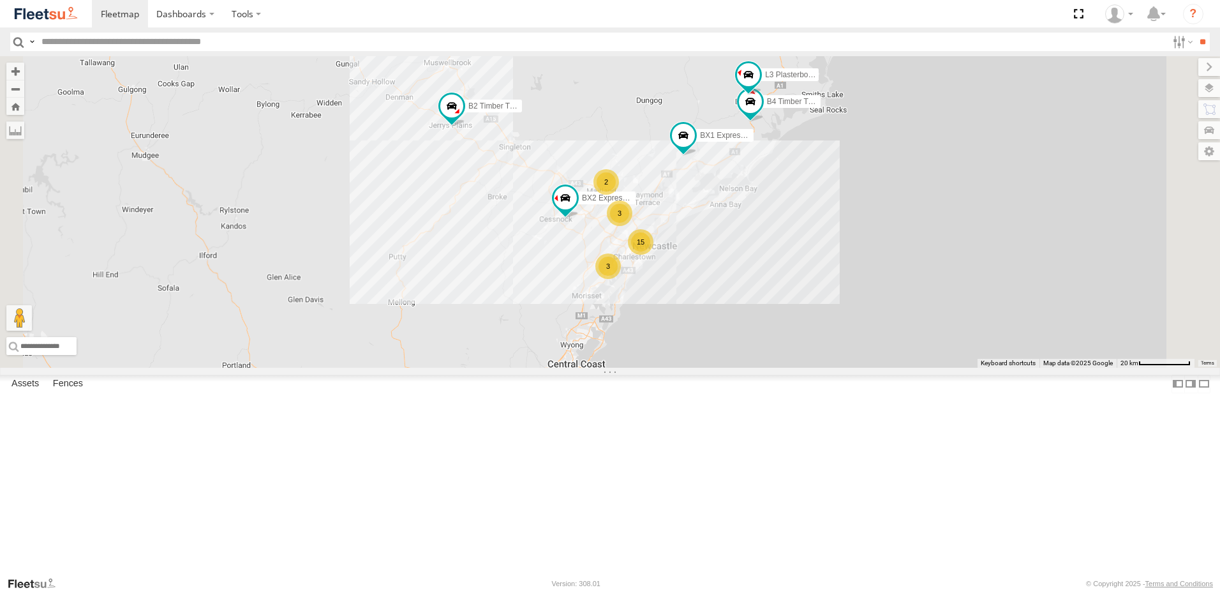
drag, startPoint x: 873, startPoint y: 288, endPoint x: 746, endPoint y: 226, distance: 141.0
click at [773, 226] on div "BX2 Express Ute B4 Timber Truck BX1 Express Ute 15 B2 Timber Truck L3 Plasterbo…" at bounding box center [610, 211] width 1220 height 311
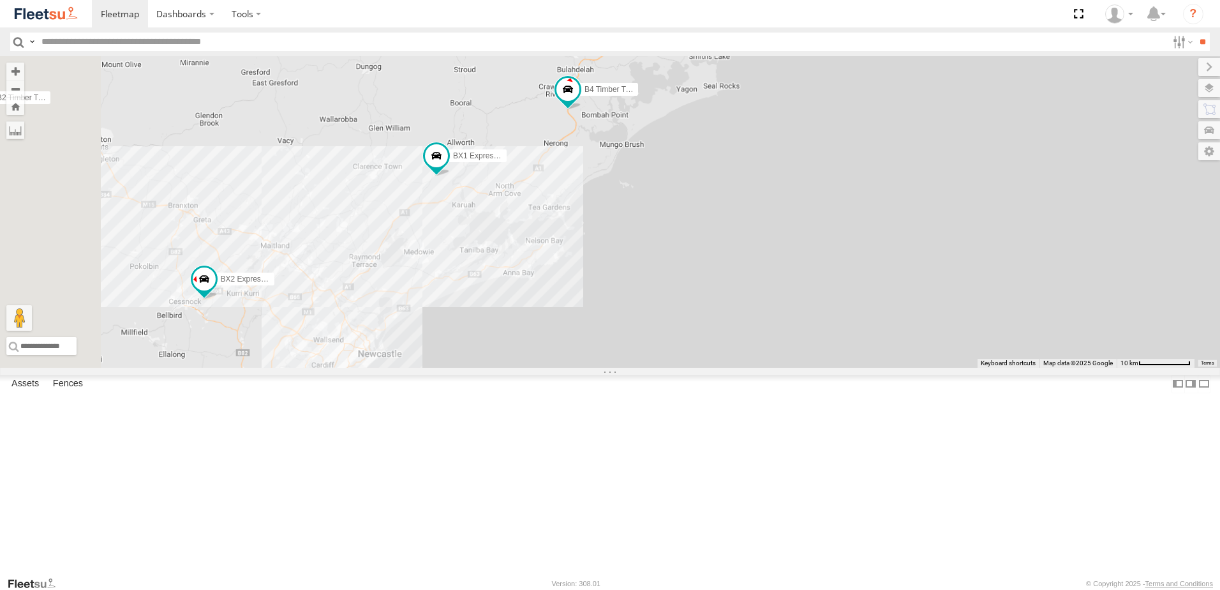
drag, startPoint x: 611, startPoint y: 281, endPoint x: 725, endPoint y: 256, distance: 116.9
click at [725, 256] on div "BX2 Express Ute B4 Timber Truck BX1 Express Ute B2 Timber Truck L3 Plasterboard…" at bounding box center [610, 211] width 1220 height 311
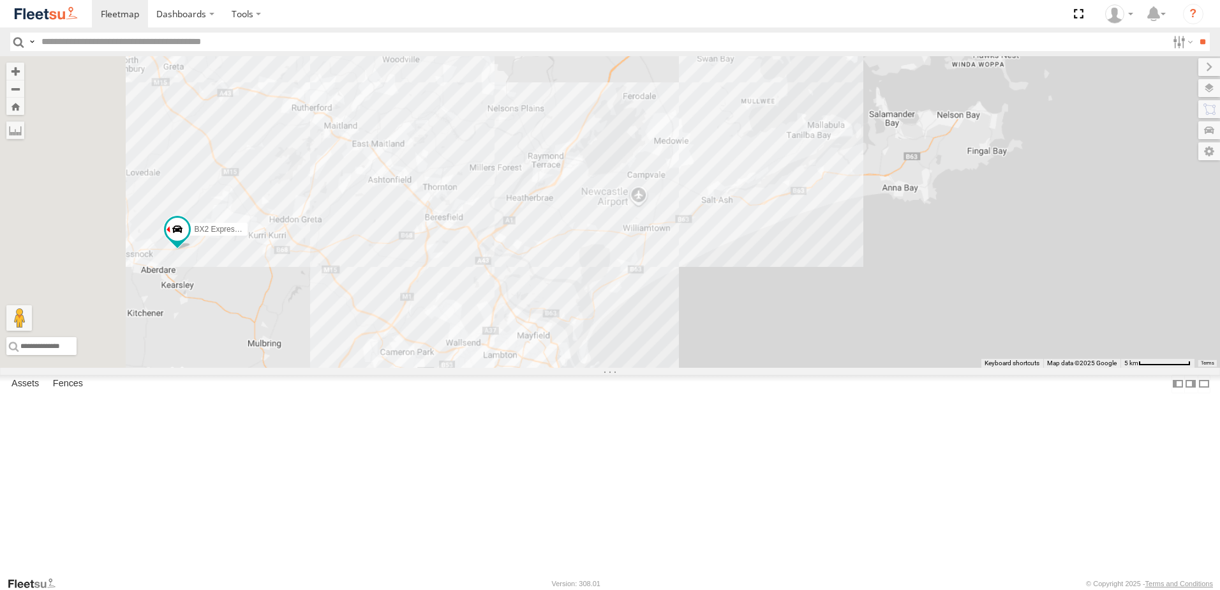
drag, startPoint x: 541, startPoint y: 295, endPoint x: 774, endPoint y: 322, distance: 234.5
click at [774, 324] on div "BX2 Express Ute B4 Timber Truck BX1 Express Ute B2 Timber Truck L3 Plasterboard…" at bounding box center [610, 211] width 1220 height 311
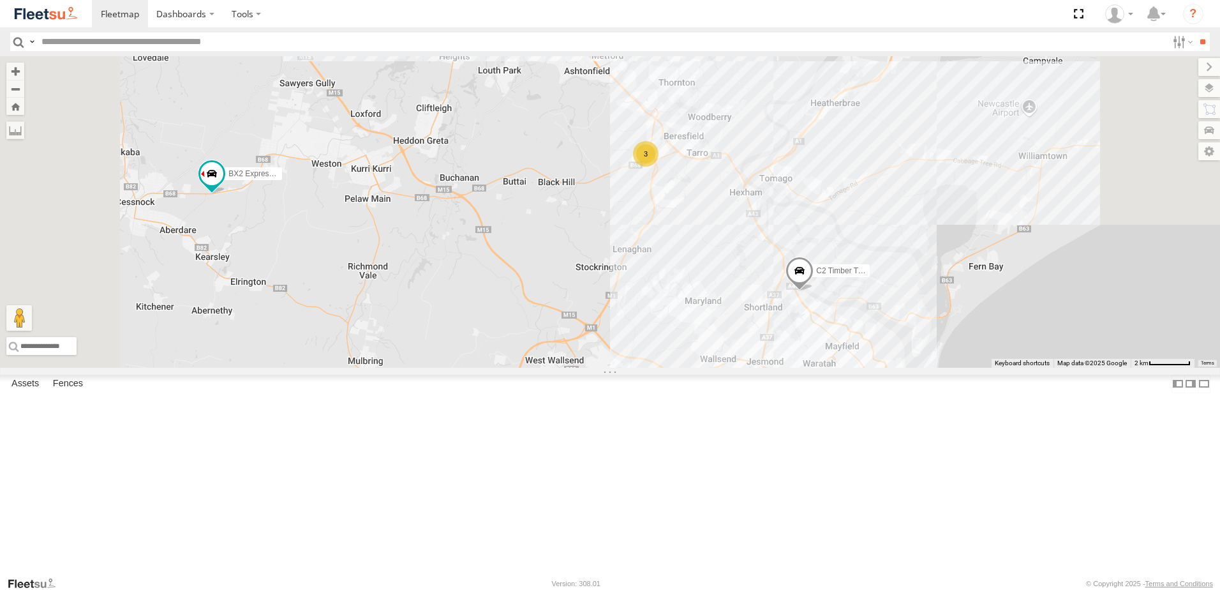
drag, startPoint x: 682, startPoint y: 374, endPoint x: 685, endPoint y: 268, distance: 105.9
click at [685, 268] on div "BX2 Express Ute B4 Timber Truck BX1 Express Ute B2 Timber Truck L3 Plasterboard…" at bounding box center [610, 211] width 1220 height 311
drag, startPoint x: 531, startPoint y: 375, endPoint x: 483, endPoint y: 454, distance: 93.3
click at [487, 367] on div "BX2 Express Ute B4 Timber Truck BX1 Express Ute B2 Timber Truck L3 Plasterboard…" at bounding box center [610, 211] width 1220 height 311
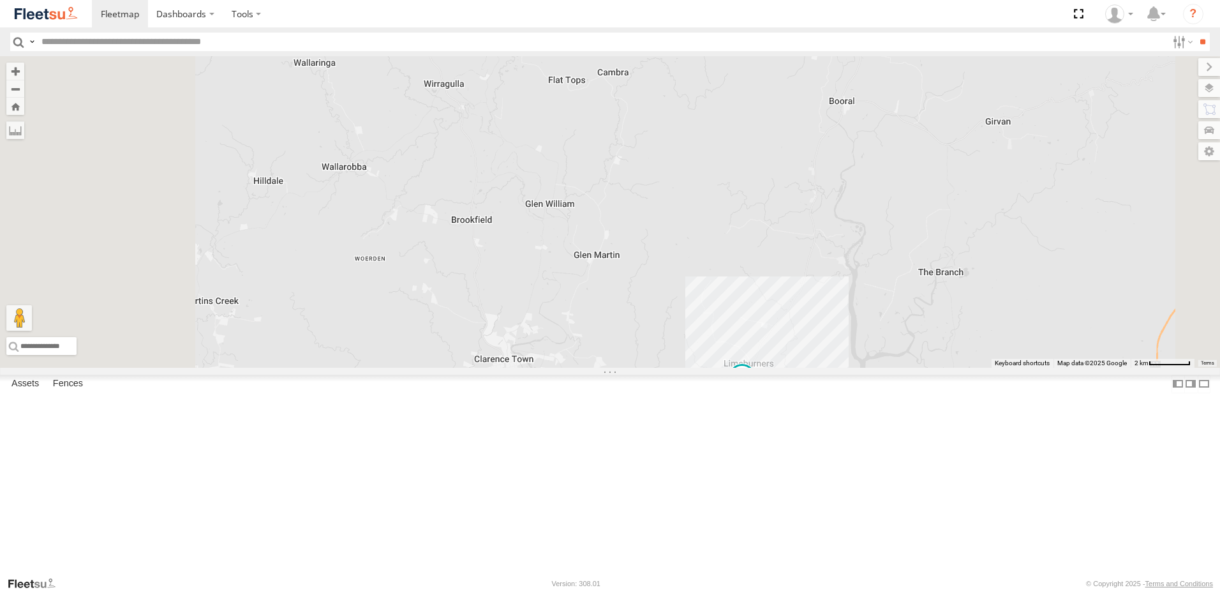
drag, startPoint x: 468, startPoint y: 489, endPoint x: 613, endPoint y: 205, distance: 318.1
click at [585, 272] on div "BX2 Express Ute B4 Timber Truck BX1 Express Ute B2 Timber Truck L3 Plasterboard…" at bounding box center [610, 211] width 1220 height 311
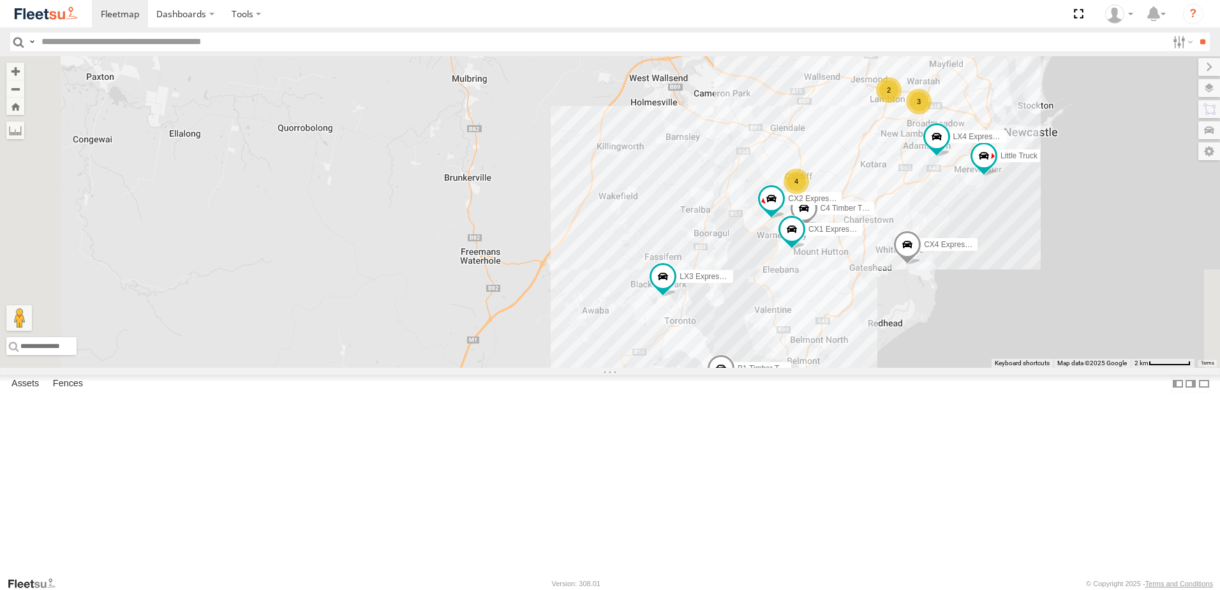
select select "**********"
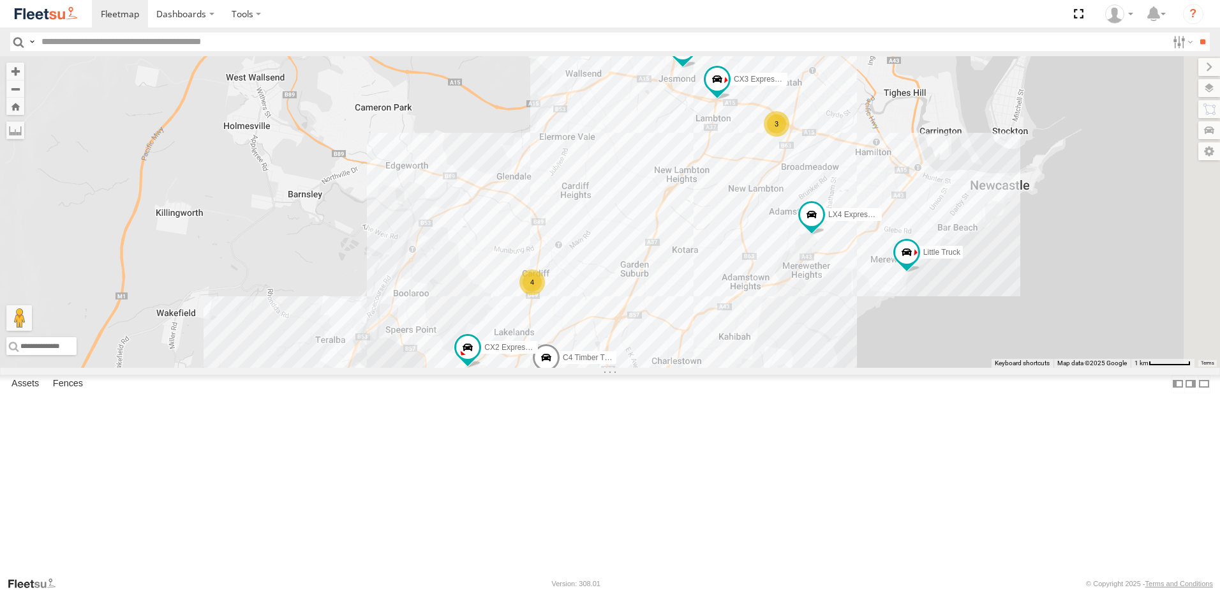
drag, startPoint x: 951, startPoint y: 239, endPoint x: 792, endPoint y: 285, distance: 165.4
click at [793, 285] on div "CX4 Express Ute LX4 Express Ute LX3 Express Ute B1 Timber Truck C2 Timber Truck…" at bounding box center [610, 211] width 1220 height 311
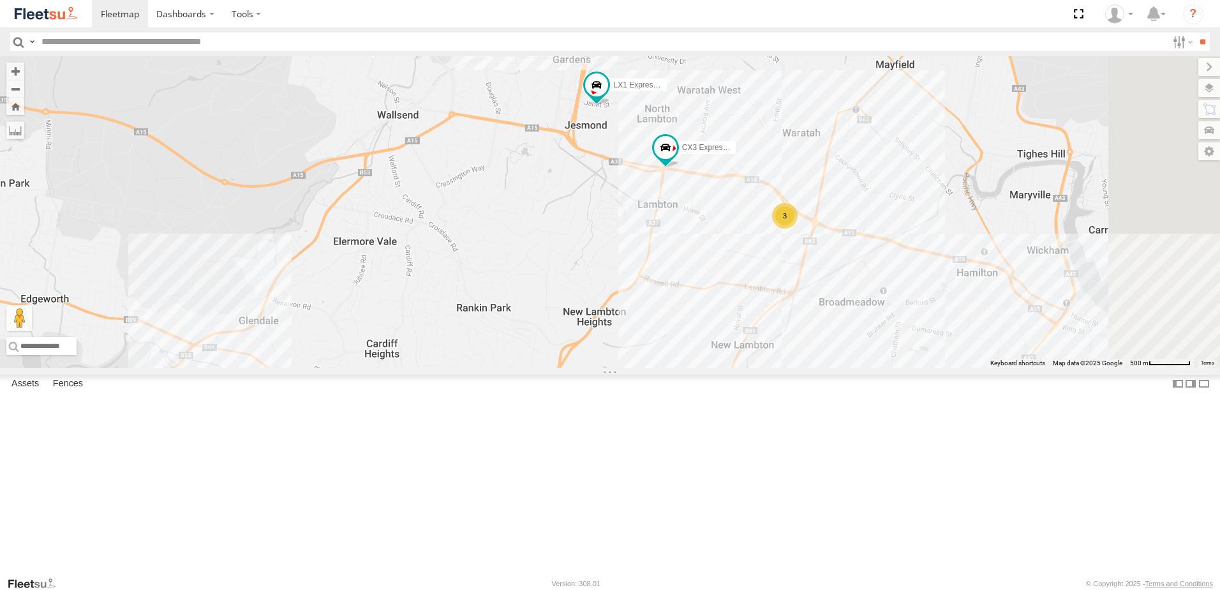
drag, startPoint x: 847, startPoint y: 225, endPoint x: 760, endPoint y: 307, distance: 119.6
click at [760, 307] on div "CX4 Express Ute LX4 Express Ute LX3 Express Ute B1 Timber Truck C2 Timber Truck…" at bounding box center [610, 211] width 1220 height 311
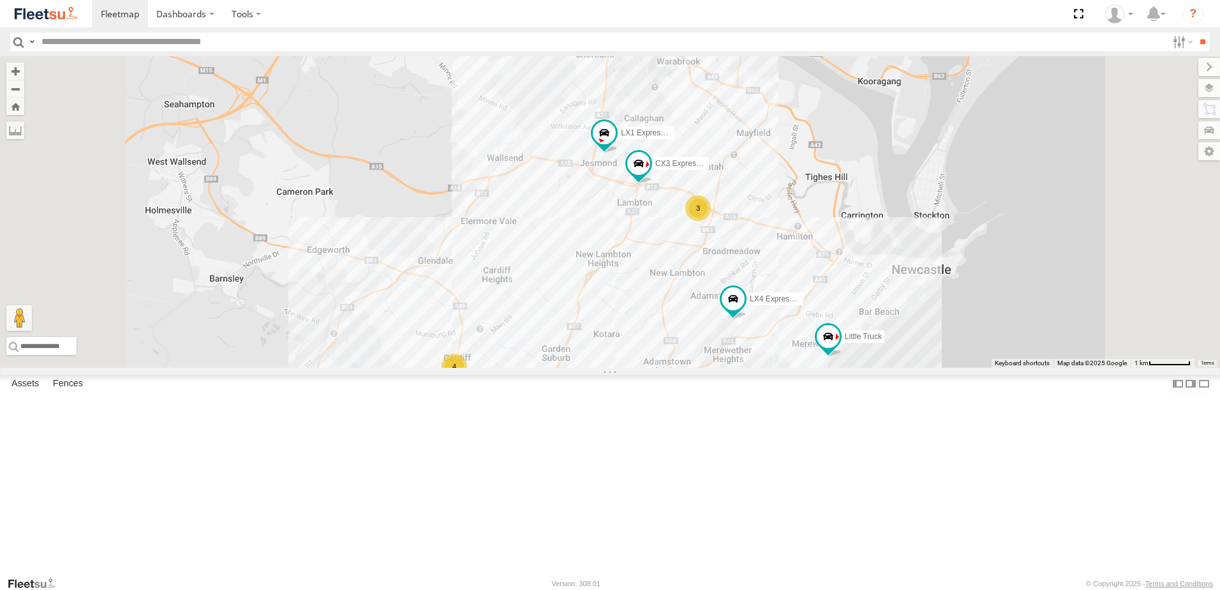
drag, startPoint x: 743, startPoint y: 328, endPoint x: 901, endPoint y: 259, distance: 172.6
click at [901, 259] on div "CX4 Express Ute LX4 Express Ute LX3 Express Ute B1 Timber Truck C2 Timber Truck…" at bounding box center [610, 211] width 1220 height 311
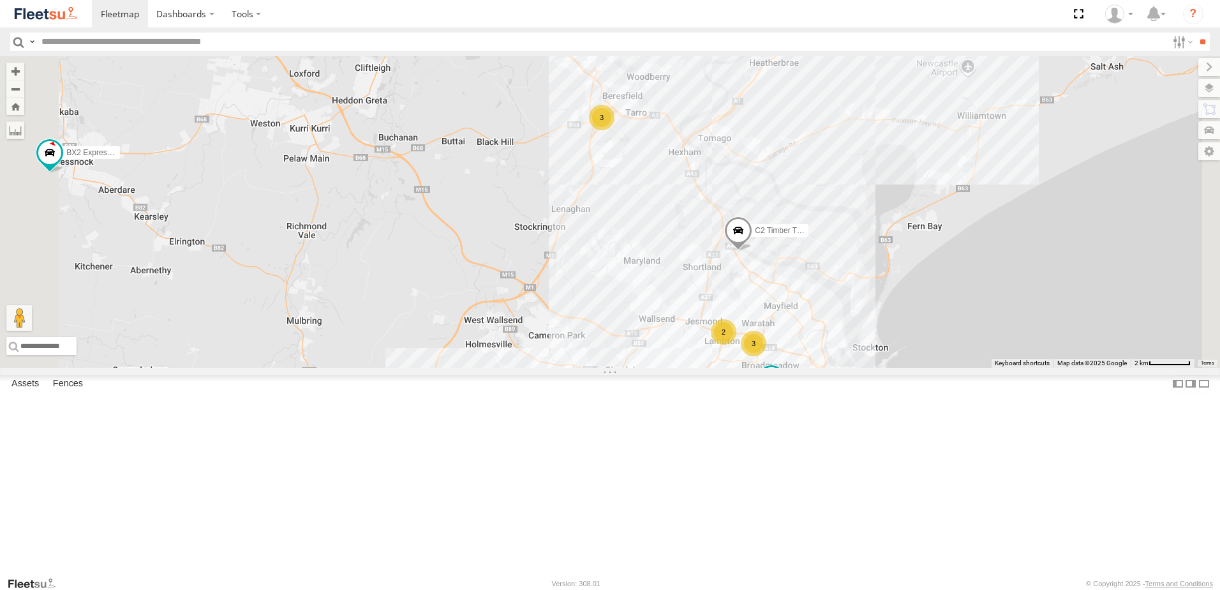
drag, startPoint x: 722, startPoint y: 251, endPoint x: 718, endPoint y: 421, distance: 169.7
click at [718, 367] on div "CX4 Express Ute LX4 Express Ute LX3 Express Ute B1 Timber Truck C2 Timber Truck…" at bounding box center [610, 211] width 1220 height 311
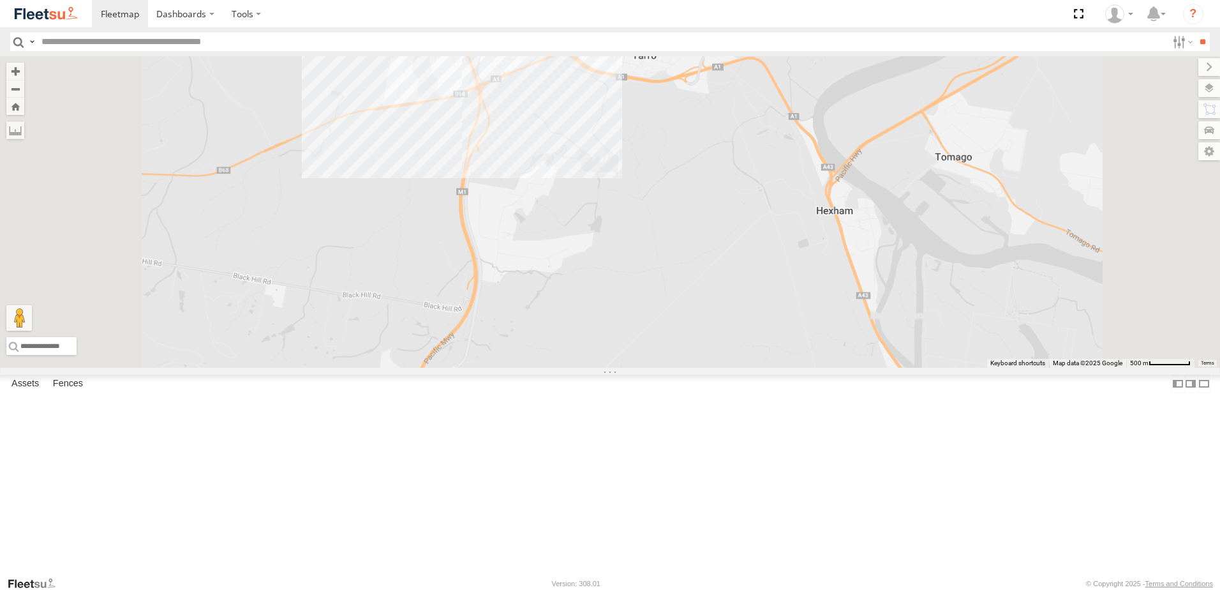
drag, startPoint x: 757, startPoint y: 274, endPoint x: 768, endPoint y: 362, distance: 88.8
click at [768, 362] on div "CX4 Express Ute LX4 Express Ute LX3 Express Ute B1 Timber Truck C2 Timber Truck…" at bounding box center [610, 211] width 1220 height 311
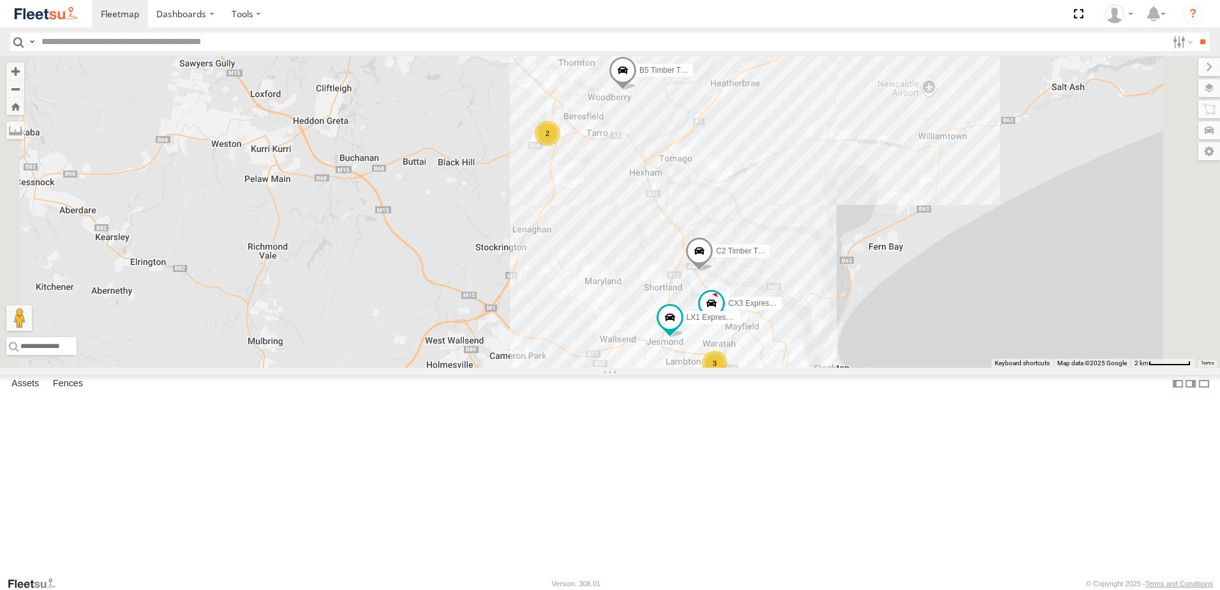
drag, startPoint x: 822, startPoint y: 408, endPoint x: 764, endPoint y: 300, distance: 122.7
click at [761, 301] on div "B5 Timber Truck C2 Timber Truck 3 CX3 Express Ute LX1 Express Ute BX3 Express U…" at bounding box center [610, 211] width 1220 height 311
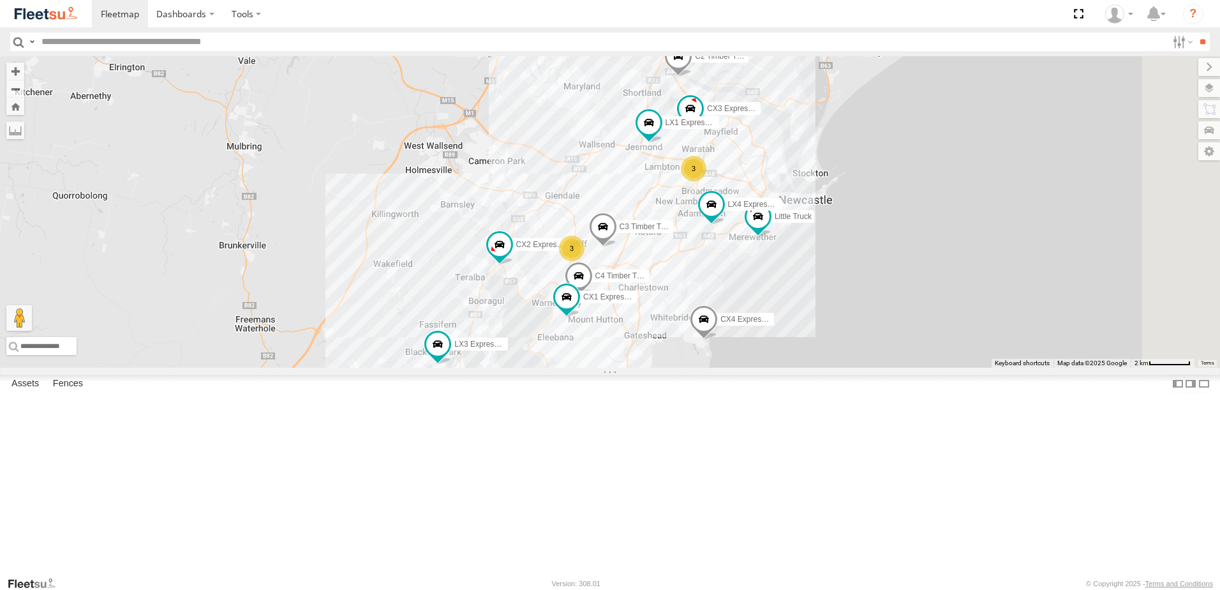
drag, startPoint x: 732, startPoint y: 287, endPoint x: 791, endPoint y: 66, distance: 228.6
click at [787, 71] on div "B5 Timber Truck C2 Timber Truck 3 CX3 Express Ute LX1 Express Ute BX3 Express U…" at bounding box center [610, 211] width 1220 height 311
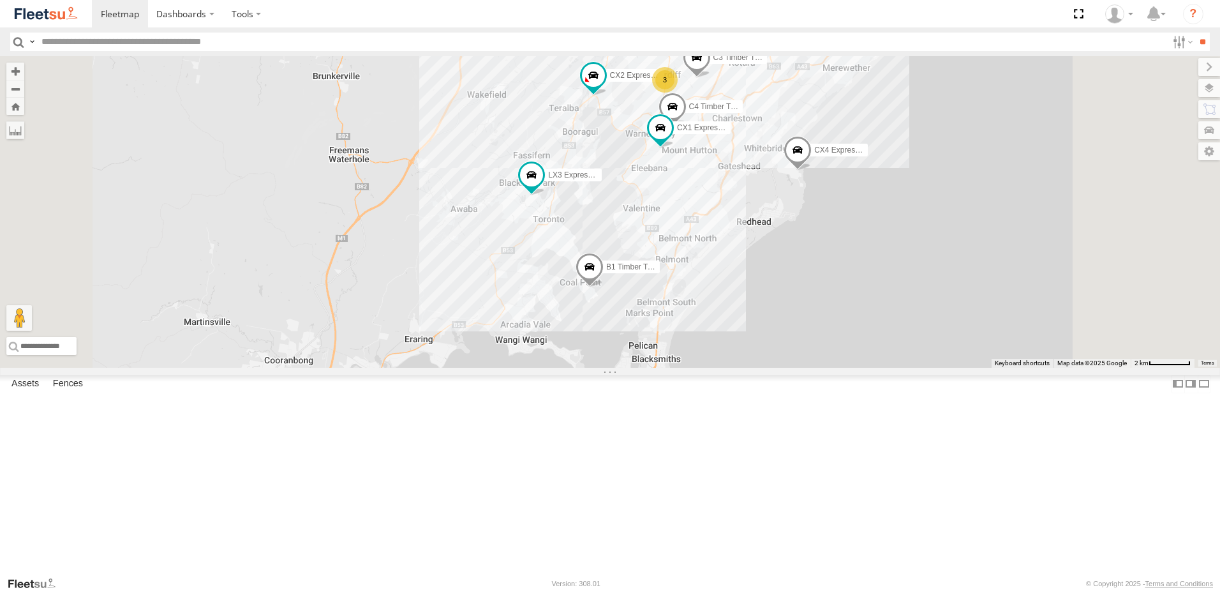
click at [847, 342] on div "B5 Timber Truck C2 Timber Truck CX3 Express Ute LX1 Express Ute BX3 Express Ute…" at bounding box center [610, 211] width 1220 height 311
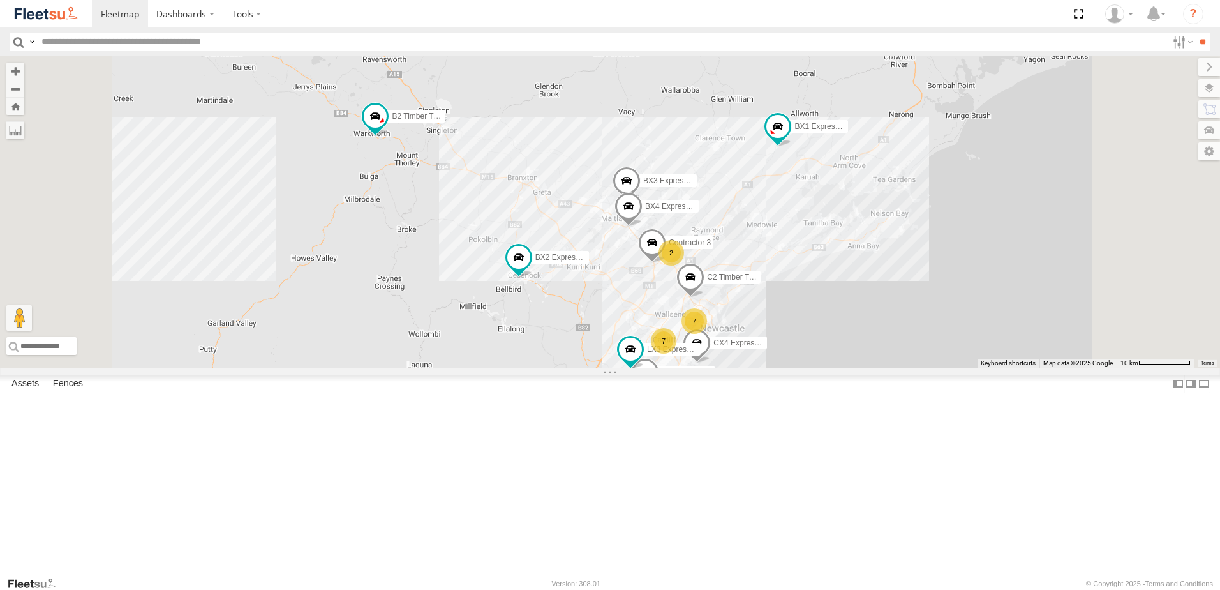
drag, startPoint x: 663, startPoint y: 383, endPoint x: 660, endPoint y: 428, distance: 44.8
click at [660, 367] on div "C2 Timber Truck BX3 Express Ute BX4 Express Ute CX4 Express Ute LX3 Express Ute…" at bounding box center [610, 211] width 1220 height 311
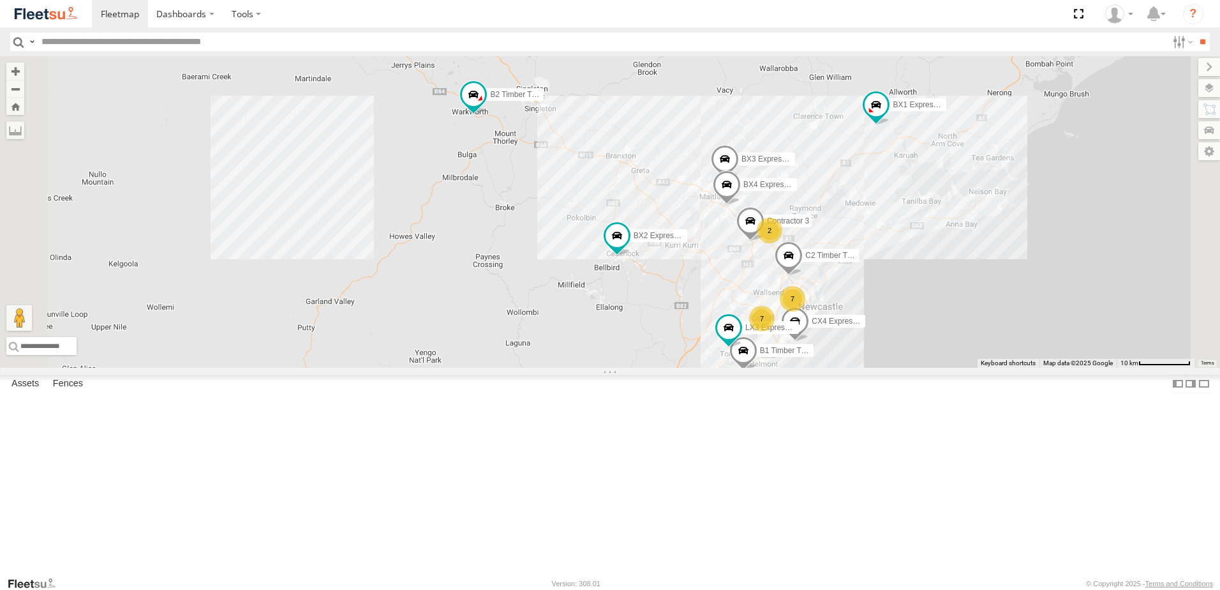
drag, startPoint x: 605, startPoint y: 304, endPoint x: 700, endPoint y: 256, distance: 105.9
click at [700, 256] on div "C2 Timber Truck BX3 Express Ute BX4 Express Ute CX4 Express Ute LX3 Express Ute…" at bounding box center [610, 211] width 1220 height 311
drag, startPoint x: 674, startPoint y: 261, endPoint x: 698, endPoint y: 321, distance: 64.7
click at [698, 321] on div "C2 Timber Truck BX3 Express Ute BX4 Express Ute CX4 Express Ute LX3 Express Ute…" at bounding box center [610, 211] width 1220 height 311
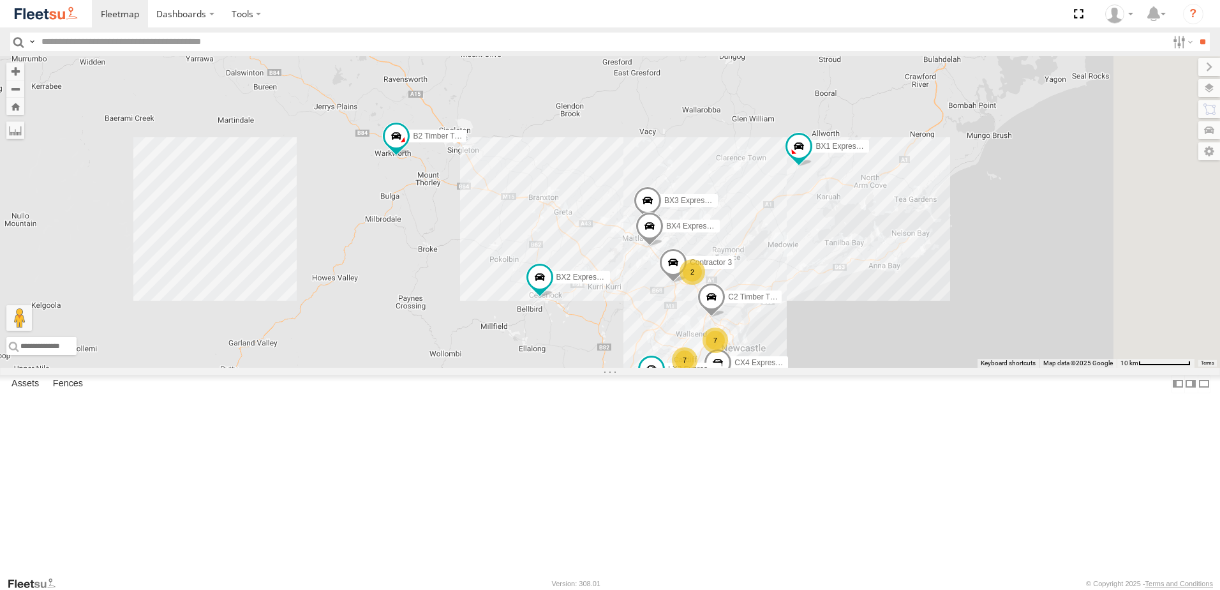
drag, startPoint x: 944, startPoint y: 291, endPoint x: 786, endPoint y: 219, distance: 173.3
click at [789, 219] on div "C2 Timber Truck BX3 Express Ute BX4 Express Ute CX4 Express Ute LX3 Express Ute…" at bounding box center [610, 211] width 1220 height 311
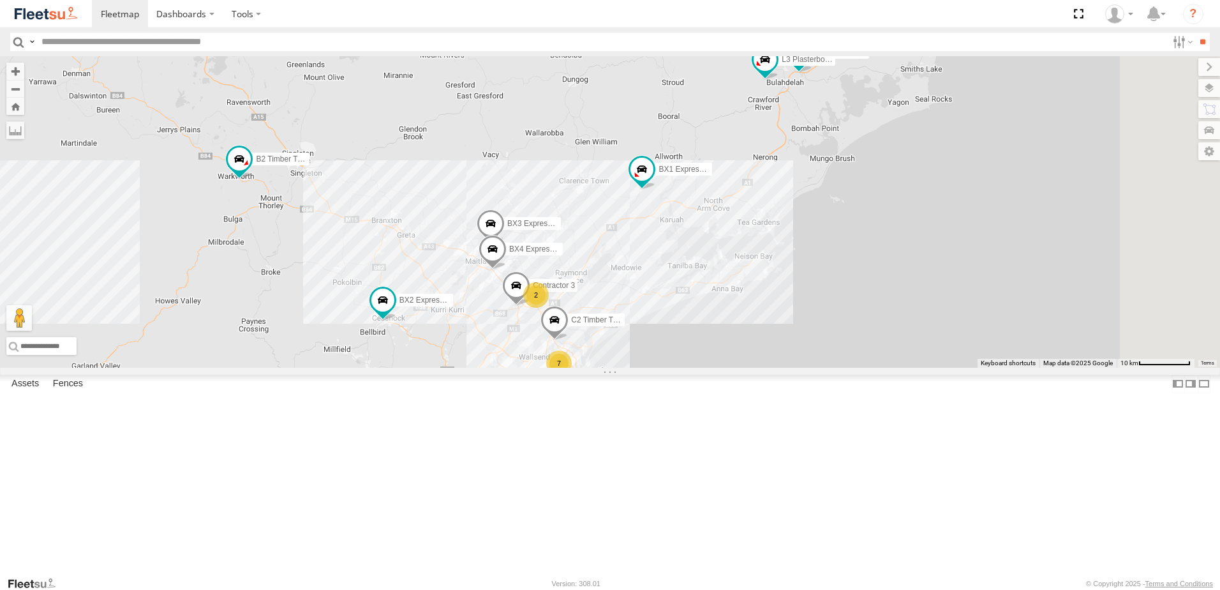
drag, startPoint x: 836, startPoint y: 311, endPoint x: 790, endPoint y: 370, distance: 74.5
click at [785, 367] on div "C2 Timber Truck BX3 Express Ute BX4 Express Ute CX4 Express Ute LX3 Express Ute…" at bounding box center [610, 211] width 1220 height 311
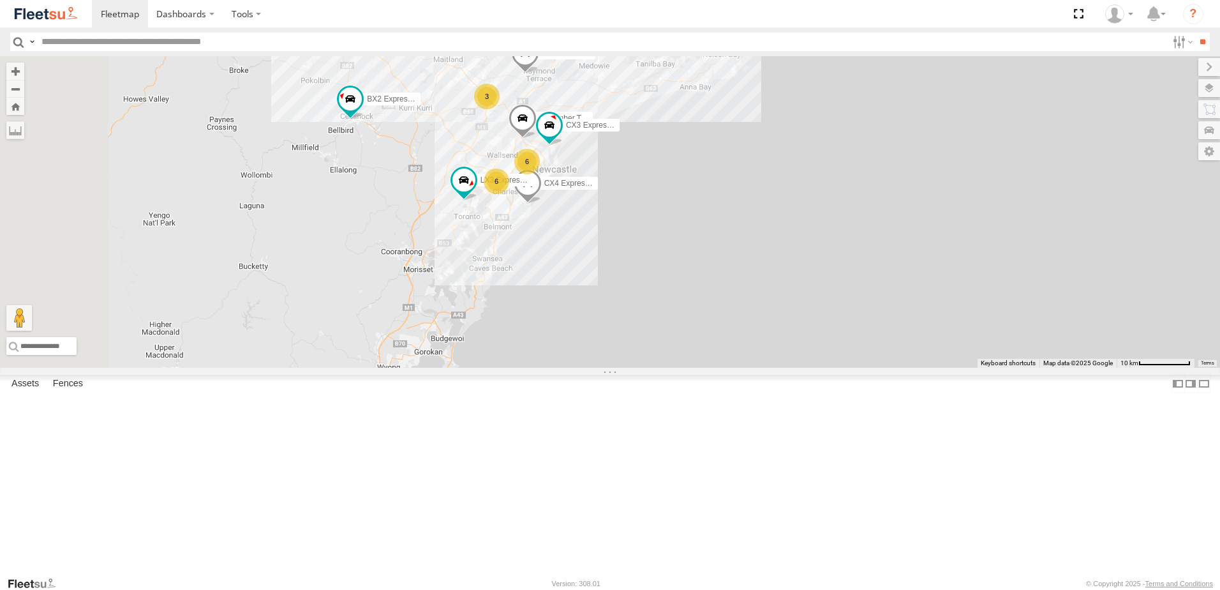
drag, startPoint x: 713, startPoint y: 462, endPoint x: 794, endPoint y: 174, distance: 298.9
click at [794, 174] on div "B4 Timber Truck BX1 Express Ute CX4 Express Ute B2 Timber Truck L3 Plasterboard…" at bounding box center [610, 211] width 1220 height 311
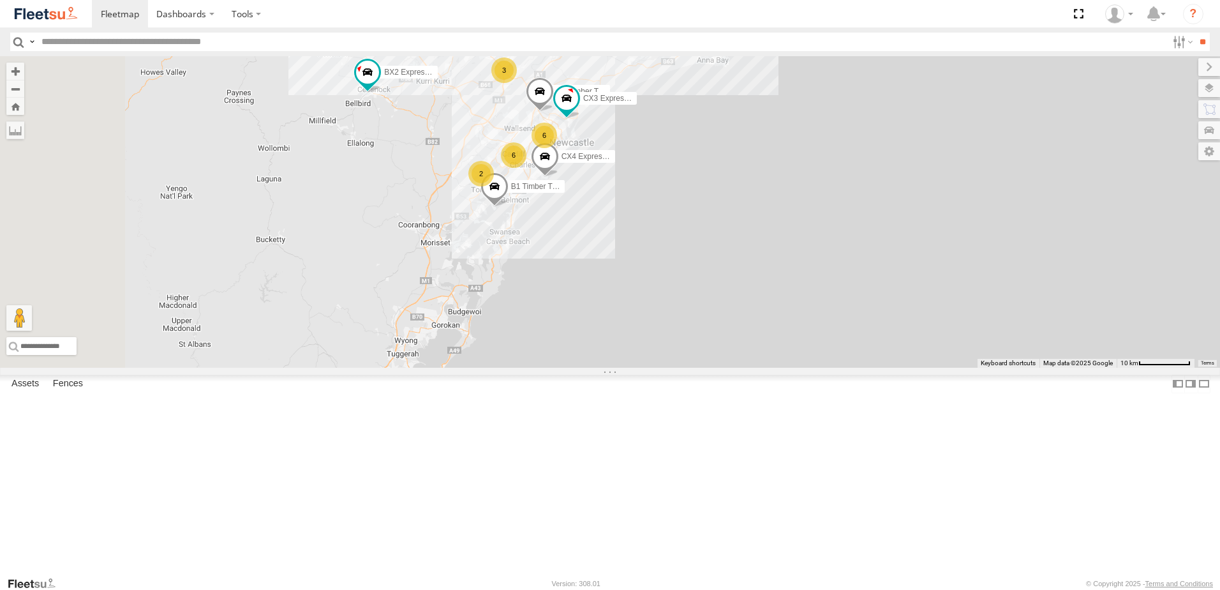
drag, startPoint x: 579, startPoint y: 436, endPoint x: 653, endPoint y: 338, distance: 122.1
click at [624, 367] on div "B4 Timber Truck BX1 Express Ute CX4 Express Ute B2 Timber Truck L3 Plasterboard…" at bounding box center [610, 211] width 1220 height 311
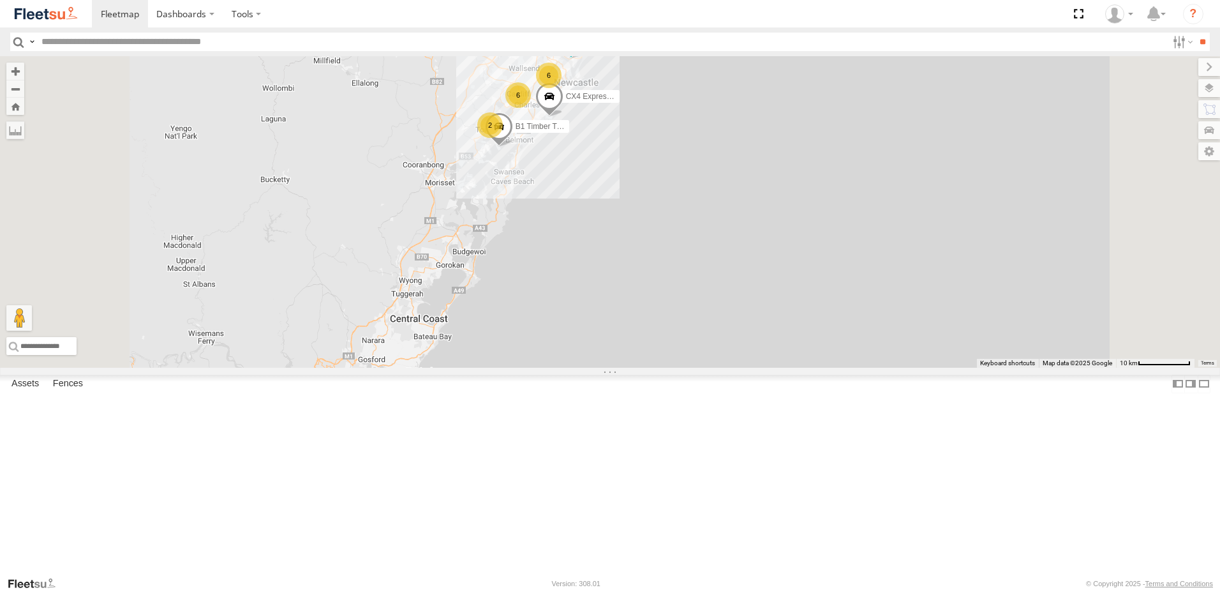
drag, startPoint x: 628, startPoint y: 287, endPoint x: 667, endPoint y: 358, distance: 81.1
click at [667, 358] on div "B4 Timber Truck BX1 Express Ute CX4 Express Ute B2 Timber Truck L3 Plasterboard…" at bounding box center [610, 211] width 1220 height 311
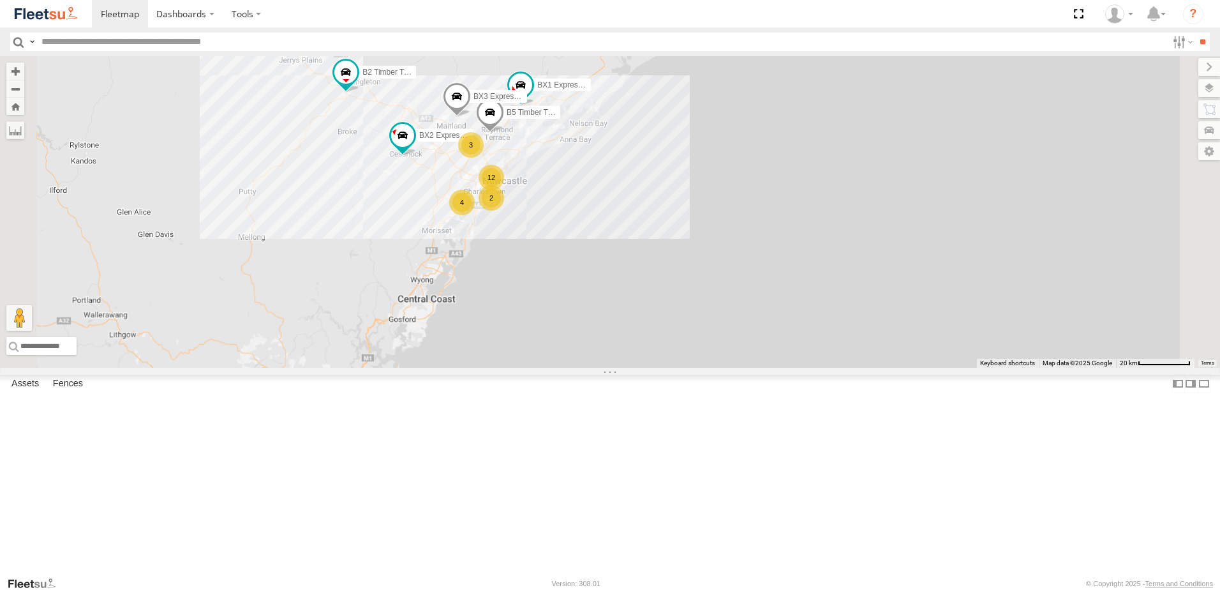
drag, startPoint x: 559, startPoint y: 351, endPoint x: 589, endPoint y: 353, distance: 30.1
click at [589, 353] on div "B4 Timber Truck BX1 Express Ute B2 Timber Truck L3 Plasterboard Truck B5 Timber…" at bounding box center [610, 211] width 1220 height 311
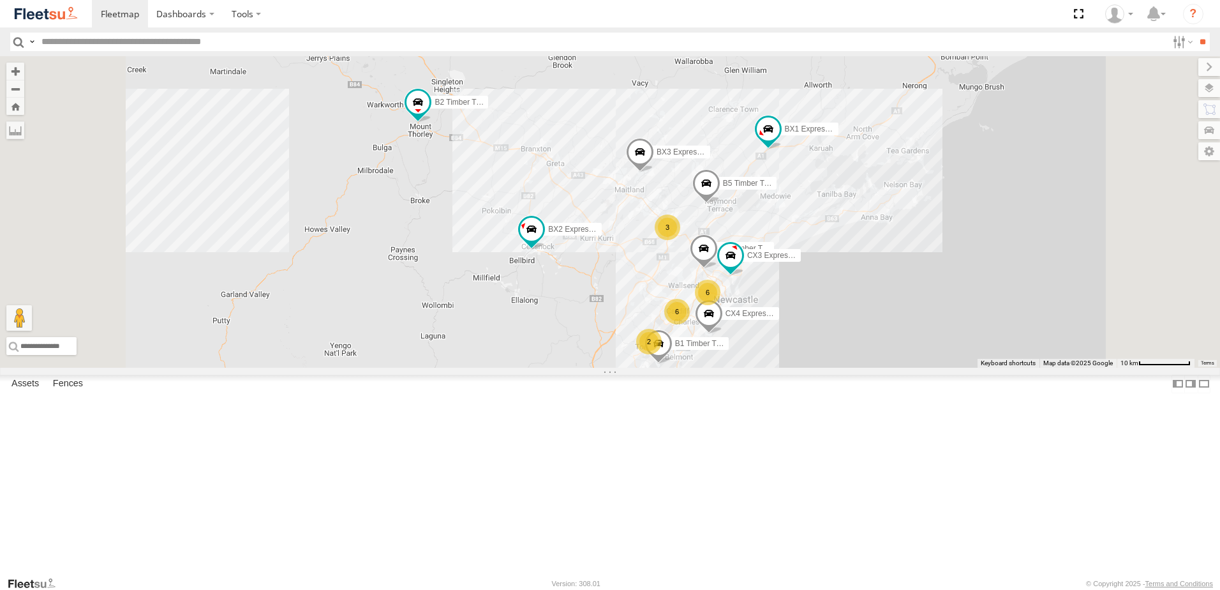
drag, startPoint x: 607, startPoint y: 279, endPoint x: 606, endPoint y: 309, distance: 29.4
click at [606, 309] on div "B4 Timber Truck BX1 Express Ute B2 Timber Truck L3 Plasterboard Truck B5 Timber…" at bounding box center [610, 211] width 1220 height 311
